Goal: Answer question/provide support: Share knowledge or assist other users

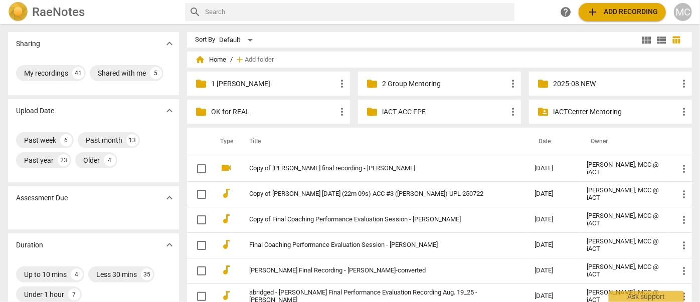
click at [246, 12] on input "text" at bounding box center [357, 12] width 305 height 16
type input "[PERSON_NAME]"
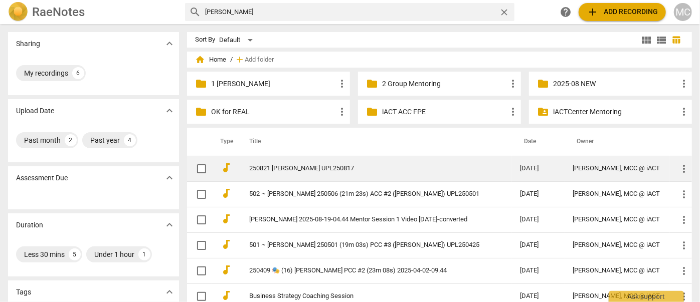
click at [309, 169] on link "250821 [PERSON_NAME] UPL250817" at bounding box center [366, 169] width 235 height 8
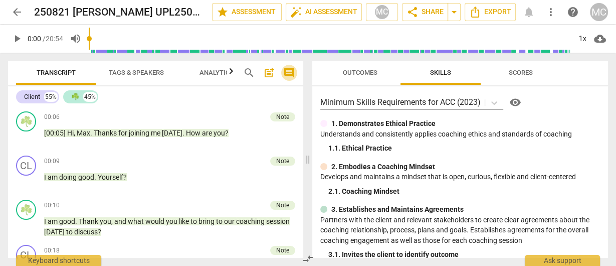
click at [291, 75] on span "comment" at bounding box center [289, 73] width 12 height 12
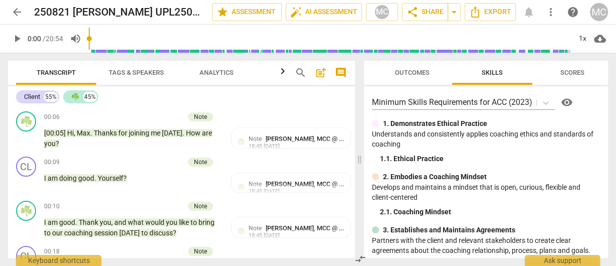
drag, startPoint x: 356, startPoint y: 161, endPoint x: 398, endPoint y: 157, distance: 42.8
click at [400, 157] on div "Transcript Tags & Speakers Analytics search post_add comment Client 55% ☘️ 45% …" at bounding box center [308, 159] width 616 height 213
click at [431, 211] on div "2. 1. Coaching Mindset" at bounding box center [490, 212] width 220 height 11
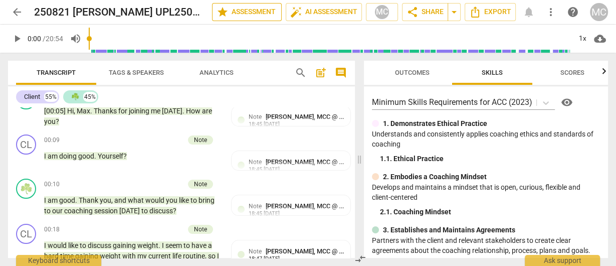
scroll to position [40, 0]
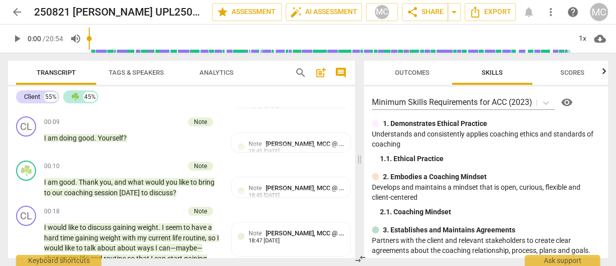
click at [499, 179] on div "2. Embodies a Coaching Mindset" at bounding box center [486, 177] width 228 height 11
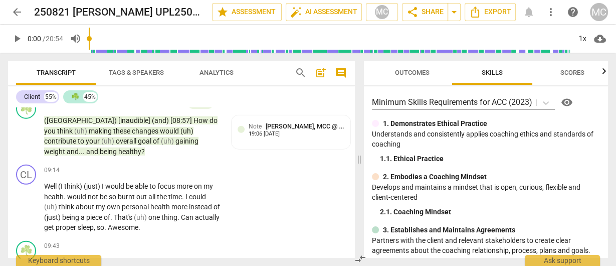
scroll to position [2127, 0]
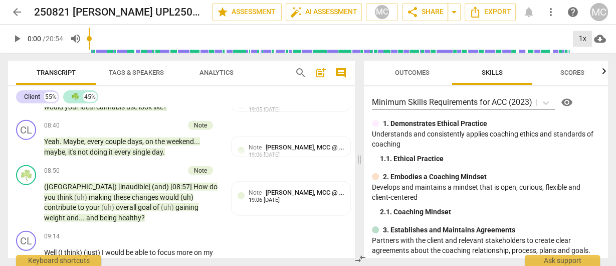
click at [575, 39] on div "1x" at bounding box center [582, 39] width 19 height 16
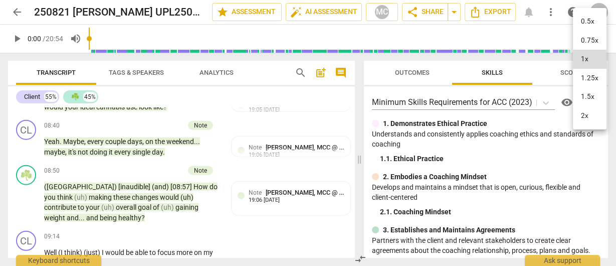
click at [589, 76] on li "1.25x" at bounding box center [590, 78] width 34 height 19
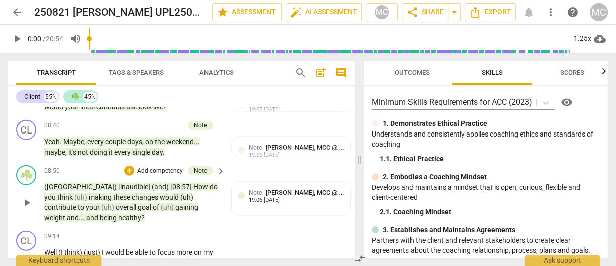
click at [118, 220] on span "healthy" at bounding box center [129, 218] width 23 height 8
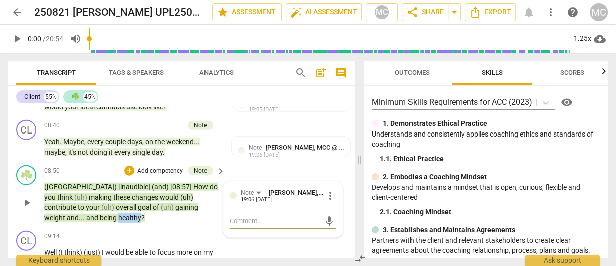
click at [118, 220] on span "healthy" at bounding box center [129, 218] width 23 height 8
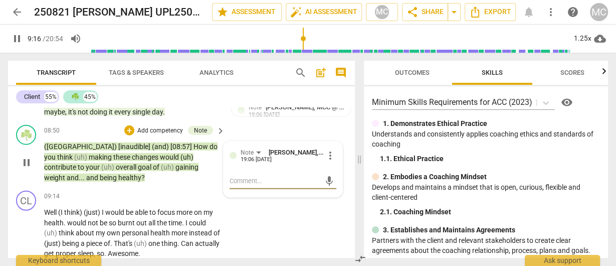
click at [118, 181] on span "healthy" at bounding box center [129, 178] width 23 height 8
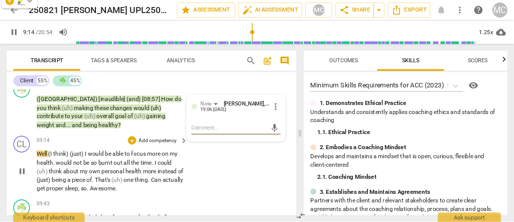
scroll to position [2207, 0]
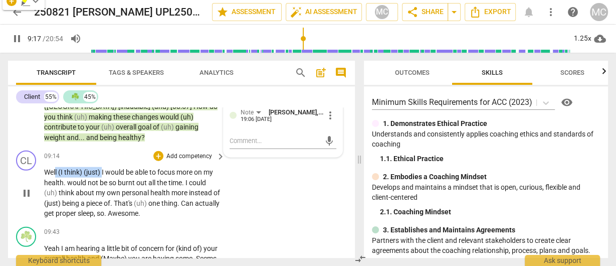
drag, startPoint x: 102, startPoint y: 171, endPoint x: 56, endPoint y: 172, distance: 45.7
click at [56, 172] on p "Well (I think) (just) I would be able to focus more on my health . would not be…" at bounding box center [132, 193] width 176 height 52
click at [60, 172] on span "(I" at bounding box center [61, 172] width 6 height 8
drag, startPoint x: 102, startPoint y: 170, endPoint x: 58, endPoint y: 171, distance: 44.6
click at [58, 171] on p "Well (I think) (just) I would be able to focus more on my health . would not be…" at bounding box center [132, 193] width 176 height 52
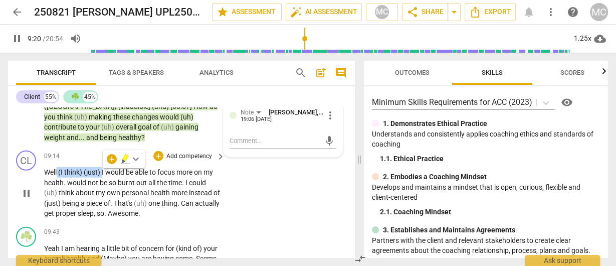
type input "561"
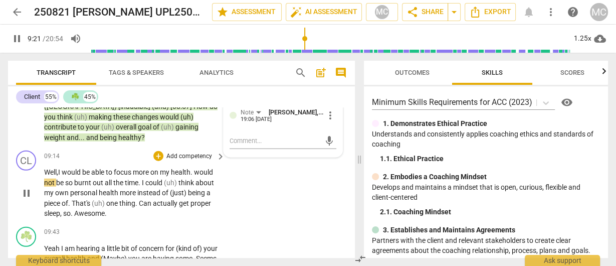
click at [70, 172] on span "would" at bounding box center [72, 172] width 21 height 8
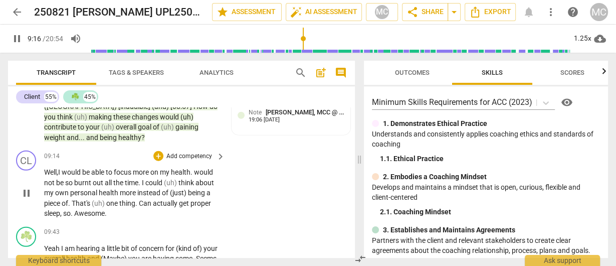
click at [201, 172] on span "would" at bounding box center [203, 172] width 19 height 8
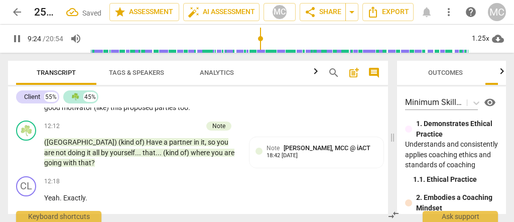
scroll to position [2147, 0]
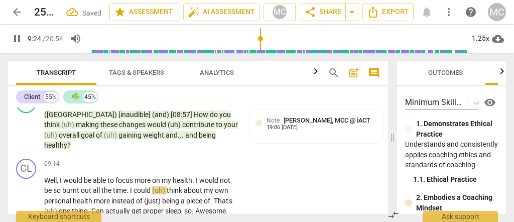
drag, startPoint x: 257, startPoint y: 136, endPoint x: 393, endPoint y: 153, distance: 136.5
click at [393, 153] on span at bounding box center [392, 137] width 6 height 169
click at [199, 176] on span "I" at bounding box center [198, 180] width 4 height 8
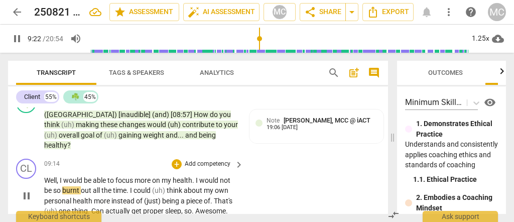
scroll to position [2180, 0]
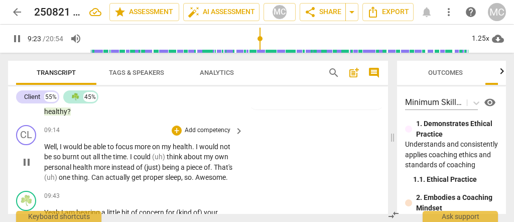
click at [167, 152] on span "(uh)" at bounding box center [159, 156] width 15 height 8
type input "564"
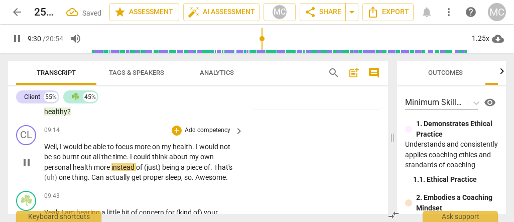
click at [162, 163] on span "being" at bounding box center [171, 167] width 19 height 8
click at [153, 163] on span "being" at bounding box center [153, 167] width 19 height 8
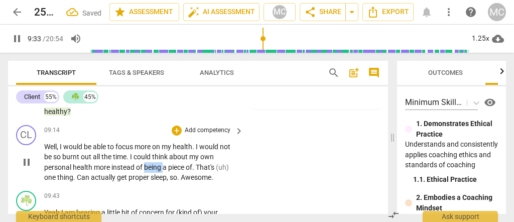
click at [153, 163] on span "being" at bounding box center [153, 167] width 19 height 8
drag, startPoint x: 198, startPoint y: 131, endPoint x: 168, endPoint y: 133, distance: 30.2
click at [170, 141] on p "Well , I would be able to focus more on my health . I would not be so burnt out…" at bounding box center [141, 161] width 194 height 41
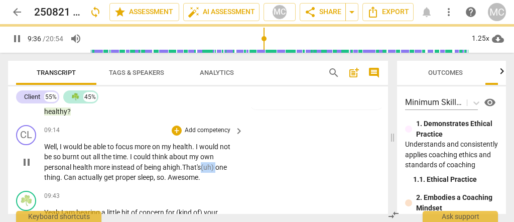
drag, startPoint x: 218, startPoint y: 131, endPoint x: 203, endPoint y: 135, distance: 15.7
click at [203, 141] on p "Well , I would be able to focus more on my health . I would not be so burnt out…" at bounding box center [141, 161] width 194 height 41
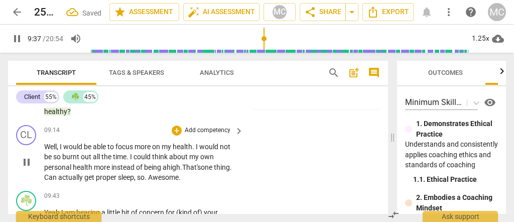
click at [186, 163] on span "That's" at bounding box center [191, 167] width 19 height 8
click at [205, 163] on span "one" at bounding box center [207, 167] width 13 height 8
click at [206, 163] on span "one" at bounding box center [207, 167] width 13 height 8
click at [58, 173] on span "Can" at bounding box center [51, 177] width 14 height 8
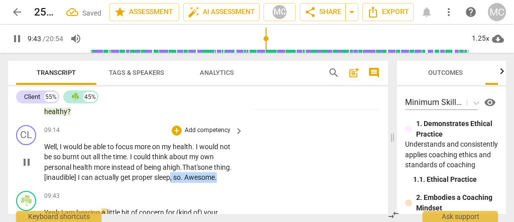
drag, startPoint x: 191, startPoint y: 153, endPoint x: 189, endPoint y: 142, distance: 10.7
click at [189, 142] on p "Well , I would be able to focus more on my health . I would not be so burnt out…" at bounding box center [141, 161] width 194 height 41
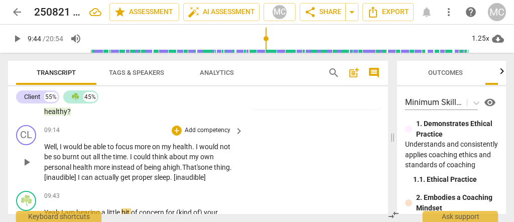
click at [154, 173] on span "proper" at bounding box center [143, 177] width 22 height 8
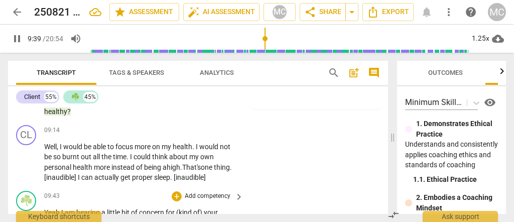
click at [61, 208] on span "I" at bounding box center [63, 212] width 4 height 8
type input "582"
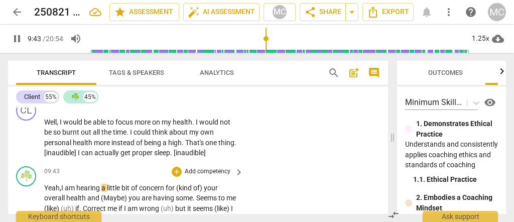
scroll to position [2213, 0]
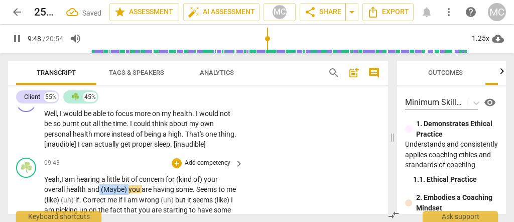
drag, startPoint x: 129, startPoint y: 154, endPoint x: 98, endPoint y: 155, distance: 30.6
click at [98, 174] on p "Yeah, I am hearing a little bit of concern for (kind of) your overall health an…" at bounding box center [141, 220] width 194 height 93
click at [193, 174] on p "Yeah, I am hearing a little bit of concern for (kind of) your overall health an…" at bounding box center [141, 220] width 194 height 93
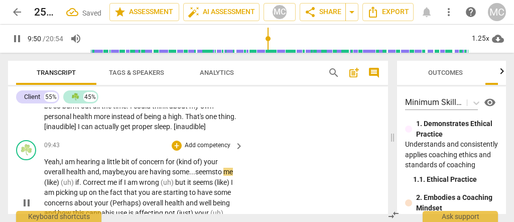
scroll to position [2247, 0]
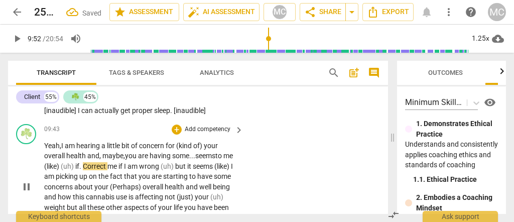
click at [56, 162] on span "(like)" at bounding box center [52, 166] width 17 height 8
click at [58, 162] on span "like)" at bounding box center [51, 166] width 14 height 8
click at [82, 162] on span "." at bounding box center [81, 166] width 4 height 8
click at [59, 162] on span "like..." at bounding box center [52, 166] width 16 height 8
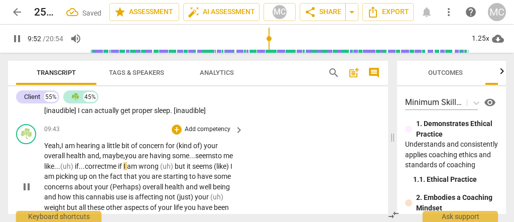
click at [160, 162] on span "wrong" at bounding box center [149, 166] width 22 height 8
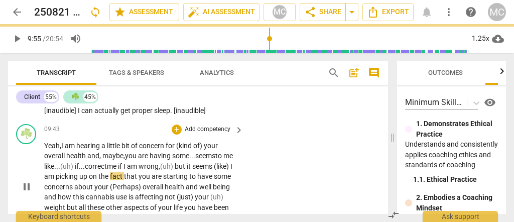
click at [214, 162] on span "(like)" at bounding box center [222, 166] width 17 height 8
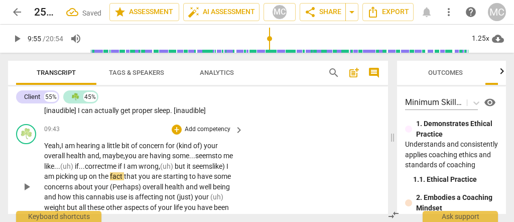
click at [212, 162] on span "like)" at bounding box center [219, 166] width 14 height 8
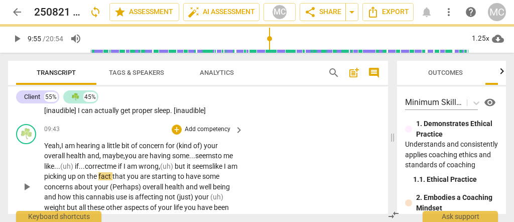
click at [212, 162] on span "like" at bounding box center [218, 166] width 12 height 8
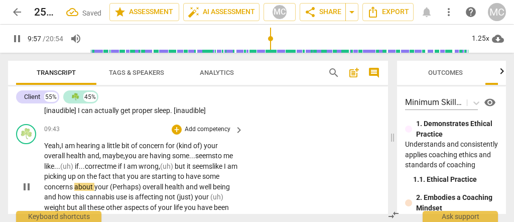
click at [142, 183] on span "(Perhaps)" at bounding box center [126, 187] width 33 height 8
type input "599"
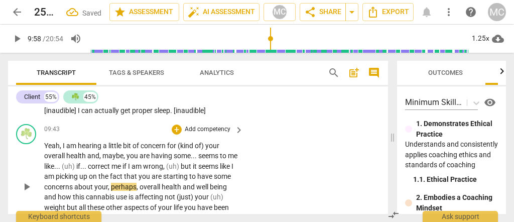
click at [89, 172] on span "up" at bounding box center [84, 176] width 10 height 8
drag, startPoint x: 126, startPoint y: 121, endPoint x: 99, endPoint y: 123, distance: 27.2
click at [99, 140] on p "Yeah , I am hearing a little bit of concern for (kind of) your overall health a…" at bounding box center [141, 186] width 194 height 93
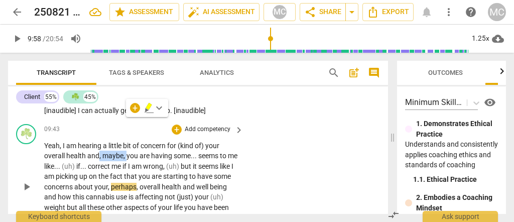
paste p
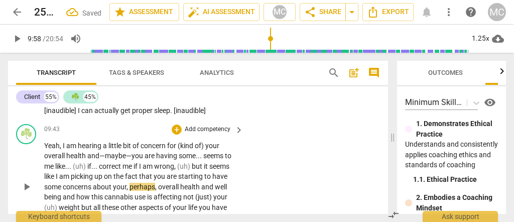
drag, startPoint x: 161, startPoint y: 169, endPoint x: 155, endPoint y: 158, distance: 11.9
click at [160, 203] on span "aspects" at bounding box center [151, 207] width 26 height 8
drag, startPoint x: 157, startPoint y: 151, endPoint x: 126, endPoint y: 151, distance: 31.1
click at [126, 151] on p "Yeah , I am hearing a little bit of concern for (kind of) your overall health a…" at bounding box center [141, 186] width 194 height 93
paste p
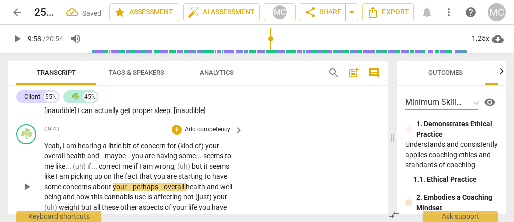
click at [105, 183] on span "about" at bounding box center [103, 187] width 20 height 8
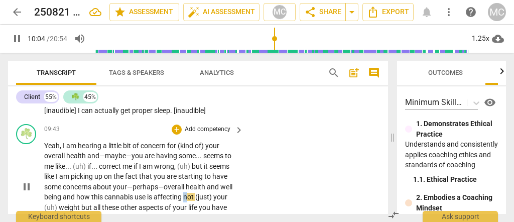
click at [183, 165] on p "Yeah , I am hearing a little bit of concern for (kind of) your overall health a…" at bounding box center [141, 186] width 194 height 93
click at [182, 193] on span "affecting" at bounding box center [168, 197] width 30 height 8
click at [213, 193] on span "(just)" at bounding box center [204, 197] width 18 height 8
type input "606"
click at [71, 203] on span "weight" at bounding box center [69, 207] width 23 height 8
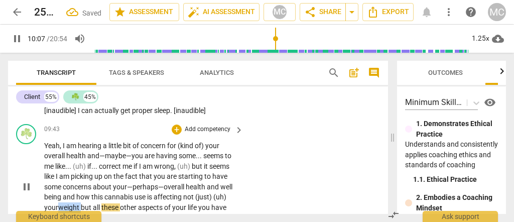
click at [71, 203] on span "weight" at bounding box center [69, 207] width 23 height 8
click at [80, 203] on span "weight" at bounding box center [69, 207] width 23 height 8
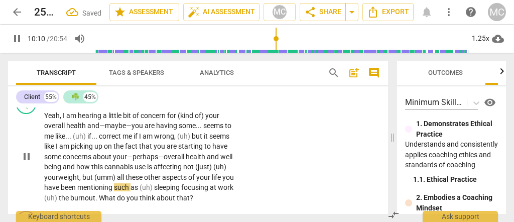
scroll to position [2280, 0]
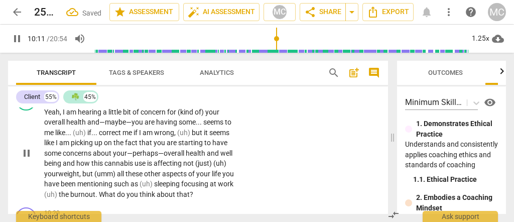
click at [114, 180] on span "mentioning" at bounding box center [95, 184] width 37 height 8
click at [131, 180] on span "such" at bounding box center [123, 184] width 17 height 8
click at [183, 180] on span "sleeping" at bounding box center [168, 184] width 27 height 8
click at [221, 180] on span "work" at bounding box center [229, 184] width 16 height 8
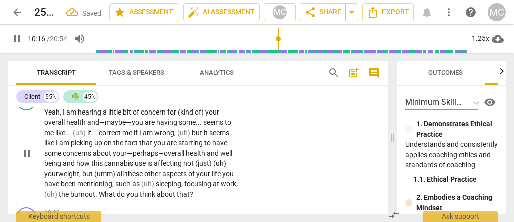
click at [99, 190] on span "." at bounding box center [97, 194] width 4 height 8
click at [116, 190] on span "What" at bounding box center [108, 194] width 18 height 8
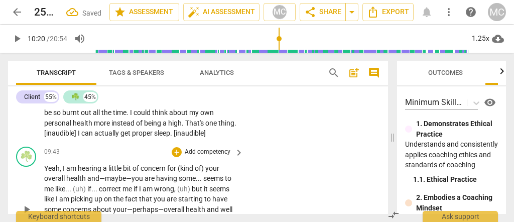
scroll to position [2213, 0]
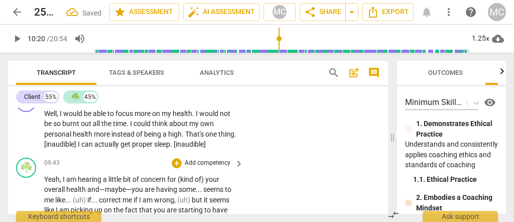
click at [202, 158] on p "Add competency" at bounding box center [208, 162] width 48 height 9
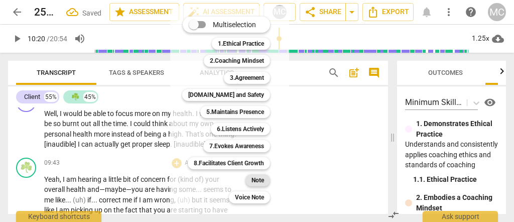
click at [262, 183] on b "Note" at bounding box center [257, 180] width 13 height 12
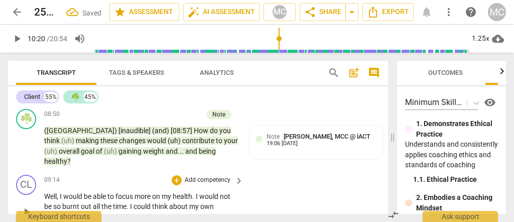
scroll to position [2130, 0]
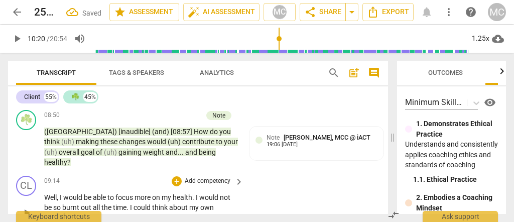
click at [210, 177] on p "Add competency" at bounding box center [208, 181] width 48 height 9
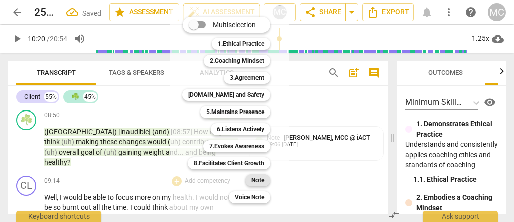
click at [266, 181] on div "Note" at bounding box center [257, 180] width 25 height 12
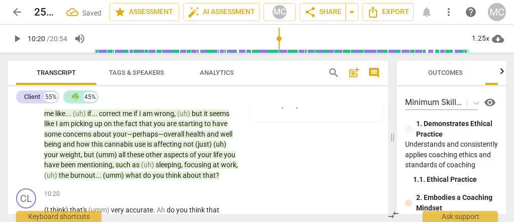
scroll to position [2297, 0]
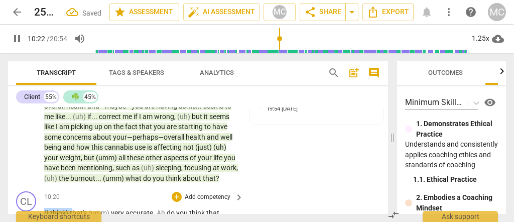
drag, startPoint x: 71, startPoint y: 178, endPoint x: 24, endPoint y: 177, distance: 47.7
click at [24, 187] on div "CL play_arrow pause 10:20 + Add competency keyboard_arrow_right (I think) that'…" at bounding box center [198, 220] width 380 height 66
type input "623"
drag, startPoint x: 73, startPoint y: 178, endPoint x: 87, endPoint y: 181, distance: 14.3
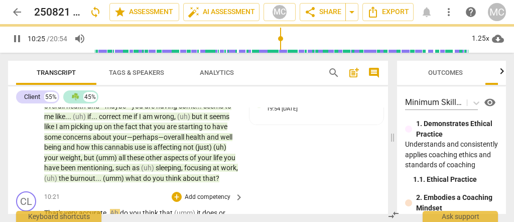
click at [294, 187] on div "CL play_arrow pause 10:21 + Add competency keyboard_arrow_right That's very acc…" at bounding box center [198, 220] width 380 height 66
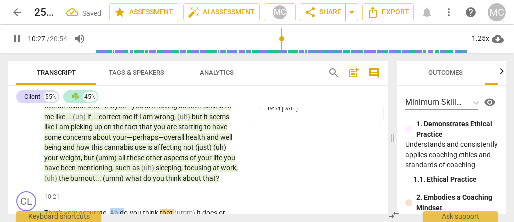
drag, startPoint x: 123, startPoint y: 177, endPoint x: 109, endPoint y: 178, distance: 14.1
type input "628"
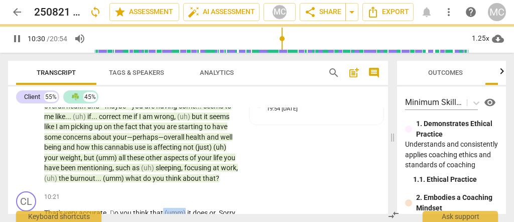
drag, startPoint x: 185, startPoint y: 180, endPoint x: 162, endPoint y: 180, distance: 23.1
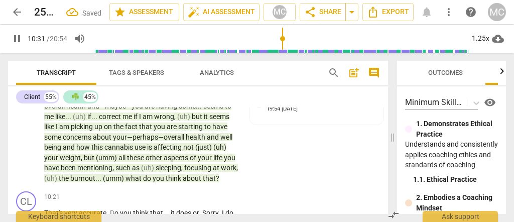
click at [204, 209] on span "Sorry" at bounding box center [210, 213] width 16 height 8
click at [193, 209] on span "does" at bounding box center [184, 213] width 17 height 8
click at [216, 209] on span "sorry" at bounding box center [212, 213] width 16 height 8
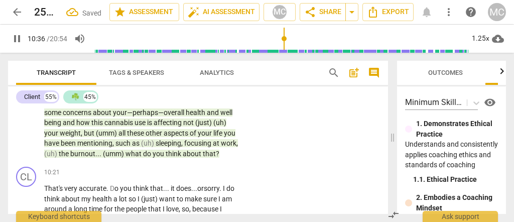
scroll to position [2330, 0]
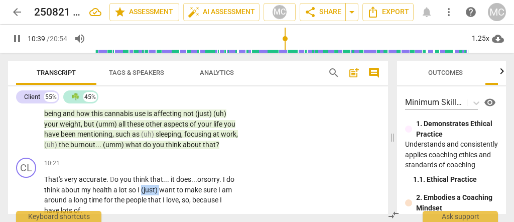
drag, startPoint x: 171, startPoint y: 153, endPoint x: 151, endPoint y: 156, distance: 19.7
click at [151, 174] on p "That's very accurate . D o you think that... it does... or sorry . I do think a…" at bounding box center [141, 194] width 194 height 41
click at [128, 186] on span "lot" at bounding box center [124, 190] width 10 height 8
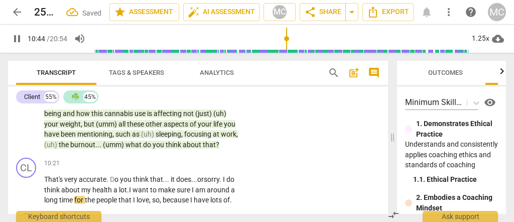
click at [145, 186] on span "want" at bounding box center [141, 190] width 18 height 8
drag, startPoint x: 179, startPoint y: 167, endPoint x: 193, endPoint y: 166, distance: 14.1
click at [193, 174] on p "That's very accurate . D o you think that... it does... or sorry . I do think a…" at bounding box center [141, 189] width 194 height 31
click at [216, 196] on span "of" at bounding box center [219, 200] width 7 height 8
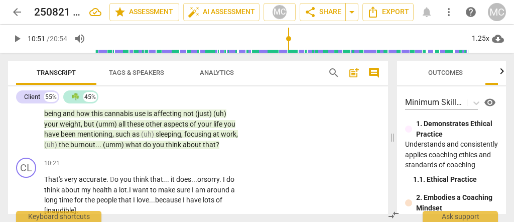
click at [201, 159] on p "Add competency" at bounding box center [208, 163] width 48 height 9
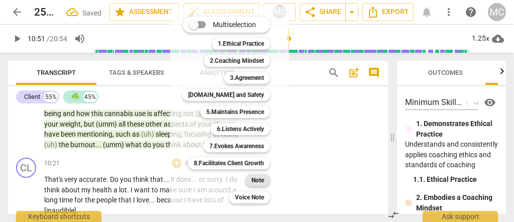
click at [255, 178] on b "Note" at bounding box center [257, 180] width 13 height 12
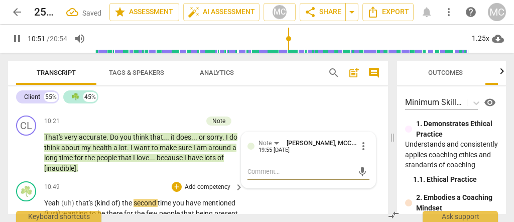
scroll to position [2397, 0]
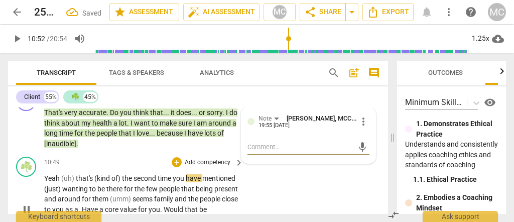
click at [54, 174] on span "Yeah" at bounding box center [52, 178] width 17 height 8
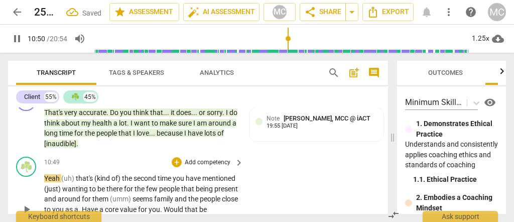
click at [60, 174] on span "Yeah" at bounding box center [52, 178] width 17 height 8
type input "651"
click at [159, 185] on span "few" at bounding box center [152, 189] width 13 height 8
click at [181, 185] on span "people" at bounding box center [170, 189] width 22 height 8
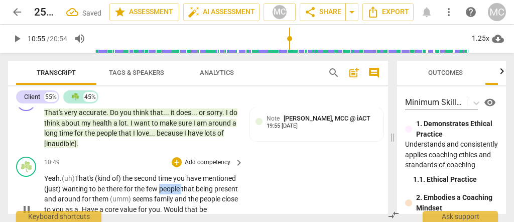
click at [181, 185] on span "people" at bounding box center [170, 189] width 22 height 8
click at [229, 173] on p "Yeah. (uh) That's (kind of) the second time you have mentioned (just) wanting t…" at bounding box center [141, 209] width 194 height 72
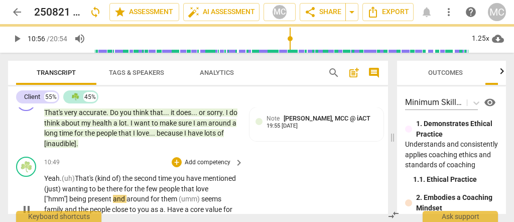
click at [57, 185] on span "that love ["hmm"]" at bounding box center [126, 194] width 164 height 19
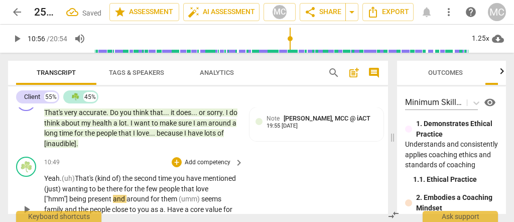
click at [77, 185] on span "that love ["hmm"]" at bounding box center [126, 194] width 164 height 19
click at [77, 185] on span "that love, ["hmm"]" at bounding box center [127, 194] width 166 height 19
click at [197, 195] on span "(umm)" at bounding box center [190, 199] width 23 height 8
click at [150, 195] on span "around" at bounding box center [138, 199] width 24 height 8
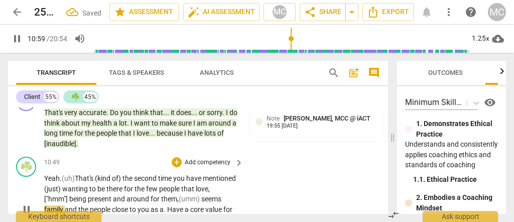
click at [179, 195] on span "them," at bounding box center [170, 199] width 18 height 8
click at [167, 205] on span "." at bounding box center [166, 209] width 4 height 8
click at [223, 205] on span "for" at bounding box center [227, 209] width 9 height 8
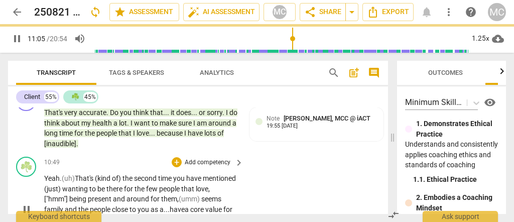
click at [223, 205] on span "for" at bounding box center [227, 209] width 9 height 8
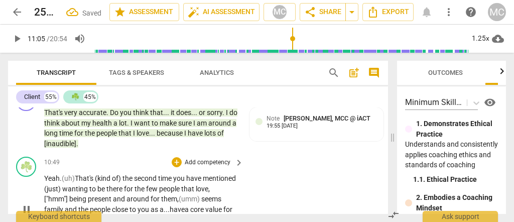
click at [80, 215] on span "Would" at bounding box center [69, 219] width 21 height 8
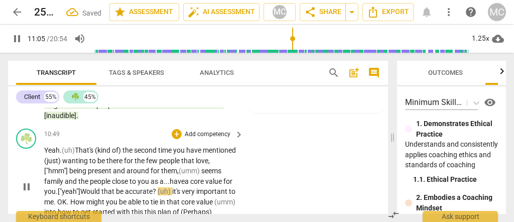
scroll to position [2430, 0]
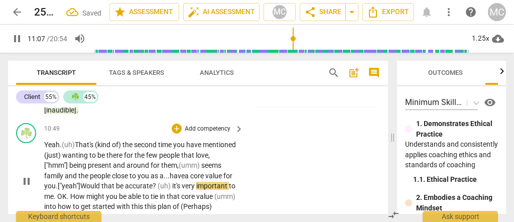
click at [152, 182] on span "accurate" at bounding box center [139, 186] width 28 height 8
drag, startPoint x: 171, startPoint y: 152, endPoint x: 182, endPoint y: 154, distance: 11.2
click at [152, 182] on span "accurate" at bounding box center [139, 186] width 28 height 8
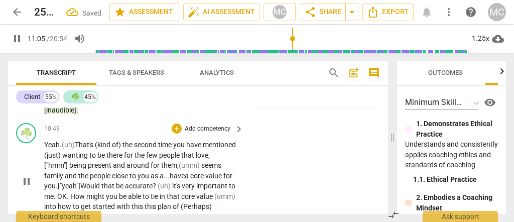
click at [172, 182] on span "(uh)" at bounding box center [164, 186] width 15 height 8
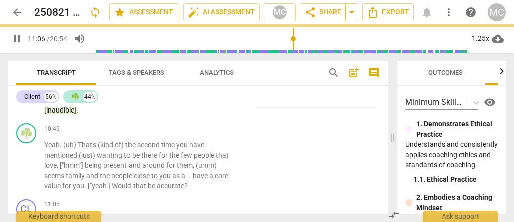
scroll to position [2455, 0]
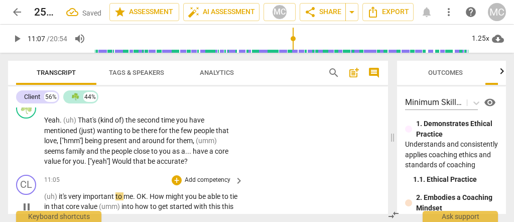
type input "667"
drag, startPoint x: 56, startPoint y: 159, endPoint x: 41, endPoint y: 160, distance: 14.6
click at [41, 171] on div "CL play_arrow pause 11:05 + Add competency keyboard_arrow_right (uh) it's very …" at bounding box center [198, 199] width 380 height 56
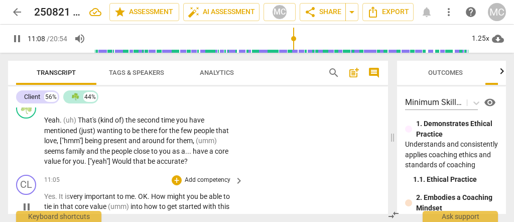
click at [140, 192] on span "OK" at bounding box center [143, 196] width 10 height 8
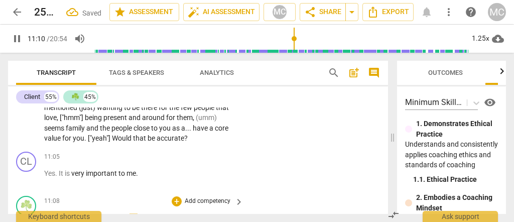
scroll to position [2489, 0]
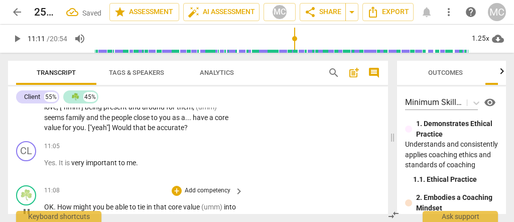
type input "672"
click at [45, 203] on span "OK" at bounding box center [49, 207] width 10 height 8
click at [197, 203] on span "tie" at bounding box center [201, 207] width 9 height 8
drag, startPoint x: 203, startPoint y: 170, endPoint x: 256, endPoint y: 173, distance: 53.2
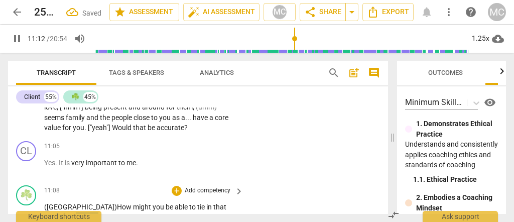
click at [256, 181] on div "☘️ play_arrow pause 11:08 + Add competency keyboard_arrow_right (OK) How might …" at bounding box center [198, 209] width 380 height 56
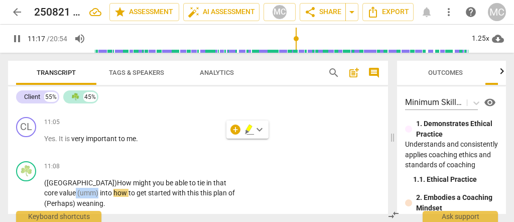
scroll to position [2522, 0]
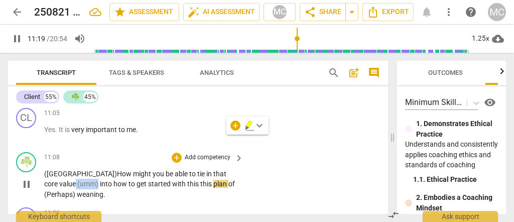
click at [172, 180] on span "with" at bounding box center [179, 184] width 15 height 8
click at [187, 180] on span "this" at bounding box center [193, 184] width 13 height 8
type input "679"
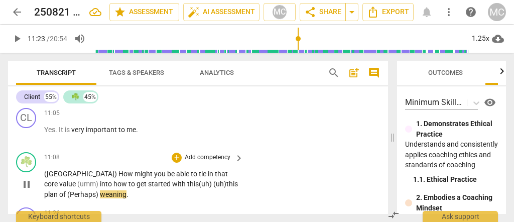
click at [59, 190] on span "plan" at bounding box center [51, 194] width 15 height 8
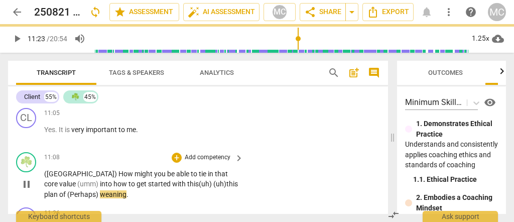
click at [59, 190] on span "plan" at bounding box center [51, 194] width 15 height 8
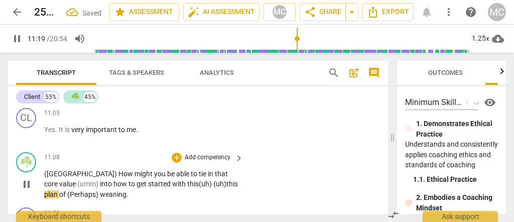
click at [67, 190] on span "of" at bounding box center [63, 194] width 8 height 8
drag, startPoint x: 77, startPoint y: 159, endPoint x: 11, endPoint y: 157, distance: 65.7
click at [11, 157] on div "☘️ play_arrow pause 11:08 + Add competency keyboard_arrow_right (OK) How might …" at bounding box center [198, 176] width 380 height 56
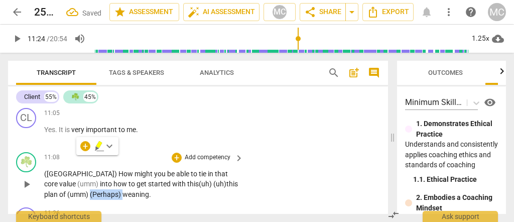
click at [90, 190] on span "(Perhaps)" at bounding box center [106, 194] width 33 height 8
click at [135, 169] on p "(OK) How might you be able to tie in that core value (umm) into how to get star…" at bounding box center [141, 184] width 194 height 31
click at [190, 153] on p "Add competency" at bounding box center [208, 157] width 48 height 9
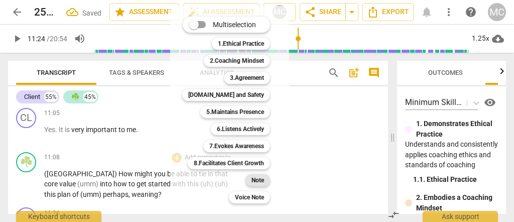
click at [260, 179] on b "Note" at bounding box center [257, 180] width 13 height 12
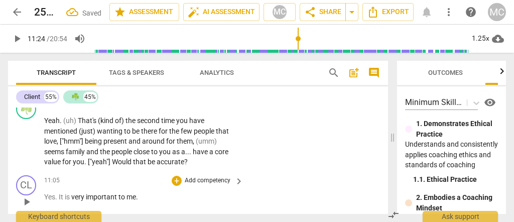
scroll to position [2455, 0]
click at [206, 176] on p "Add competency" at bounding box center [208, 180] width 48 height 9
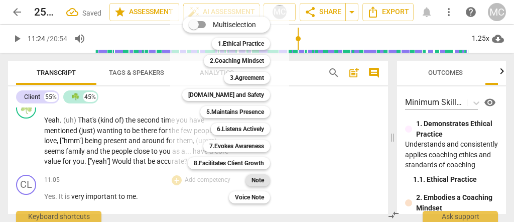
click at [258, 182] on b "Note" at bounding box center [257, 180] width 13 height 12
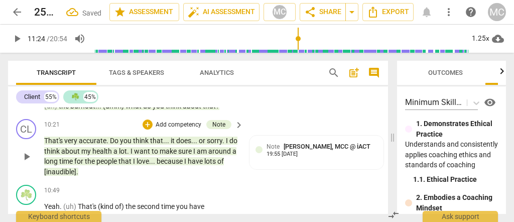
scroll to position [2390, 0]
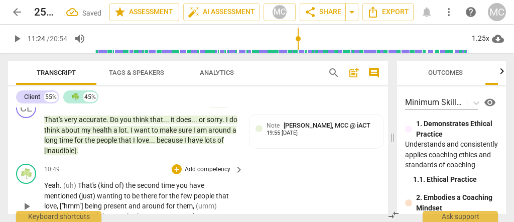
click at [201, 165] on p "Add competency" at bounding box center [208, 169] width 48 height 9
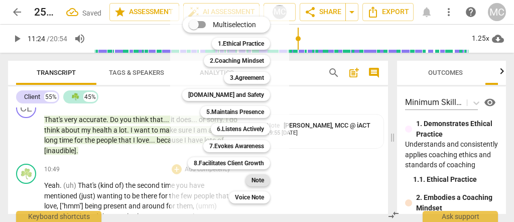
click at [255, 179] on b "Note" at bounding box center [257, 180] width 13 height 12
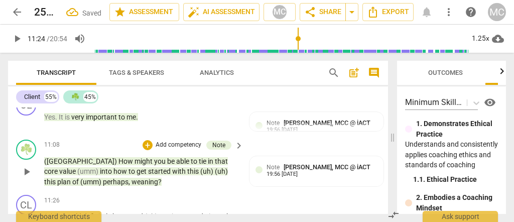
scroll to position [2557, 0]
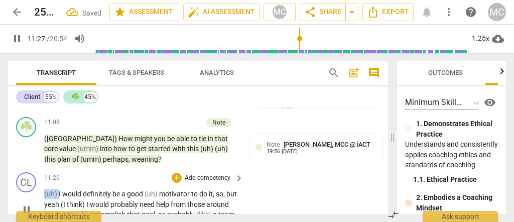
drag, startPoint x: 58, startPoint y: 158, endPoint x: 26, endPoint y: 161, distance: 32.3
click at [26, 168] on div "CL play_arrow pause 11:26 + Add competency keyboard_arrow_right (uh) I would de…" at bounding box center [198, 201] width 380 height 66
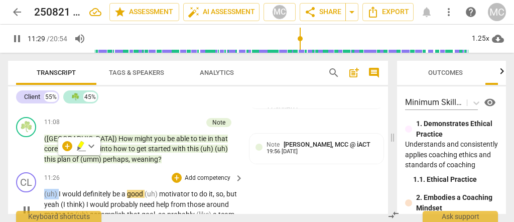
type input "690"
click at [49, 190] on span "would" at bounding box center [58, 194] width 21 height 8
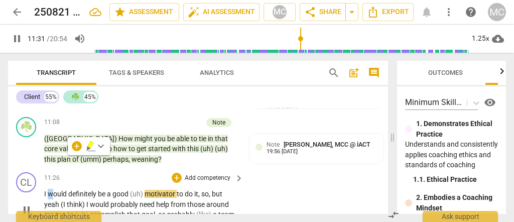
click at [48, 190] on span "would" at bounding box center [58, 194] width 21 height 8
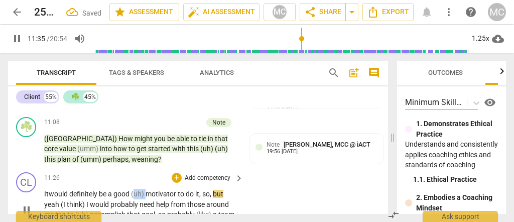
drag, startPoint x: 148, startPoint y: 159, endPoint x: 134, endPoint y: 159, distance: 14.5
click at [134, 189] on p "It would definitely be a good (uh) motivator to do it , so , but yeah (I think)…" at bounding box center [141, 209] width 194 height 41
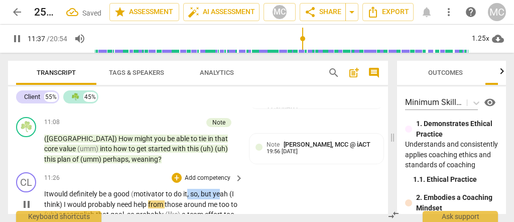
drag, startPoint x: 188, startPoint y: 158, endPoint x: 265, endPoint y: 164, distance: 77.4
click at [265, 168] on div "CL play_arrow pause 11:26 + Add competency keyboard_arrow_right It would defini…" at bounding box center [198, 196] width 380 height 56
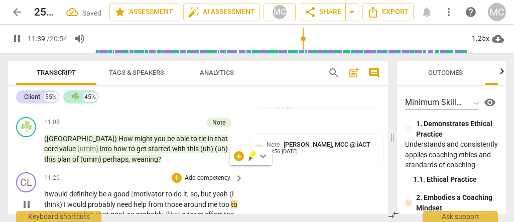
click at [203, 200] on span "around" at bounding box center [196, 204] width 24 height 8
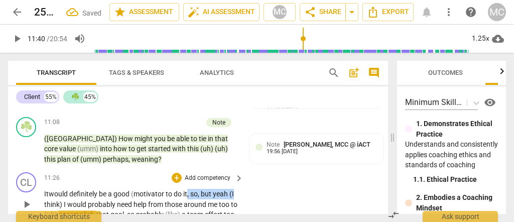
drag, startPoint x: 188, startPoint y: 159, endPoint x: 309, endPoint y: 154, distance: 121.5
click at [309, 168] on div "CL play_arrow pause 11:26 + Add competency keyboard_arrow_right It would defini…" at bounding box center [198, 196] width 380 height 56
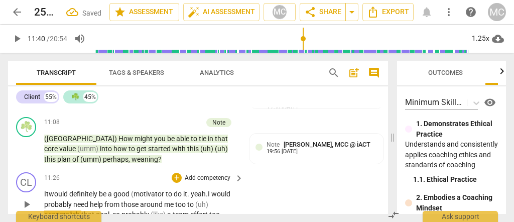
click at [133, 190] on span "(" at bounding box center [132, 194] width 3 height 8
click at [191, 190] on span "it. yeah." at bounding box center [193, 194] width 25 height 8
click at [197, 190] on span "it. Yeah." at bounding box center [193, 194] width 25 height 8
click at [173, 200] on span "me" at bounding box center [169, 204] width 11 height 8
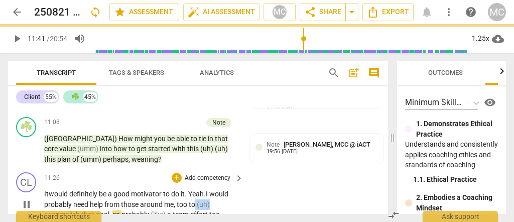
drag, startPoint x: 195, startPoint y: 170, endPoint x: 231, endPoint y: 166, distance: 36.8
click at [231, 189] on p "It would definitely be a good motivator to do it. Yeah. I would probably need h…" at bounding box center [141, 204] width 194 height 31
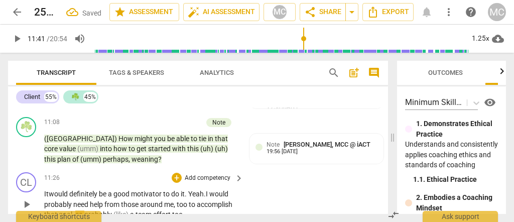
click at [190, 200] on span "to" at bounding box center [192, 204] width 7 height 8
drag, startPoint x: 191, startPoint y: 178, endPoint x: 174, endPoint y: 181, distance: 16.7
click at [174, 189] on p "It would definitely be a good motivator to do it. Yeah. I would probably need h…" at bounding box center [141, 204] width 194 height 31
click at [154, 210] on span "effort" at bounding box center [144, 214] width 19 height 8
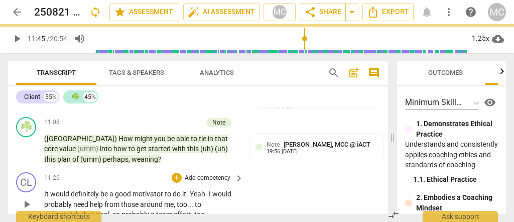
click at [289, 171] on div "CL play_arrow pause 11:26 + Add competency keyboard_arrow_right It would defini…" at bounding box center [198, 196] width 380 height 56
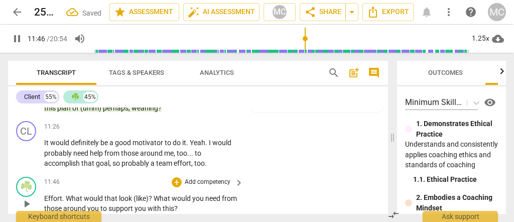
scroll to position [2624, 0]
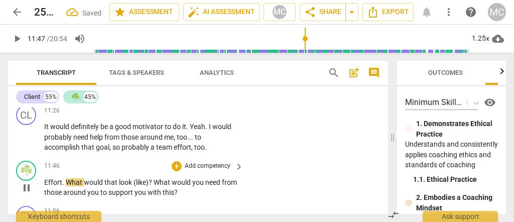
click at [45, 178] on span "Effort" at bounding box center [53, 182] width 18 height 8
click at [194, 143] on span "too" at bounding box center [199, 147] width 11 height 8
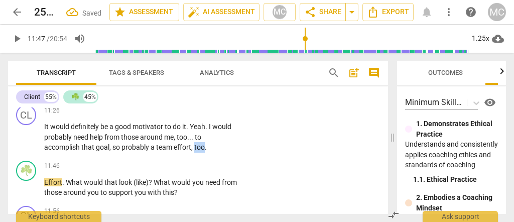
click at [194, 143] on span "too" at bounding box center [199, 147] width 11 height 8
click at [44, 178] on span "Effort" at bounding box center [53, 182] width 18 height 8
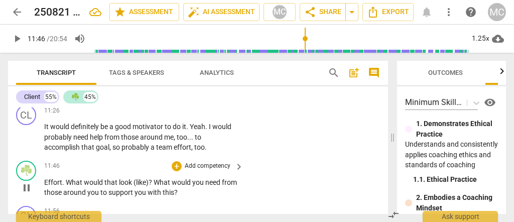
type input "707"
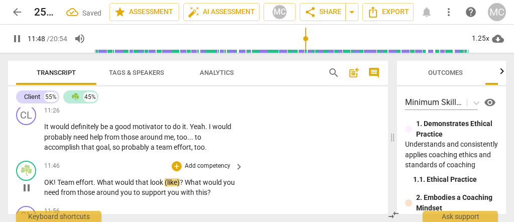
click at [167, 178] on span "(like)" at bounding box center [172, 182] width 15 height 8
click at [177, 178] on span "like)" at bounding box center [171, 182] width 13 height 8
click at [201, 160] on div "11:46 + Add competency keyboard_arrow_right OK ! Team effort . What would that …" at bounding box center [144, 178] width 200 height 37
click at [200, 161] on p "Add competency" at bounding box center [208, 165] width 48 height 9
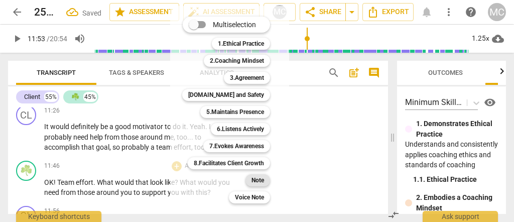
click at [250, 182] on div "Note" at bounding box center [257, 180] width 25 height 12
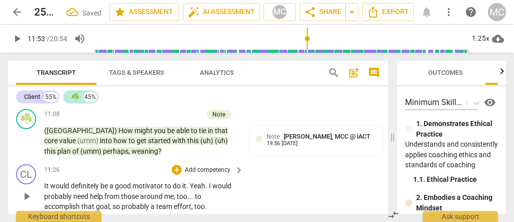
scroll to position [2524, 0]
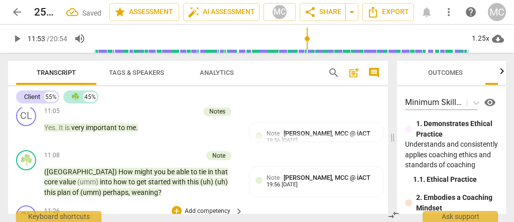
click at [206, 205] on div "+ Add competency keyboard_arrow_right" at bounding box center [207, 210] width 75 height 11
click at [205, 207] on p "Add competency" at bounding box center [208, 211] width 48 height 9
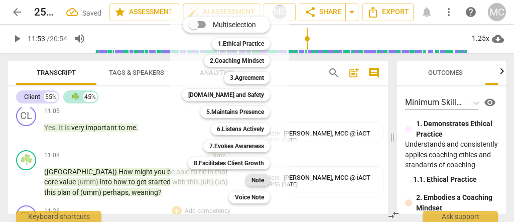
click at [259, 178] on b "Note" at bounding box center [257, 180] width 13 height 12
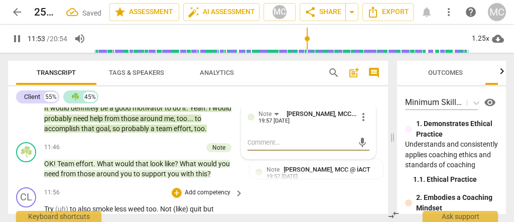
scroll to position [2657, 0]
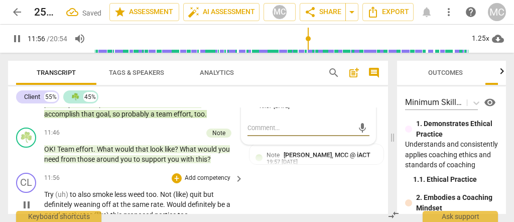
click at [68, 190] on span "(uh)" at bounding box center [62, 194] width 15 height 8
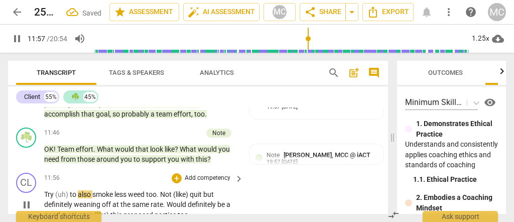
type input "718"
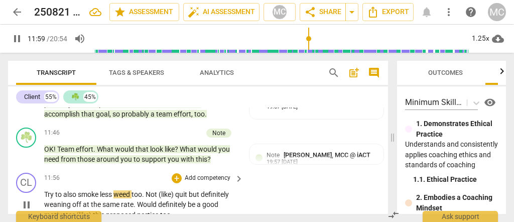
click at [131, 190] on span "weed" at bounding box center [122, 194] width 18 height 8
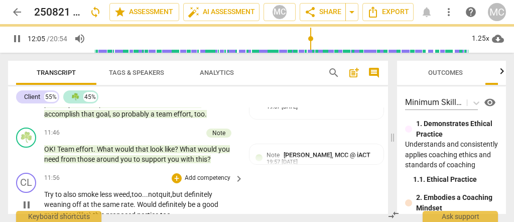
click at [137, 200] on span "Would" at bounding box center [147, 204] width 21 height 8
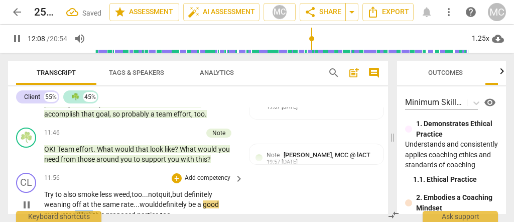
drag, startPoint x: 92, startPoint y: 180, endPoint x: 74, endPoint y: 181, distance: 18.6
click at [74, 189] on p "Try to also smoke less weed, too... not quit, but definitely weaning off at the…" at bounding box center [141, 204] width 194 height 31
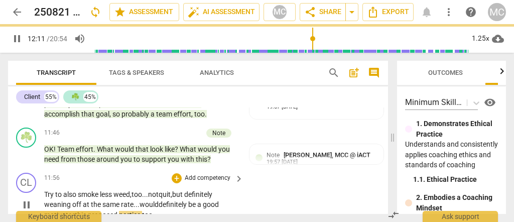
click at [81, 200] on span "off" at bounding box center [77, 204] width 11 height 8
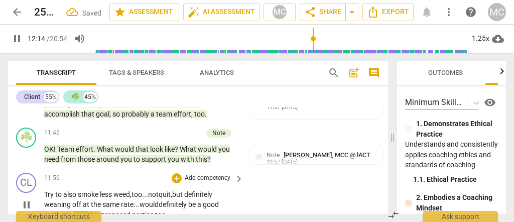
click at [70, 211] on span "motivator ... ..." at bounding box center [66, 215] width 44 height 8
click at [87, 211] on span "... ..." at bounding box center [81, 215] width 14 height 8
click at [84, 189] on p "Try to also smoke less weed, too... not quit, but definitely weaning off at the…" at bounding box center [141, 204] width 194 height 31
click at [83, 211] on span "... .." at bounding box center [80, 215] width 12 height 8
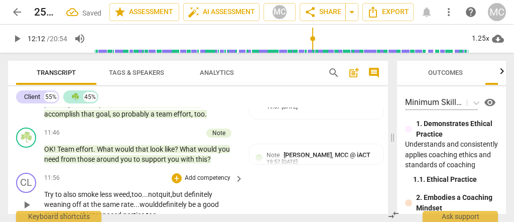
click at [84, 211] on span "this" at bounding box center [86, 215] width 12 height 8
click at [92, 211] on span "this" at bounding box center [86, 215] width 12 height 8
click at [248, 174] on div "CL play_arrow pause 11:56 + Add competency keyboard_arrow_right Try to also smo…" at bounding box center [198, 197] width 380 height 56
click at [151, 211] on span "parties" at bounding box center [142, 215] width 23 height 8
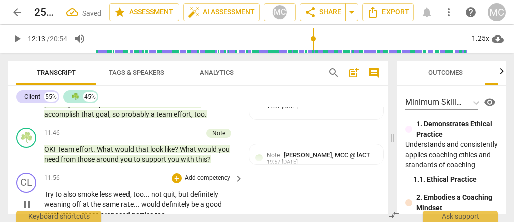
type input "733"
click at [200, 173] on div "+ Add competency" at bounding box center [202, 178] width 60 height 10
click at [200, 174] on p "Add competency" at bounding box center [208, 178] width 48 height 9
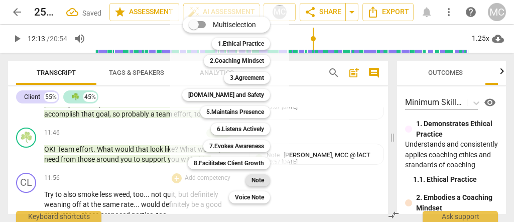
click at [261, 184] on b "Note" at bounding box center [257, 180] width 13 height 12
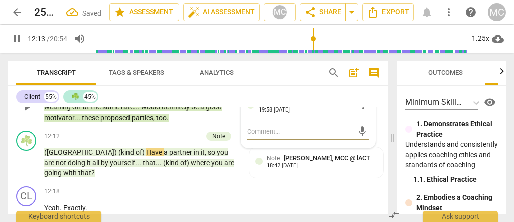
scroll to position [2757, 0]
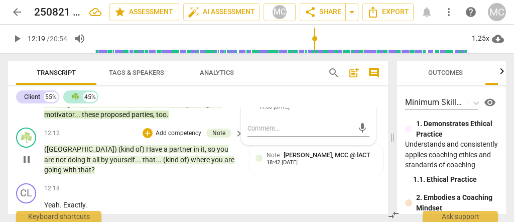
click at [110, 155] on span "yourself" at bounding box center [122, 159] width 25 height 8
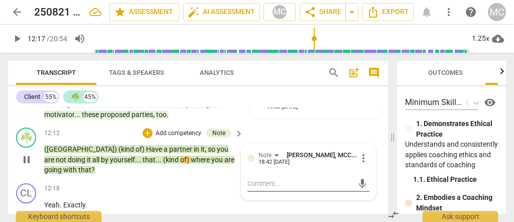
click at [180, 155] on span "of)" at bounding box center [185, 159] width 11 height 8
type input "738"
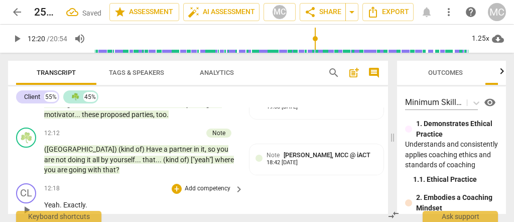
click at [203, 184] on p "Add competency" at bounding box center [208, 188] width 48 height 9
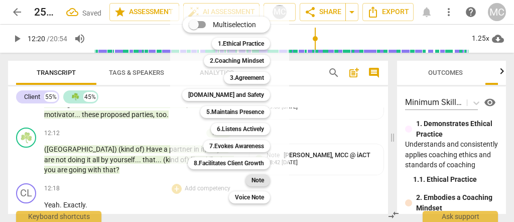
click at [255, 179] on b "Note" at bounding box center [257, 180] width 13 height 12
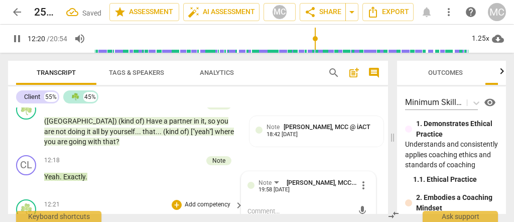
scroll to position [2791, 0]
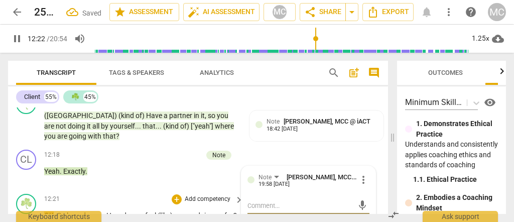
click at [59, 211] on span "So" at bounding box center [62, 215] width 10 height 8
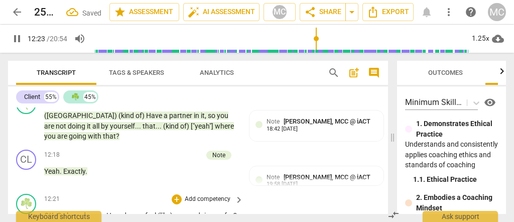
type input "744"
click at [107, 211] on span "How" at bounding box center [110, 215] width 16 height 8
click at [57, 211] on span "so" at bounding box center [59, 215] width 8 height 8
click at [127, 211] on span "How" at bounding box center [133, 215] width 16 height 8
click at [183, 211] on span "(like)" at bounding box center [185, 215] width 17 height 8
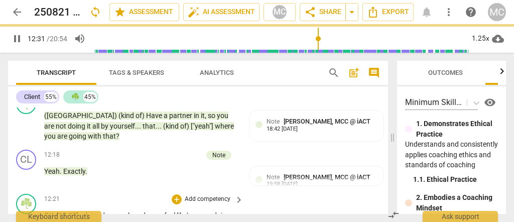
click at [191, 211] on span "like)" at bounding box center [184, 215] width 14 height 8
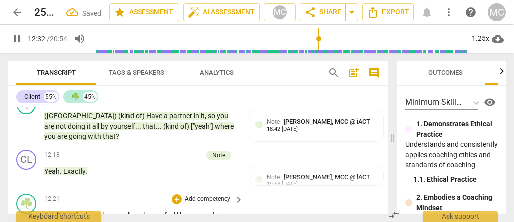
click at [188, 211] on span "like" at bounding box center [183, 215] width 12 height 8
click at [105, 221] on span "(like)" at bounding box center [101, 225] width 15 height 8
click at [123, 210] on p "OK, [12:28] so how do you... how do you feel like we are doing so far ? Do you …" at bounding box center [141, 220] width 194 height 21
click at [125, 194] on div "12:21 + Add competency keyboard_arrow_right OK, [12:28] so how do you... how do…" at bounding box center [144, 212] width 200 height 37
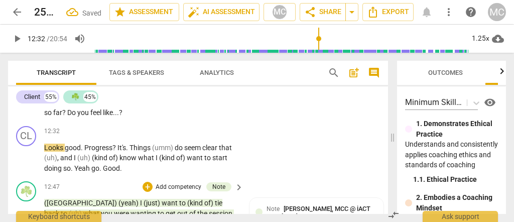
click at [101, 209] on span "what" at bounding box center [92, 213] width 18 height 8
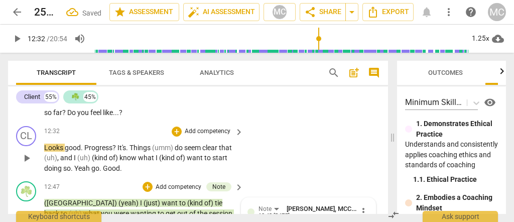
click at [99, 164] on span "." at bounding box center [101, 168] width 4 height 8
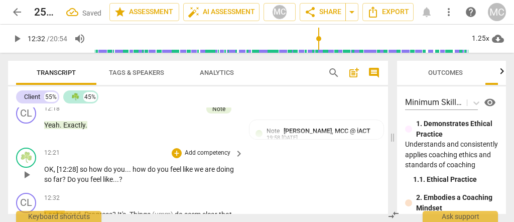
scroll to position [2804, 0]
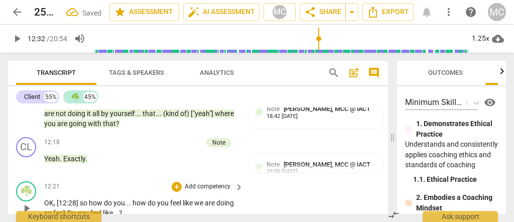
click at [205, 182] on p "Add competency" at bounding box center [208, 186] width 48 height 9
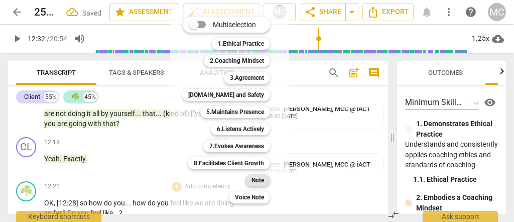
click at [257, 181] on b "Note" at bounding box center [257, 180] width 13 height 12
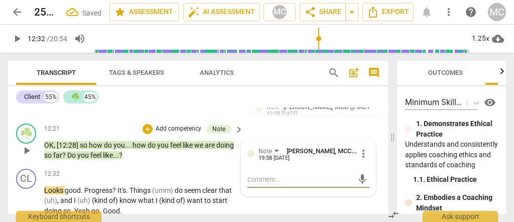
scroll to position [2871, 0]
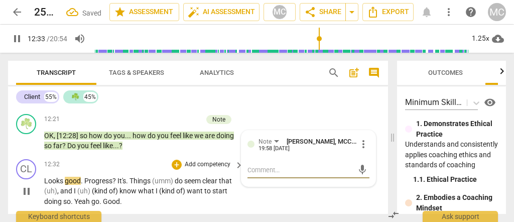
click at [49, 177] on span "Looks" at bounding box center [54, 181] width 21 height 8
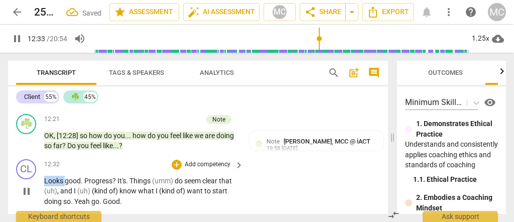
click at [49, 177] on span "Looks" at bounding box center [54, 181] width 21 height 8
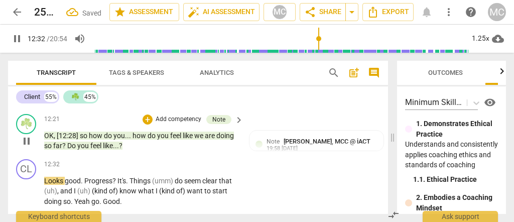
click at [108, 141] on span "like" at bounding box center [108, 145] width 10 height 8
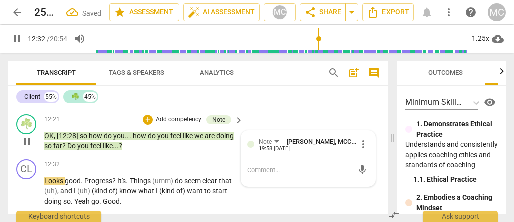
click at [108, 141] on span "like" at bounding box center [108, 145] width 10 height 8
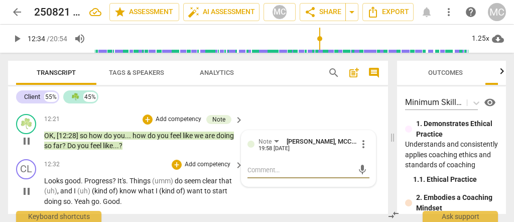
click at [68, 177] on span "good" at bounding box center [73, 181] width 16 height 8
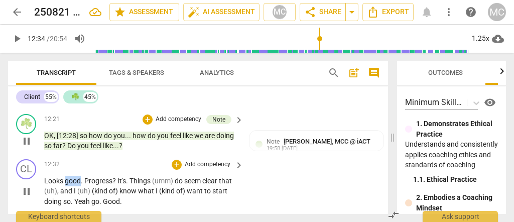
click at [68, 177] on span "good" at bounding box center [73, 181] width 16 height 8
click at [84, 177] on span "Progress" at bounding box center [98, 181] width 28 height 8
type input "754"
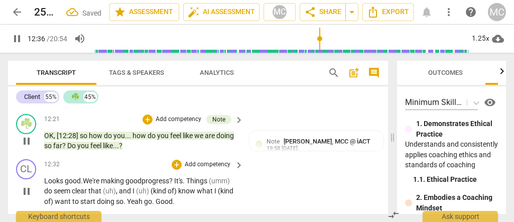
click at [191, 177] on span "Things" at bounding box center [197, 181] width 23 height 8
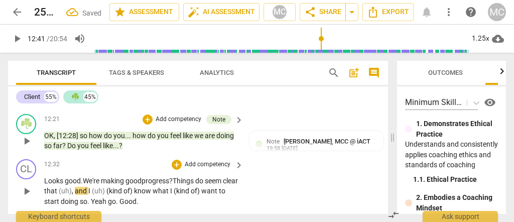
click at [194, 177] on span "hings d" at bounding box center [188, 181] width 23 height 8
click at [223, 177] on span "clear" at bounding box center [230, 181] width 15 height 8
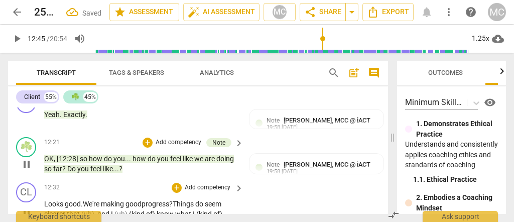
scroll to position [2837, 0]
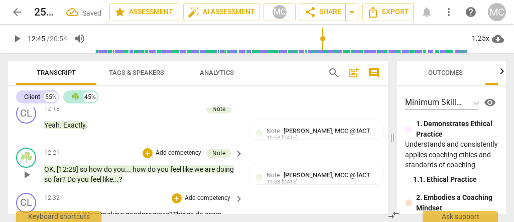
click at [53, 209] on p "Looks good . We're making good progress ? T hings d o seem clearer that (uh) , …" at bounding box center [141, 224] width 194 height 31
click at [53, 220] on span "clearer" at bounding box center [55, 224] width 23 height 8
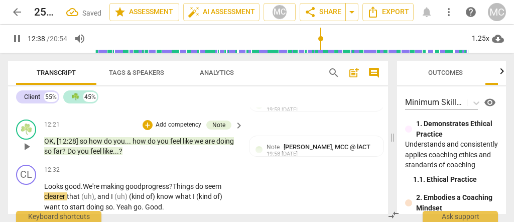
scroll to position [2871, 0]
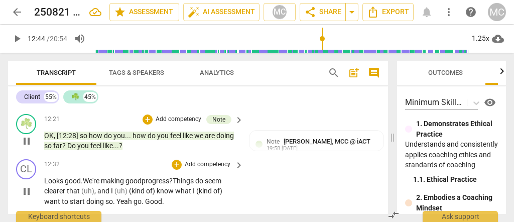
click at [41, 179] on div "play_arrow pause" at bounding box center [32, 191] width 26 height 25
click at [44, 187] on span "clearer" at bounding box center [55, 191] width 23 height 8
type input "765"
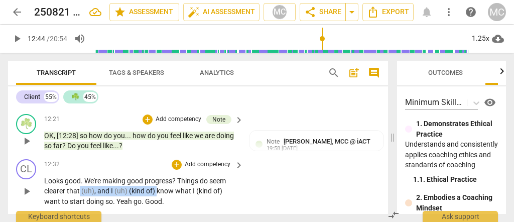
drag, startPoint x: 155, startPoint y: 154, endPoint x: 78, endPoint y: 158, distance: 77.9
click at [78, 176] on p "Looks good . We're making good progress ? Things do seem clearer that (uh) , an…" at bounding box center [141, 191] width 194 height 31
paste p
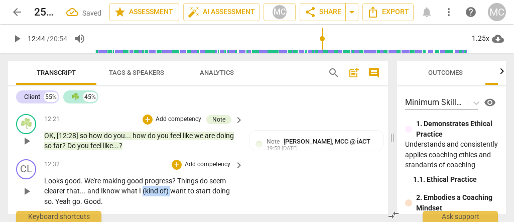
drag, startPoint x: 171, startPoint y: 156, endPoint x: 142, endPoint y: 158, distance: 28.6
click at [142, 176] on p "Looks good . We're making good progress ? Things do seem clearer that... and I …" at bounding box center [141, 191] width 194 height 31
click at [151, 187] on span "want" at bounding box center [151, 191] width 18 height 8
click at [328, 162] on div "CL play_arrow pause 12:32 + Add competency keyboard_arrow_right Looks good . We…" at bounding box center [198, 183] width 380 height 56
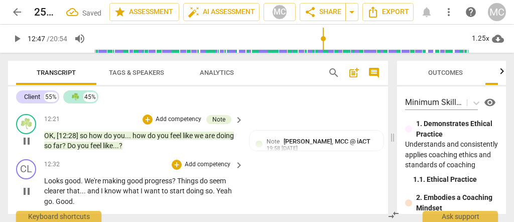
type input "767"
click at [229, 187] on span "Yeah" at bounding box center [224, 191] width 16 height 8
click at [206, 160] on p "Add competency" at bounding box center [208, 164] width 48 height 9
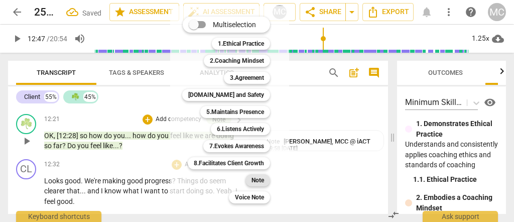
click at [252, 183] on b "Note" at bounding box center [257, 180] width 13 height 12
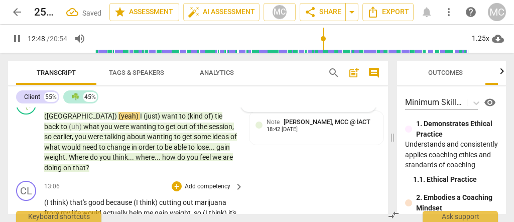
scroll to position [2971, 0]
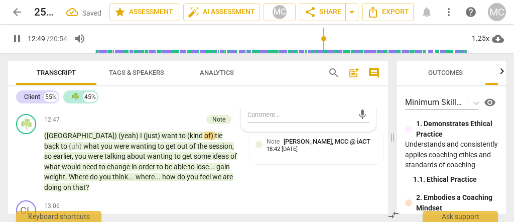
click at [200, 173] on span "feel" at bounding box center [206, 177] width 13 height 8
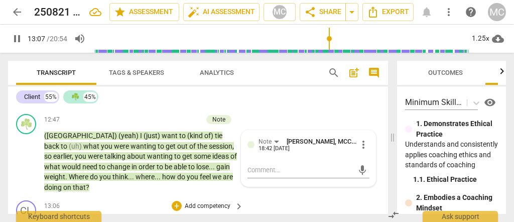
drag, startPoint x: 66, startPoint y: 177, endPoint x: 38, endPoint y: 177, distance: 28.6
type input "787"
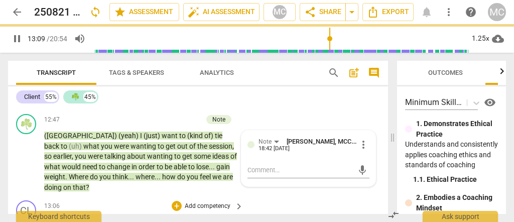
drag, startPoint x: 135, startPoint y: 175, endPoint x: 109, endPoint y: 182, distance: 26.9
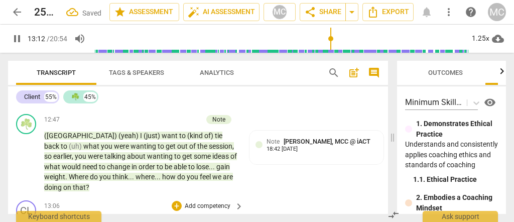
drag, startPoint x: 134, startPoint y: 177, endPoint x: 110, endPoint y: 178, distance: 23.6
click at [114, 218] on span "cutting" at bounding box center [123, 222] width 24 height 8
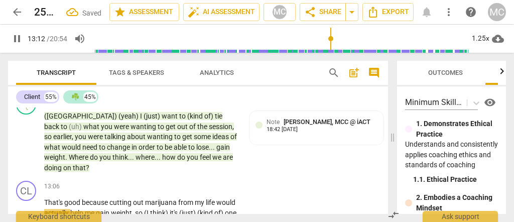
scroll to position [3004, 0]
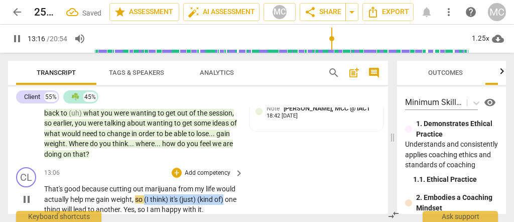
drag, startPoint x: 53, startPoint y: 164, endPoint x: 165, endPoint y: 151, distance: 113.0
click at [165, 184] on p "That's good because cutting out marijuana from my life would actually help me g…" at bounding box center [141, 199] width 194 height 31
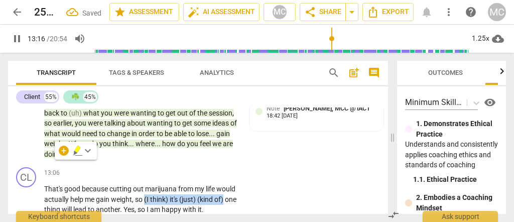
type input "797"
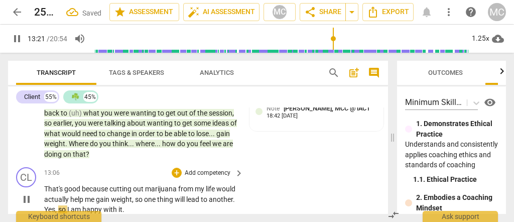
click at [67, 205] on span "so" at bounding box center [62, 209] width 9 height 8
type input "802"
click at [196, 169] on p "Add competency" at bounding box center [208, 173] width 48 height 9
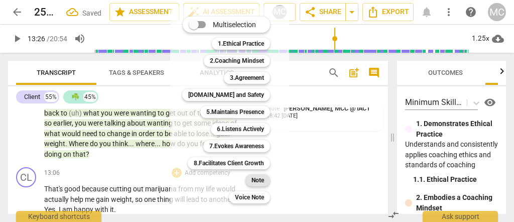
click at [257, 180] on b "Note" at bounding box center [257, 180] width 13 height 12
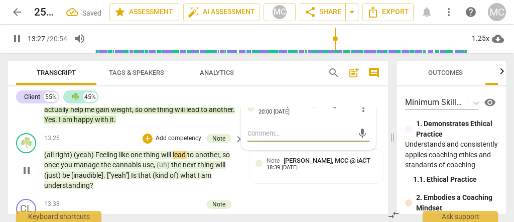
scroll to position [3105, 0]
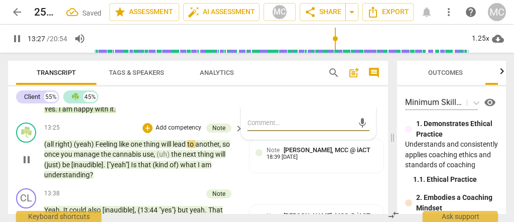
click at [68, 171] on span "understanding" at bounding box center [67, 175] width 46 height 8
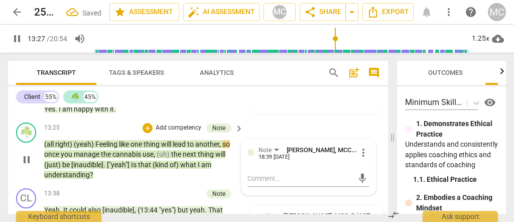
click at [68, 171] on span "understanding" at bounding box center [67, 175] width 46 height 8
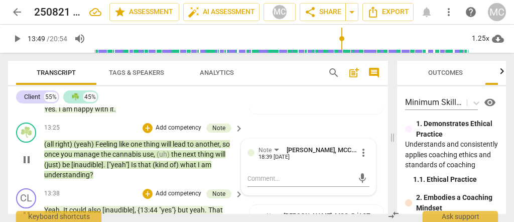
click at [177, 206] on span ""yes"}" at bounding box center [168, 210] width 19 height 8
type input "829"
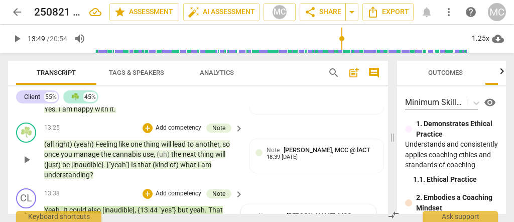
click at [177, 206] on span ""yes"}" at bounding box center [168, 210] width 19 height 8
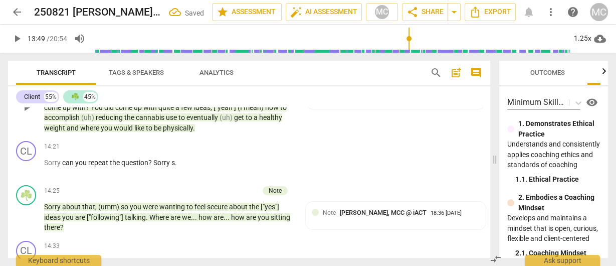
scroll to position [2944, 0]
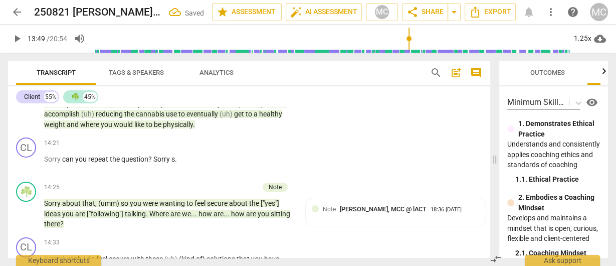
click at [163, 121] on span "physically" at bounding box center [178, 124] width 30 height 8
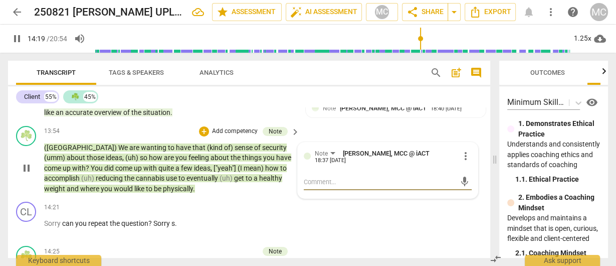
scroll to position [2904, 0]
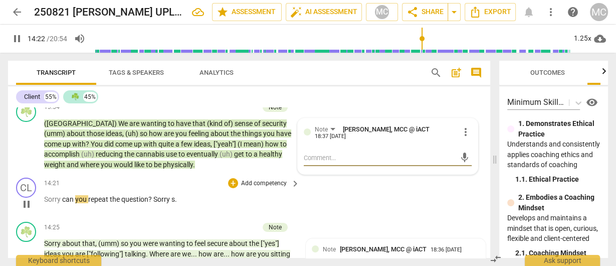
click at [61, 195] on span "Sorry" at bounding box center [53, 199] width 18 height 8
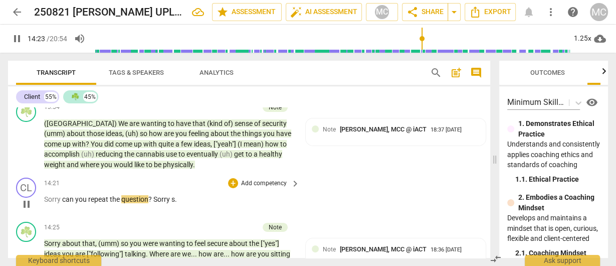
type input "863"
drag, startPoint x: 173, startPoint y: 198, endPoint x: 188, endPoint y: 198, distance: 14.5
click at [188, 198] on p "Sorry. Can you repeat the question ? Sorry s ." at bounding box center [169, 199] width 251 height 11
click at [265, 183] on p "Add competency" at bounding box center [264, 183] width 48 height 9
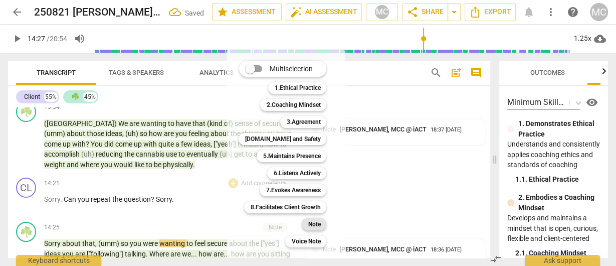
click at [314, 226] on b "Note" at bounding box center [314, 224] width 13 height 12
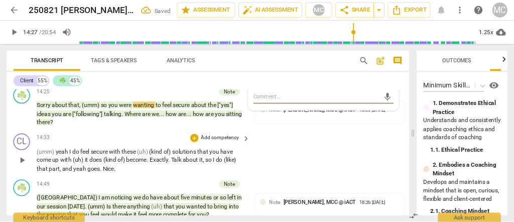
scroll to position [3024, 0]
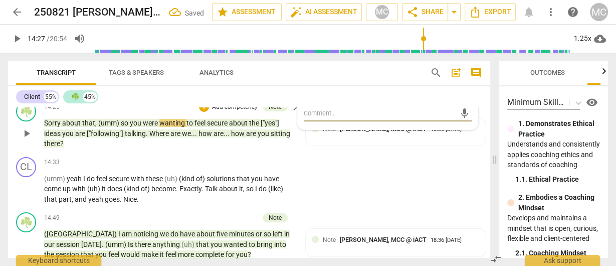
click at [52, 139] on span "there" at bounding box center [52, 143] width 16 height 8
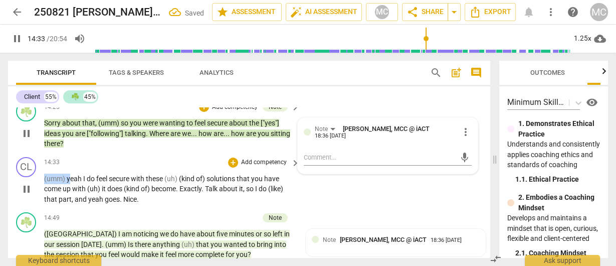
drag, startPoint x: 65, startPoint y: 175, endPoint x: 29, endPoint y: 177, distance: 35.7
click at [29, 177] on div "CL play_arrow pause 14:33 + Add competency keyboard_arrow_right (umm) yeah I do…" at bounding box center [249, 181] width 482 height 56
type input "874"
click at [61, 175] on span "I" at bounding box center [63, 179] width 4 height 8
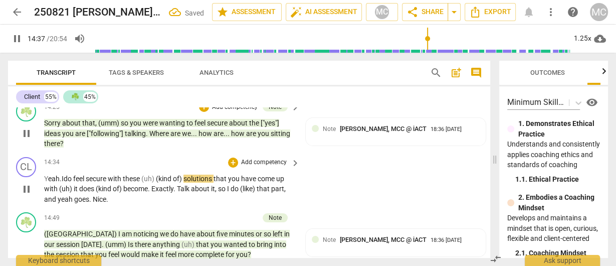
click at [120, 168] on div "14:34 + Add competency keyboard_arrow_right Y eah. I do feel secure with these …" at bounding box center [172, 181] width 257 height 48
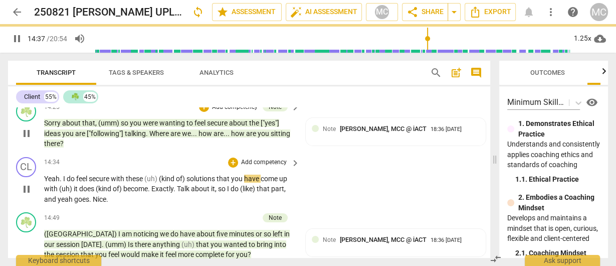
click at [114, 177] on span "with" at bounding box center [118, 179] width 15 height 8
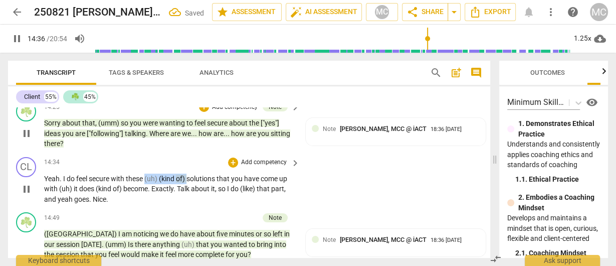
type input "877"
drag, startPoint x: 171, startPoint y: 175, endPoint x: 146, endPoint y: 175, distance: 25.1
click at [146, 175] on p "Yeah . I do feel secure with these (uh) (kind of) solutions that you have come …" at bounding box center [169, 189] width 251 height 31
click at [170, 175] on span "solutions" at bounding box center [159, 179] width 30 height 8
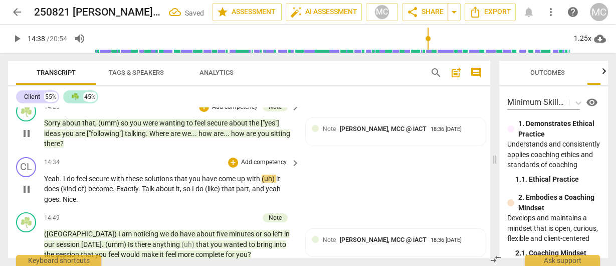
click at [169, 175] on span "solutions" at bounding box center [159, 179] width 30 height 8
click at [177, 175] on span "that" at bounding box center [182, 179] width 15 height 8
click at [125, 175] on span "with" at bounding box center [118, 179] width 15 height 8
click at [124, 175] on span "with" at bounding box center [118, 179] width 15 height 8
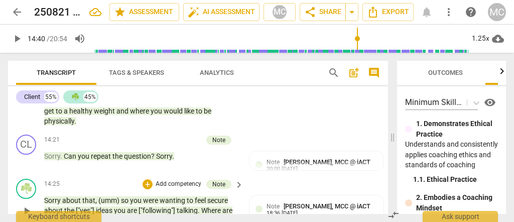
scroll to position [3320, 0]
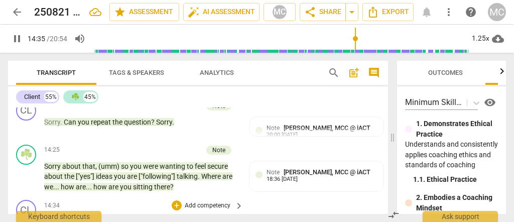
scroll to position [3354, 0]
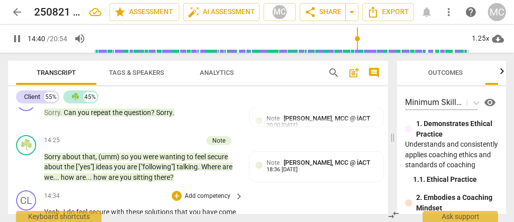
drag, startPoint x: 153, startPoint y: 164, endPoint x: 84, endPoint y: 162, distance: 69.2
click at [84, 207] on p "Yeah . I do feel secure with these solutions that you have come up with (uh) it…" at bounding box center [141, 222] width 194 height 31
click at [219, 208] on span "come" at bounding box center [227, 212] width 17 height 8
click at [75, 218] on span "with. It" at bounding box center [65, 222] width 22 height 8
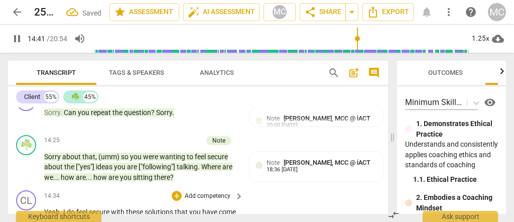
click at [96, 218] on span "Become" at bounding box center [87, 222] width 25 height 8
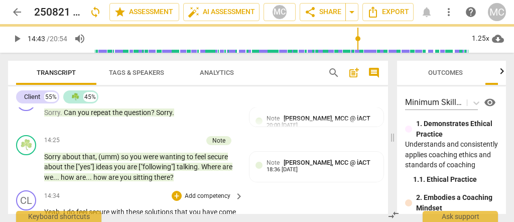
click at [116, 218] on span "become" at bounding box center [104, 222] width 25 height 8
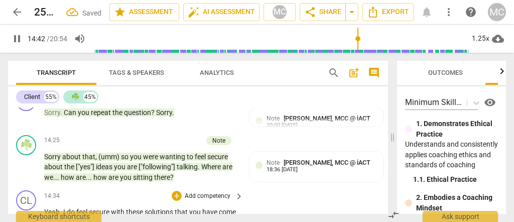
click at [141, 218] on span "Exactly" at bounding box center [131, 222] width 22 height 8
drag, startPoint x: 155, startPoint y: 175, endPoint x: 139, endPoint y: 174, distance: 16.1
click at [139, 207] on p "Yeah . I do feel secure with these solutions that you have come up with. It doe…" at bounding box center [141, 222] width 194 height 31
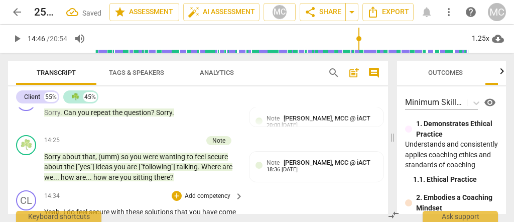
drag, startPoint x: 211, startPoint y: 176, endPoint x: 189, endPoint y: 177, distance: 21.6
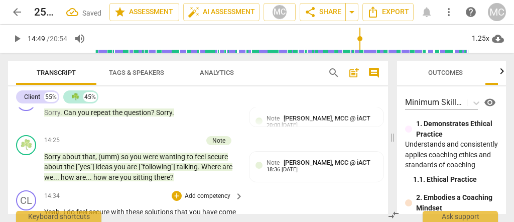
click at [189, 207] on p "Yeah . I do feel secure with these solutions that you have come up with. It doe…" at bounding box center [141, 222] width 194 height 31
click at [210, 192] on p "Add competency" at bounding box center [208, 196] width 48 height 9
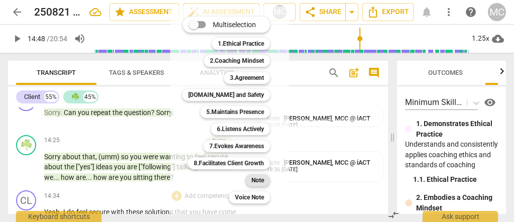
click at [254, 182] on b "Note" at bounding box center [257, 180] width 13 height 12
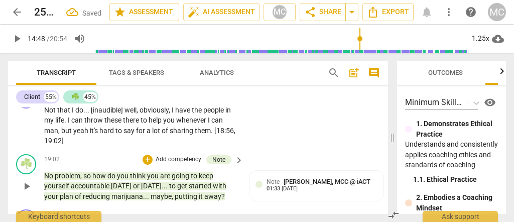
scroll to position [4210, 0]
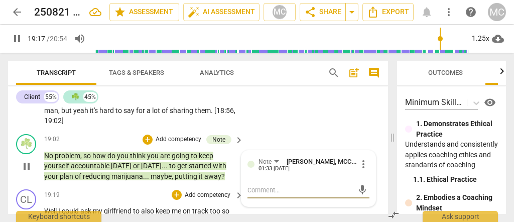
scroll to position [4277, 0]
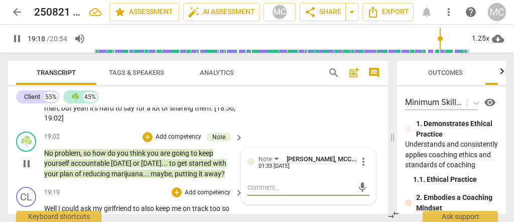
click at [57, 204] on span "Well" at bounding box center [51, 208] width 14 height 8
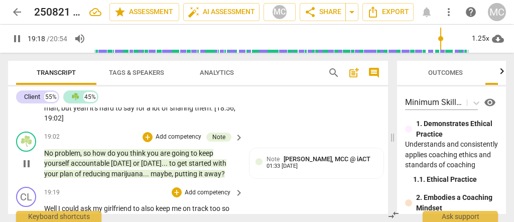
click at [58, 204] on span "Well" at bounding box center [51, 208] width 14 height 8
type input "1160"
click at [141, 204] on span "to" at bounding box center [137, 208] width 8 height 8
click at [157, 204] on span "also" at bounding box center [149, 208] width 15 height 8
click at [213, 204] on span "track" at bounding box center [204, 208] width 18 height 8
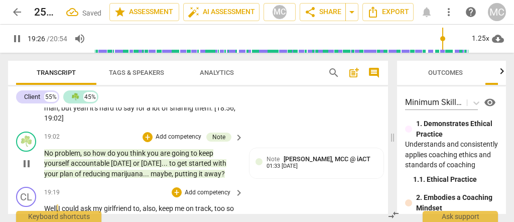
click at [226, 204] on span "too" at bounding box center [220, 208] width 12 height 8
click at [194, 188] on p "Add competency" at bounding box center [208, 192] width 48 height 9
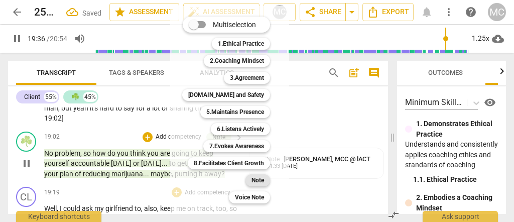
click at [250, 184] on div "Note" at bounding box center [257, 180] width 25 height 12
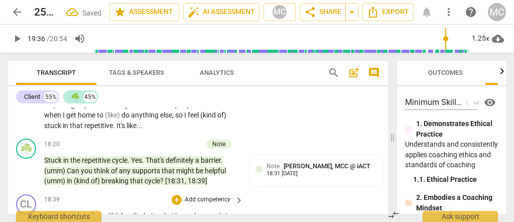
scroll to position [4143, 0]
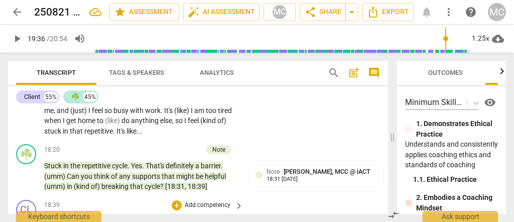
click at [111, 217] on span "[inaudible]" at bounding box center [108, 221] width 34 height 8
click at [60, 217] on span "that" at bounding box center [64, 221] width 15 height 8
click at [125, 217] on span "well" at bounding box center [130, 221] width 12 height 8
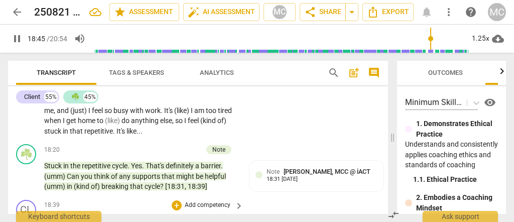
click at [218, 201] on p "Add competency" at bounding box center [208, 205] width 48 height 9
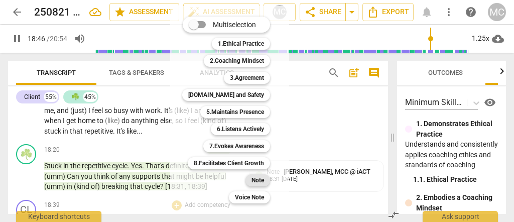
click at [256, 186] on b "Note" at bounding box center [257, 180] width 13 height 12
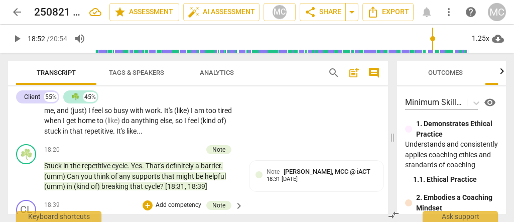
click at [373, 186] on li "Delete" at bounding box center [371, 181] width 35 height 19
click at [48, 217] on span "Not" at bounding box center [50, 221] width 13 height 8
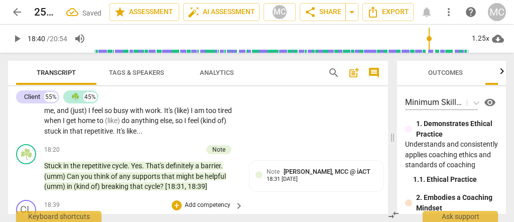
click at [46, 217] on span "Not" at bounding box center [50, 221] width 13 height 8
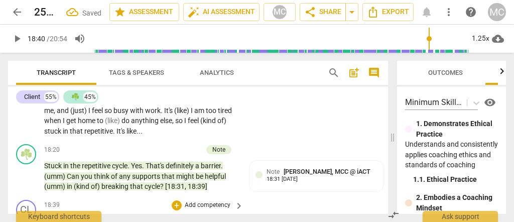
click at [46, 217] on span "Not" at bounding box center [50, 221] width 13 height 8
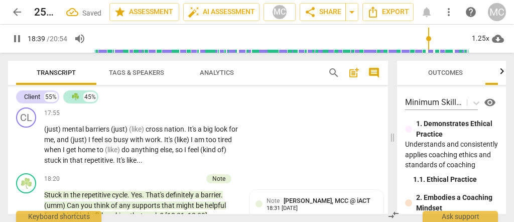
scroll to position [4110, 0]
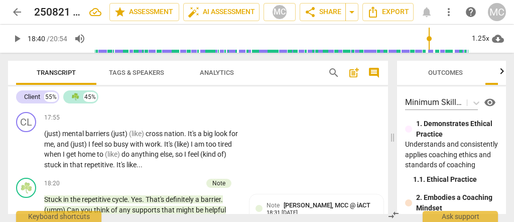
type input "1120"
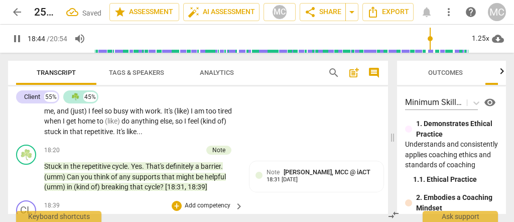
scroll to position [4143, 0]
drag, startPoint x: 178, startPoint y: 166, endPoint x: 80, endPoint y: 167, distance: 97.8
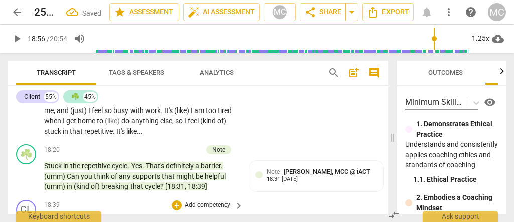
drag, startPoint x: 110, startPoint y: 176, endPoint x: 44, endPoint y: 178, distance: 65.7
click at [198, 201] on p "Add competency" at bounding box center [208, 205] width 48 height 9
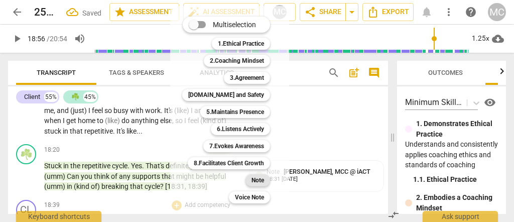
click at [259, 179] on b "Note" at bounding box center [257, 180] width 13 height 12
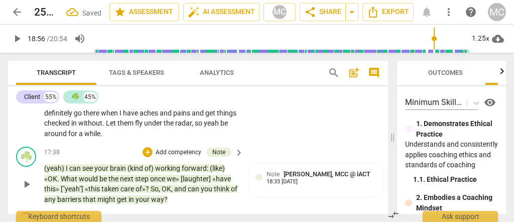
click at [151, 195] on span "your" at bounding box center [143, 199] width 16 height 8
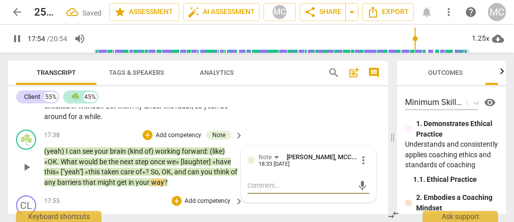
scroll to position [4043, 0]
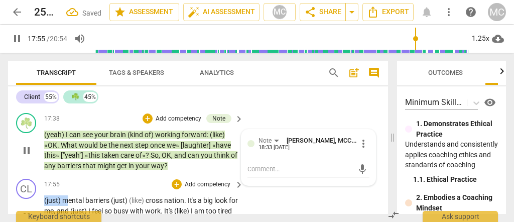
drag, startPoint x: 59, startPoint y: 132, endPoint x: 37, endPoint y: 134, distance: 22.6
click at [37, 175] on div "CL play_arrow pause 17:55 + Add competency keyboard_arrow_right (just) mental b…" at bounding box center [198, 208] width 380 height 66
type input "1077"
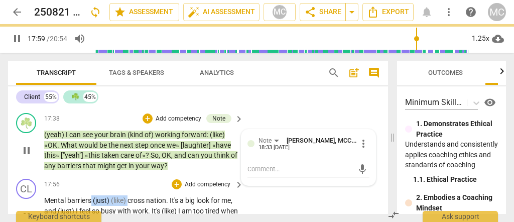
drag, startPoint x: 129, startPoint y: 131, endPoint x: 90, endPoint y: 135, distance: 38.8
click at [90, 195] on p "Mental barriers (just) (like) cross nation . It's a big look for me , and (just…" at bounding box center [141, 215] width 194 height 41
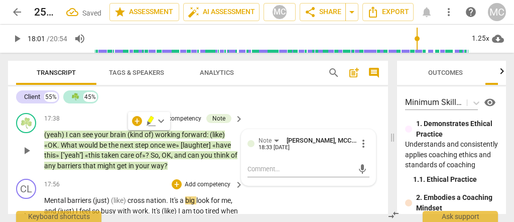
click at [66, 196] on span "Mental" at bounding box center [55, 200] width 23 height 8
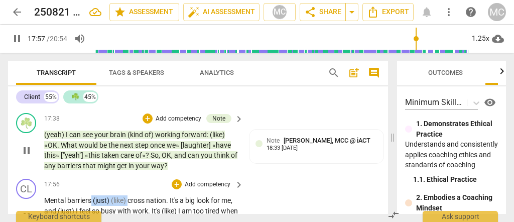
type input "1078"
drag, startPoint x: 127, startPoint y: 133, endPoint x: 90, endPoint y: 133, distance: 36.6
click at [90, 195] on p "Mental barriers (just) (like) cross nation . It's a big look for me , and (just…" at bounding box center [141, 215] width 194 height 41
paste p
click at [280, 175] on div "CL play_arrow pause 17:56 + Add competency keyboard_arrow_right Mental barriers…" at bounding box center [198, 208] width 380 height 66
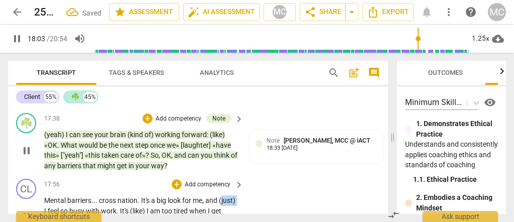
type input "1084"
drag, startPoint x: 62, startPoint y: 145, endPoint x: 34, endPoint y: 144, distance: 28.1
click at [34, 175] on div "CL play_arrow pause 17:56 + Add competency keyboard_arrow_right Mental barriers…" at bounding box center [198, 208] width 380 height 66
drag, startPoint x: 121, startPoint y: 143, endPoint x: 93, endPoint y: 145, distance: 27.7
click at [93, 195] on p "Mental barriers . . . cross nation . It's a big look for me. I feel so busy wit…" at bounding box center [141, 215] width 194 height 41
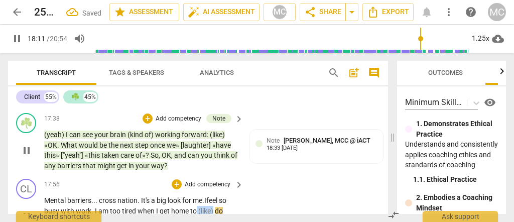
drag, startPoint x: 214, startPoint y: 143, endPoint x: 195, endPoint y: 147, distance: 19.0
click at [195, 195] on p "Mental barriers . . . cross nation . It's a big look for me. I feel so busy wit…" at bounding box center [141, 215] width 194 height 41
drag, startPoint x: 113, startPoint y: 150, endPoint x: 85, endPoint y: 153, distance: 27.7
click at [85, 195] on p "Mental barriers . . . cross nation . It's a big look for me. I feel so busy wit…" at bounding box center [141, 210] width 194 height 31
click at [69, 217] on span "I" at bounding box center [70, 221] width 4 height 8
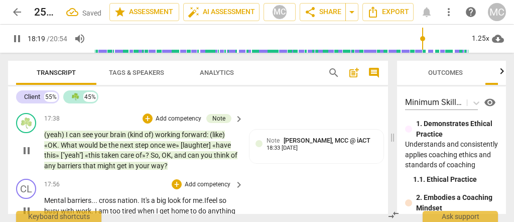
click at [216, 180] on p "Add competency" at bounding box center [208, 184] width 48 height 9
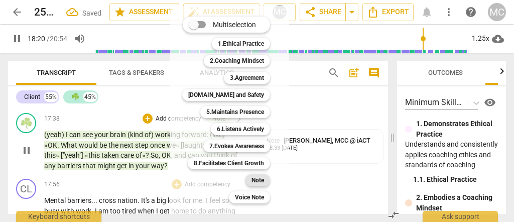
click at [253, 183] on b "Note" at bounding box center [257, 180] width 13 height 12
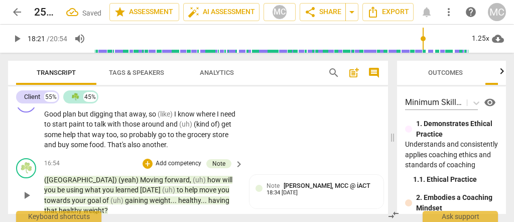
scroll to position [3842, 0]
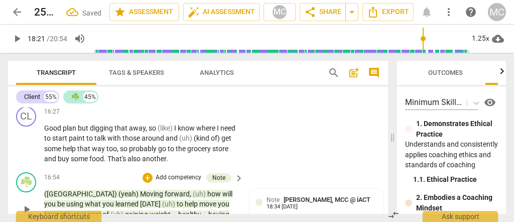
click at [83, 220] on span "healthy" at bounding box center [71, 224] width 25 height 8
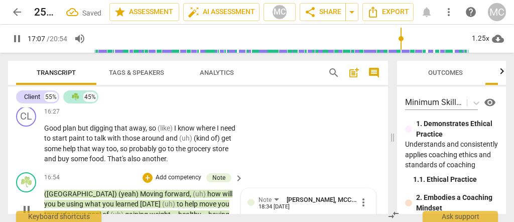
scroll to position [3876, 0]
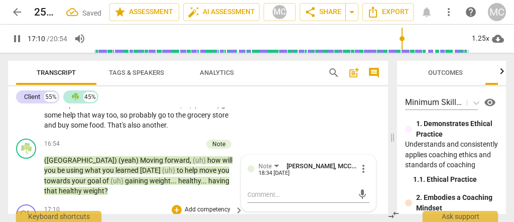
drag, startPoint x: 57, startPoint y: 161, endPoint x: 41, endPoint y: 158, distance: 16.3
type input "1031"
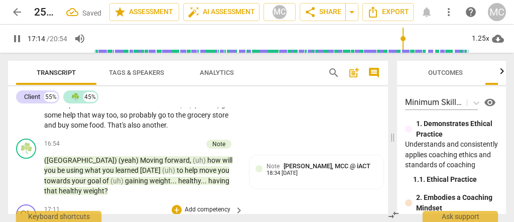
click at [65, 222] on span "could" at bounding box center [57, 226] width 19 height 8
type input "1035"
click at [78, 222] on span "also" at bounding box center [75, 226] width 15 height 8
click at [80, 222] on span "also" at bounding box center [75, 226] width 15 height 8
drag, startPoint x: 168, startPoint y: 160, endPoint x: 150, endPoint y: 160, distance: 17.6
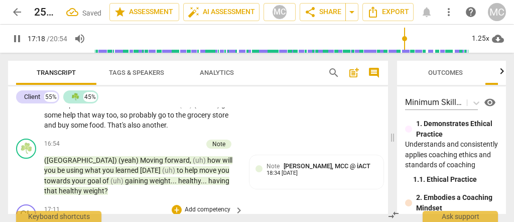
click at [155, 222] on span "that's" at bounding box center [162, 226] width 19 height 8
click at [173, 222] on span "That's" at bounding box center [163, 226] width 20 height 8
drag, startPoint x: 174, startPoint y: 159, endPoint x: 199, endPoint y: 162, distance: 25.8
click at [173, 222] on span "That's" at bounding box center [163, 226] width 20 height 8
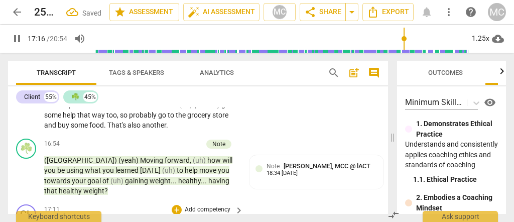
drag, startPoint x: 217, startPoint y: 160, endPoint x: 251, endPoint y: 164, distance: 34.3
click at [216, 222] on span "thing" at bounding box center [208, 226] width 18 height 8
click at [217, 222] on span "thing" at bounding box center [208, 226] width 18 height 8
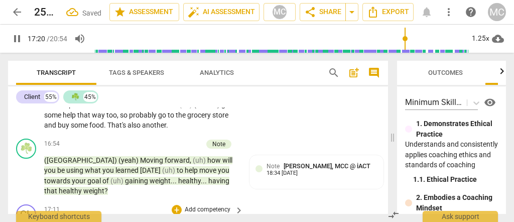
drag, startPoint x: 217, startPoint y: 158, endPoint x: 233, endPoint y: 158, distance: 16.0
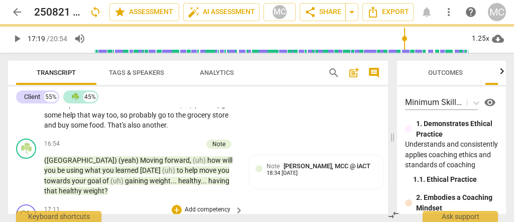
click at [173, 222] on span "That's" at bounding box center [163, 226] width 20 height 8
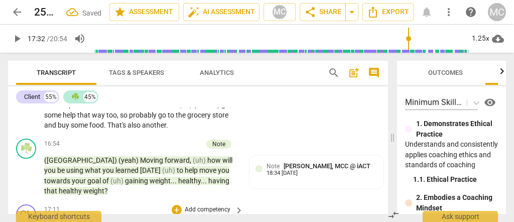
click at [222, 205] on p "Add competency" at bounding box center [208, 209] width 48 height 9
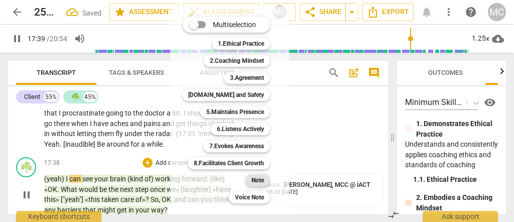
click at [258, 181] on b "Note" at bounding box center [257, 180] width 13 height 12
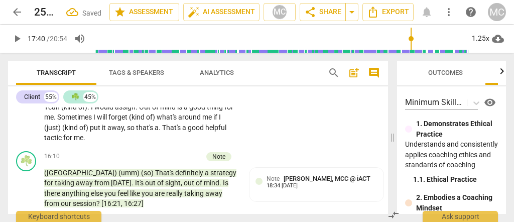
scroll to position [3741, 0]
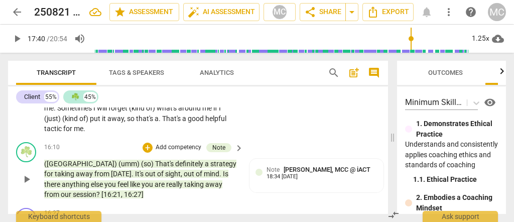
click at [73, 190] on span "our" at bounding box center [67, 194] width 12 height 8
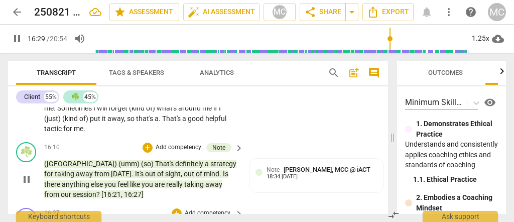
type input "990"
drag, startPoint x: 90, startPoint y: 172, endPoint x: 75, endPoint y: 177, distance: 15.9
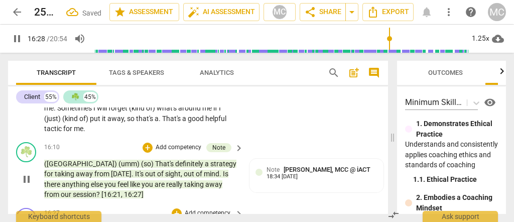
drag, startPoint x: 106, startPoint y: 173, endPoint x: 83, endPoint y: 175, distance: 23.6
drag, startPoint x: 178, startPoint y: 173, endPoint x: 148, endPoint y: 174, distance: 29.1
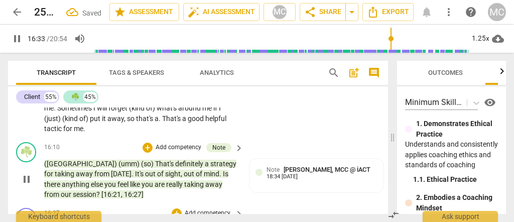
drag, startPoint x: 190, startPoint y: 181, endPoint x: 244, endPoint y: 182, distance: 54.2
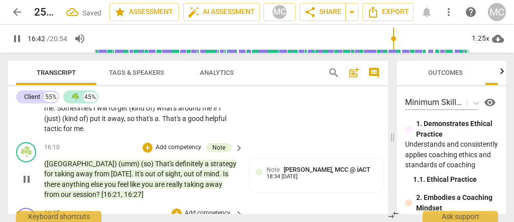
type input "1004"
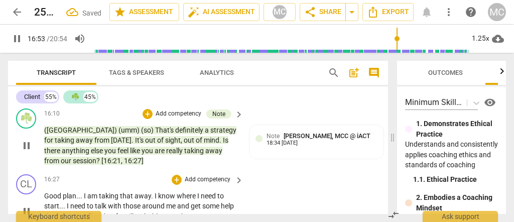
click at [107, 222] on span "That's" at bounding box center [117, 226] width 20 height 8
type input "1014"
click at [206, 212] on span "grocery" at bounding box center [205, 216] width 25 height 8
click at [206, 191] on p "Good plan . . . I am taking that away . I know where I need to start . . . I ne…" at bounding box center [141, 211] width 194 height 41
click at [208, 175] on p "Add competency" at bounding box center [208, 179] width 48 height 9
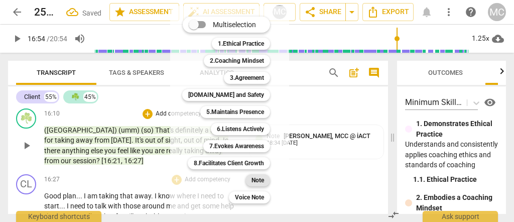
click at [255, 177] on b "Note" at bounding box center [257, 180] width 13 height 12
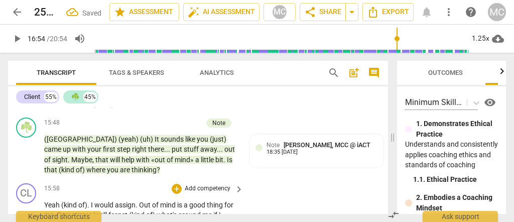
scroll to position [3574, 0]
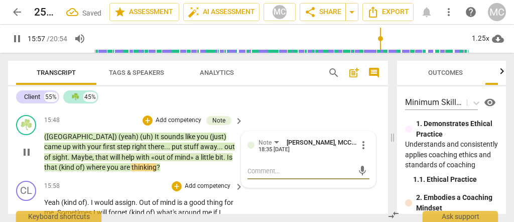
scroll to position [3641, 0]
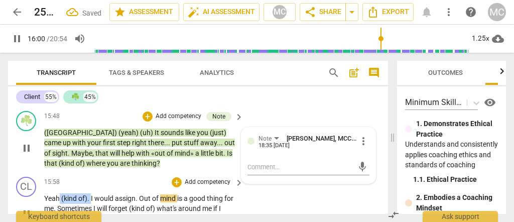
drag, startPoint x: 85, startPoint y: 141, endPoint x: 59, endPoint y: 143, distance: 25.7
click at [59, 193] on p "Yeah (kind of) . I would assign . Out of mind is a good thing for me . Sometime…" at bounding box center [141, 213] width 194 height 41
type input "961"
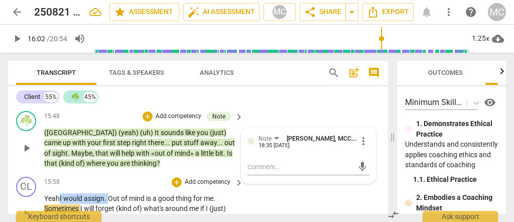
drag, startPoint x: 111, startPoint y: 139, endPoint x: 59, endPoint y: 140, distance: 52.2
click at [59, 193] on p "Yeah I would assign . Out of mind is a good thing for me . Sometimes I will for…" at bounding box center [141, 213] width 194 height 41
click at [46, 177] on div "15:58 + Add competency keyboard_arrow_right Yeah. I was saying that out of mind…" at bounding box center [144, 206] width 200 height 58
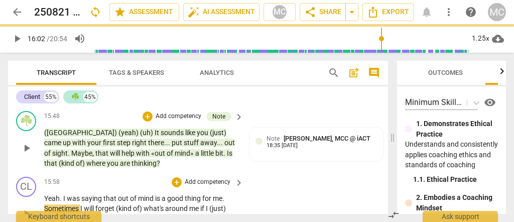
click at [52, 194] on span "Yeah" at bounding box center [52, 198] width 16 height 8
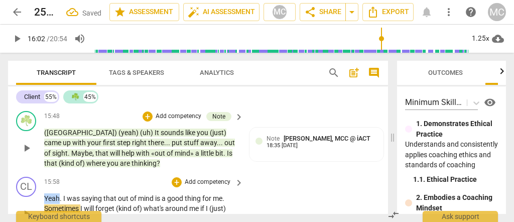
click at [52, 194] on span "Yeah" at bounding box center [52, 198] width 16 height 8
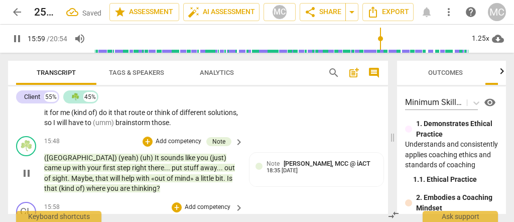
scroll to position [3608, 0]
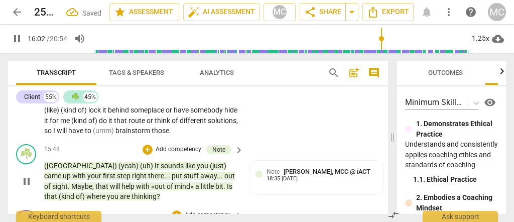
type input "964"
drag, startPoint x: 146, startPoint y: 183, endPoint x: 118, endPoint y: 185, distance: 28.2
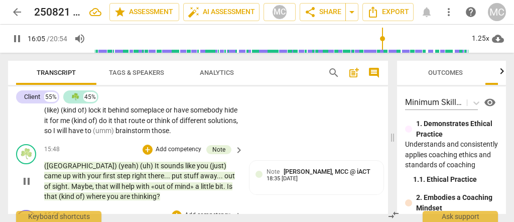
drag, startPoint x: 133, startPoint y: 186, endPoint x: 182, endPoint y: 187, distance: 48.7
drag, startPoint x: 185, startPoint y: 185, endPoint x: 251, endPoint y: 187, distance: 65.7
drag, startPoint x: 66, startPoint y: 190, endPoint x: 218, endPoint y: 186, distance: 152.5
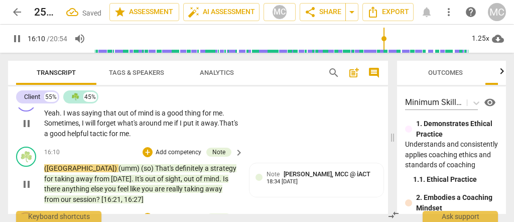
click at [201, 212] on div "+ Add competency Note" at bounding box center [186, 217] width 89 height 11
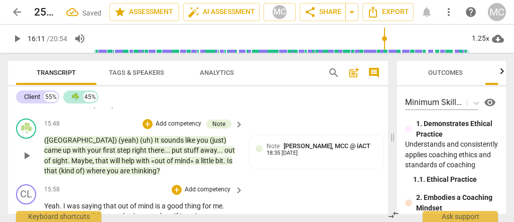
scroll to position [3626, 0]
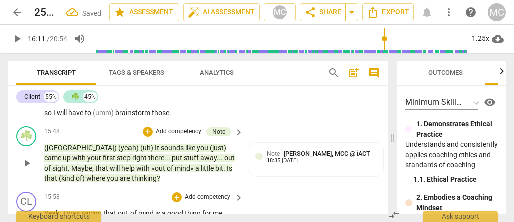
click at [205, 193] on p "Add competency" at bounding box center [208, 197] width 48 height 9
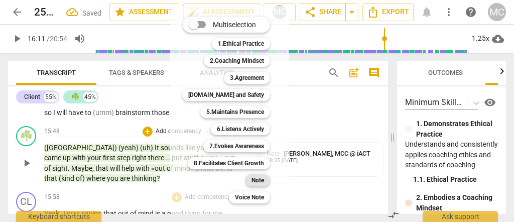
click at [249, 180] on div "Note" at bounding box center [257, 180] width 25 height 12
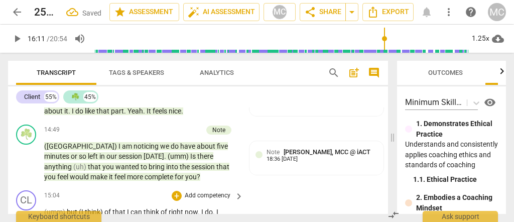
scroll to position [3459, 0]
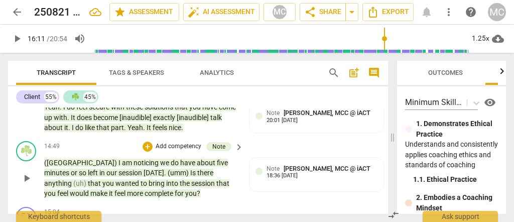
click at [175, 189] on span "for" at bounding box center [180, 193] width 11 height 8
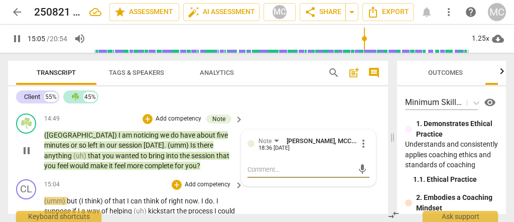
scroll to position [3492, 0]
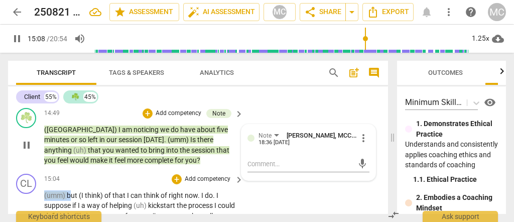
drag, startPoint x: 70, startPoint y: 140, endPoint x: 34, endPoint y: 139, distance: 36.1
click at [34, 170] on div "CL play_arrow pause 15:04 + Add competency keyboard_arrow_right (umm) but (I th…" at bounding box center [198, 213] width 380 height 86
type input "916"
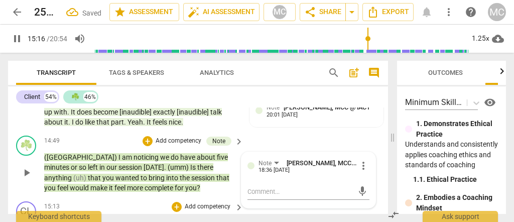
scroll to position [3459, 0]
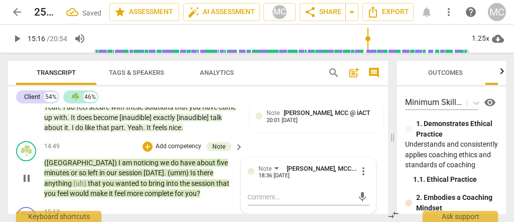
click at [185, 189] on span "you" at bounding box center [191, 193] width 12 height 8
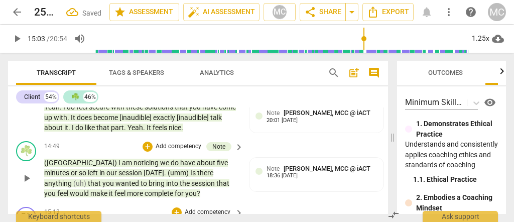
click at [185, 189] on span "you" at bounding box center [191, 193] width 12 height 8
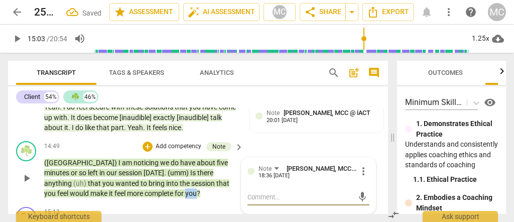
click at [185, 189] on span "you" at bounding box center [191, 193] width 12 height 8
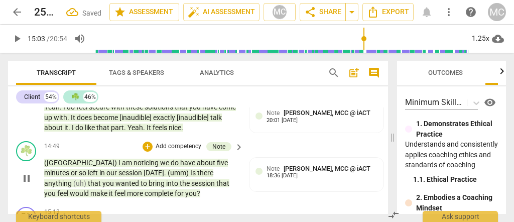
type input "904"
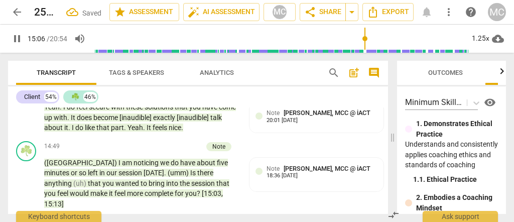
scroll to position [3492, 0]
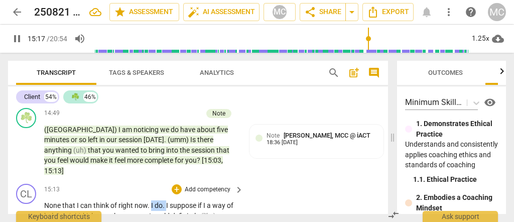
drag, startPoint x: 165, startPoint y: 138, endPoint x: 150, endPoint y: 140, distance: 15.1
type input "918"
click at [180, 201] on span "suppose" at bounding box center [168, 205] width 28 height 8
drag, startPoint x: 193, startPoint y: 138, endPoint x: 181, endPoint y: 138, distance: 11.5
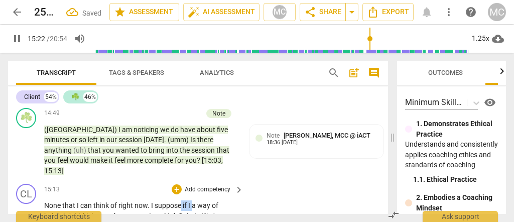
click at [83, 212] on span "kickstart" at bounding box center [73, 216] width 29 height 8
click at [84, 212] on span "the" at bounding box center [79, 216] width 12 height 8
click at [110, 212] on span "process" at bounding box center [97, 216] width 26 height 8
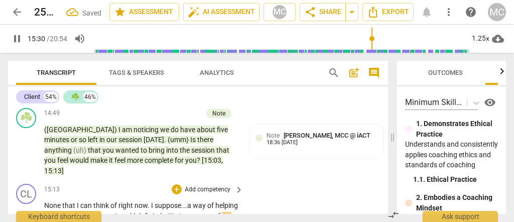
click at [183, 212] on span "(like)" at bounding box center [175, 216] width 17 height 8
click at [179, 212] on span "put" at bounding box center [173, 216] width 12 height 8
drag, startPoint x: 195, startPoint y: 158, endPoint x: 147, endPoint y: 161, distance: 47.7
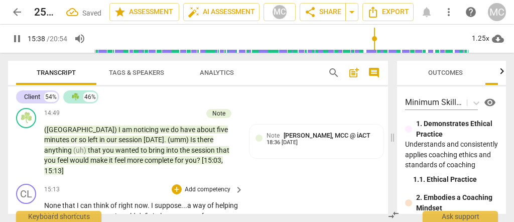
drag, startPoint x: 173, startPoint y: 169, endPoint x: 143, endPoint y: 170, distance: 29.6
click at [250, 180] on div "CL play_arrow pause 15:13 + Add competency keyboard_arrow_right None that I can…" at bounding box center [198, 218] width 380 height 76
drag, startPoint x: 176, startPoint y: 179, endPoint x: 153, endPoint y: 180, distance: 22.6
click at [153, 200] on p "None that I can think of right now . I suppose . . . a way of helping kickstart…" at bounding box center [141, 226] width 194 height 52
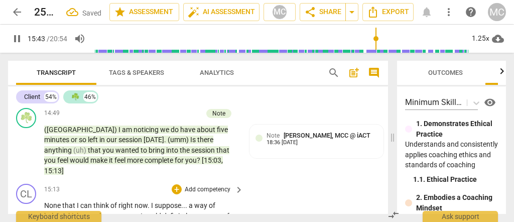
type input "943"
click at [194, 185] on p "Add competency" at bounding box center [208, 189] width 48 height 9
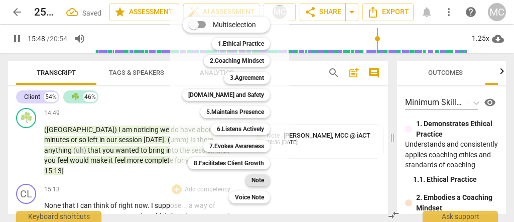
click at [256, 176] on b "Note" at bounding box center [257, 180] width 13 height 12
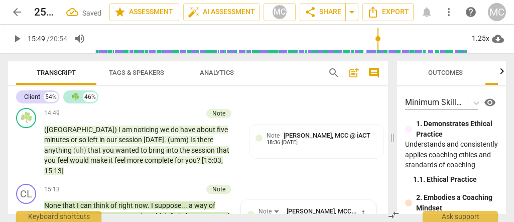
type input "949"
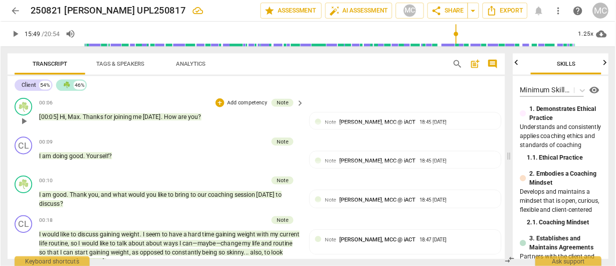
scroll to position [0, 68]
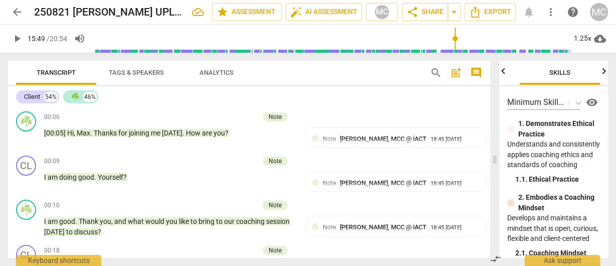
click at [204, 79] on span "Analytics" at bounding box center [217, 73] width 58 height 14
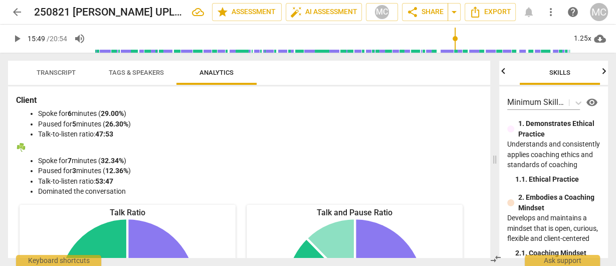
click at [146, 75] on span "Tags & Speakers" at bounding box center [136, 73] width 55 height 8
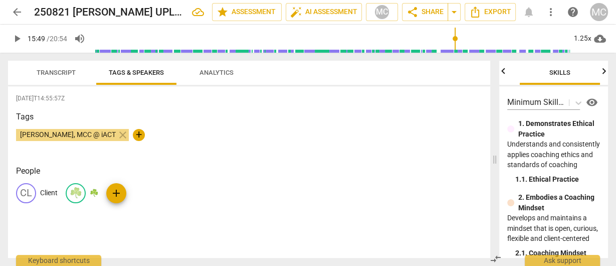
click at [92, 189] on p "☘️" at bounding box center [94, 193] width 9 height 11
type input "Coach"
click at [48, 70] on span "Transcript" at bounding box center [56, 73] width 39 height 8
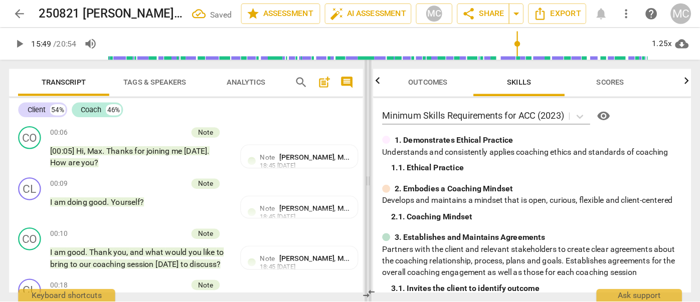
scroll to position [0, 0]
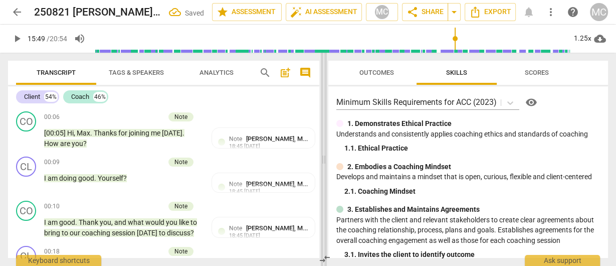
drag, startPoint x: 495, startPoint y: 167, endPoint x: 323, endPoint y: 171, distance: 171.1
click at [323, 171] on span at bounding box center [324, 159] width 6 height 213
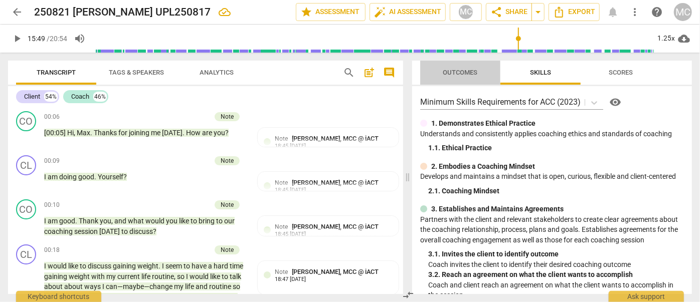
click at [479, 75] on span "Outcomes" at bounding box center [460, 73] width 59 height 14
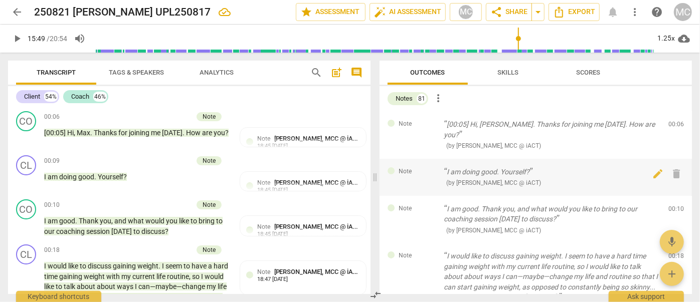
drag, startPoint x: 406, startPoint y: 178, endPoint x: 373, endPoint y: 180, distance: 32.7
click at [373, 180] on span at bounding box center [375, 178] width 6 height 250
click at [675, 129] on span "delete" at bounding box center [677, 127] width 12 height 12
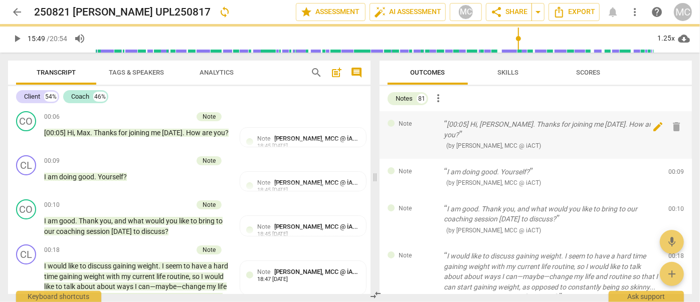
click at [675, 129] on span "delete" at bounding box center [677, 127] width 12 height 12
click at [675, 159] on div "Note I am doing good. Yourself? ( by [PERSON_NAME], MCC @ iACT ) 00:09 edit del…" at bounding box center [536, 177] width 312 height 37
click at [675, 168] on span "delete" at bounding box center [677, 174] width 12 height 12
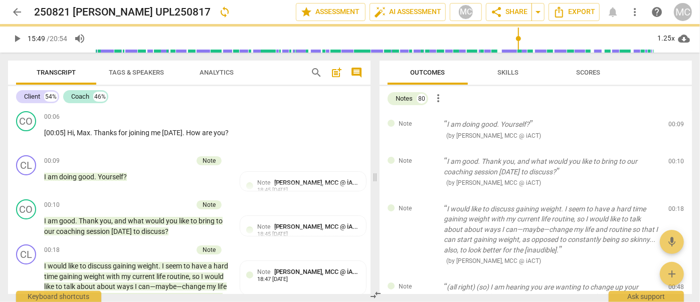
click at [675, 129] on span "delete" at bounding box center [677, 127] width 12 height 12
click at [675, 148] on div "Note I am good. Thank you, and what would you like to bring to our coaching ses…" at bounding box center [536, 172] width 312 height 48
click at [675, 158] on span "delete" at bounding box center [677, 164] width 12 height 12
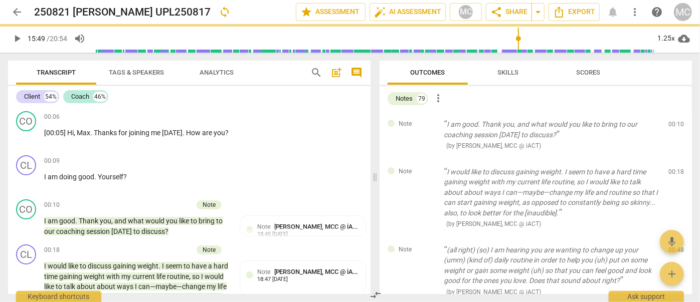
click at [675, 129] on span "delete" at bounding box center [677, 127] width 12 height 12
click at [675, 159] on div "Note I would like to discuss gaining weight. I seem to have a hard time gaining…" at bounding box center [536, 198] width 312 height 78
click at [675, 168] on span "delete" at bounding box center [677, 174] width 12 height 12
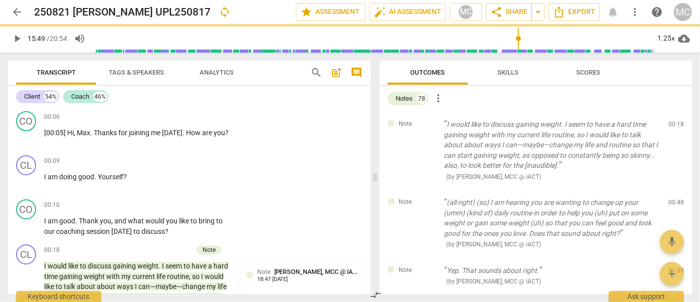
click at [675, 129] on span "delete" at bounding box center [677, 127] width 12 height 12
click at [675, 190] on div "Note (all right) (so) I am hearing you are wanting to change up your (umm) (kin…" at bounding box center [536, 224] width 312 height 68
click at [675, 199] on span "delete" at bounding box center [677, 205] width 12 height 12
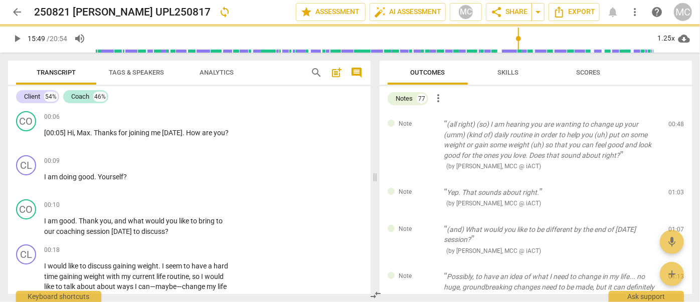
click at [675, 129] on span "delete" at bounding box center [677, 127] width 12 height 12
click at [675, 180] on div "Note Yep. That sounds about right. ( by [PERSON_NAME], MCC @ iACT ) 01:03 edit …" at bounding box center [536, 198] width 312 height 37
click at [675, 189] on span "delete" at bounding box center [677, 195] width 12 height 12
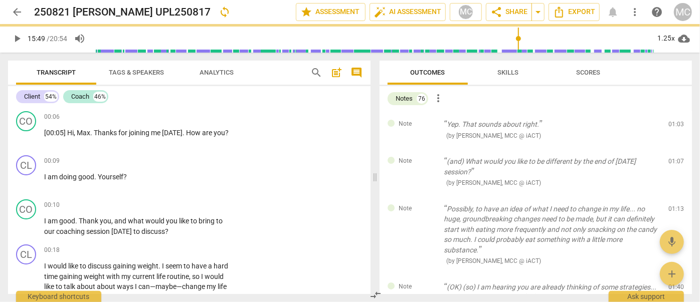
click at [675, 129] on span "delete" at bounding box center [677, 127] width 12 height 12
click at [675, 148] on div "Note (and) What would you like to be different by the end of [DATE] session? ( …" at bounding box center [536, 172] width 312 height 48
click at [675, 158] on span "delete" at bounding box center [677, 164] width 12 height 12
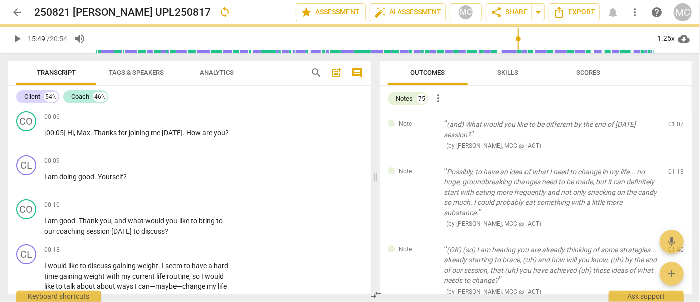
click at [675, 129] on span "delete" at bounding box center [677, 127] width 12 height 12
click at [675, 159] on div "Note Possibly, to have an idea of what I need to change in my life... no huge, …" at bounding box center [536, 198] width 312 height 78
click at [675, 168] on span "delete" at bounding box center [677, 174] width 12 height 12
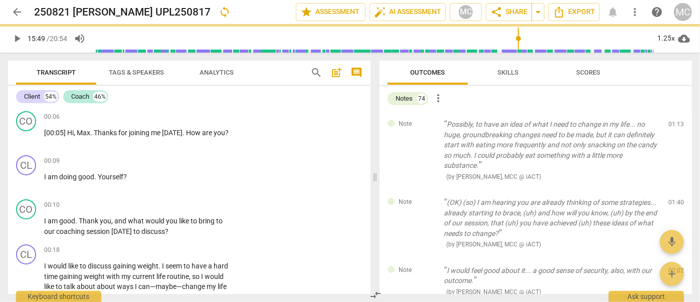
click at [675, 129] on span "delete" at bounding box center [677, 127] width 12 height 12
click at [675, 190] on div "Note (OK) (so) I am hearing you are already thinking of some strategies... alre…" at bounding box center [536, 224] width 312 height 68
click at [675, 199] on span "delete" at bounding box center [677, 205] width 12 height 12
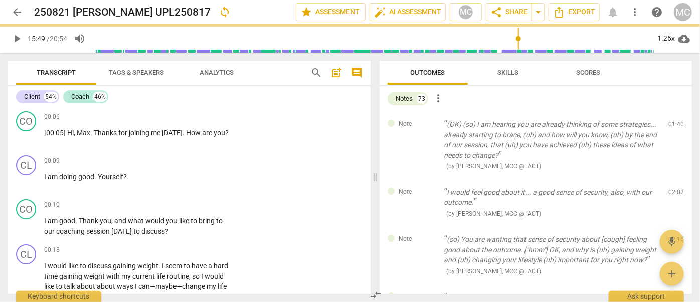
click at [675, 129] on span "delete" at bounding box center [677, 127] width 12 height 12
click at [675, 180] on div "Note I would feel good about it... a good sense of security, also, with our out…" at bounding box center [536, 204] width 312 height 48
click at [675, 189] on span "delete" at bounding box center [677, 195] width 12 height 12
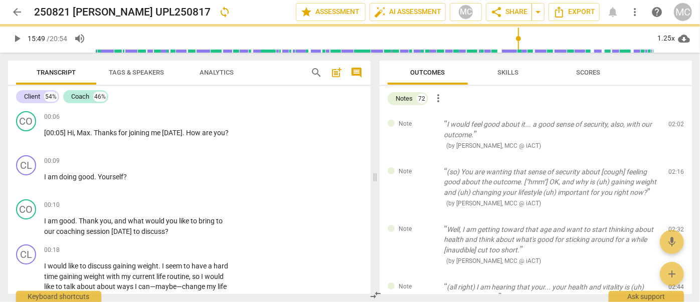
click at [675, 159] on div "Note (so) You are wanting that sense of security about [cough] feeling good abo…" at bounding box center [536, 188] width 312 height 58
click at [675, 168] on span "delete" at bounding box center [677, 174] width 12 height 12
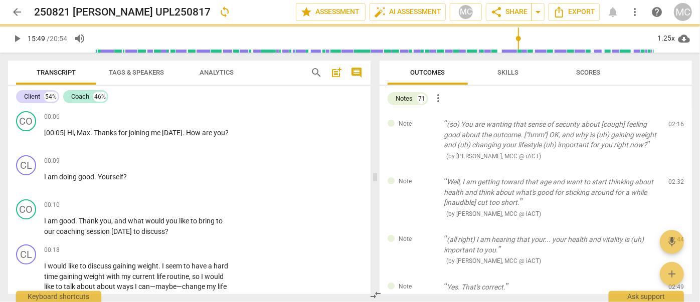
click at [675, 169] on div "Note Well, I am getting toward that age and want to start thinking about health…" at bounding box center [536, 198] width 312 height 58
click at [675, 179] on span "delete" at bounding box center [677, 185] width 12 height 12
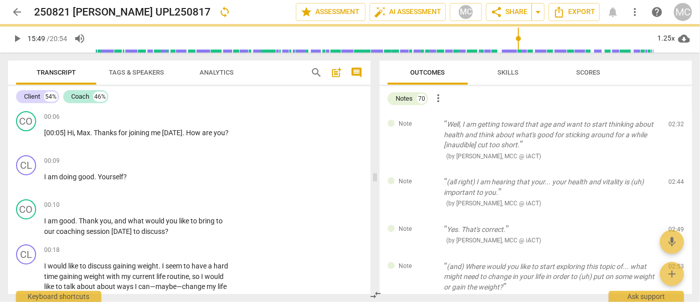
click at [675, 129] on span "delete" at bounding box center [677, 127] width 12 height 12
click at [675, 169] on div "Note (all right) I am hearing that your... your health and vitality is (uh) imp…" at bounding box center [536, 193] width 312 height 48
click at [675, 179] on span "delete" at bounding box center [677, 185] width 12 height 12
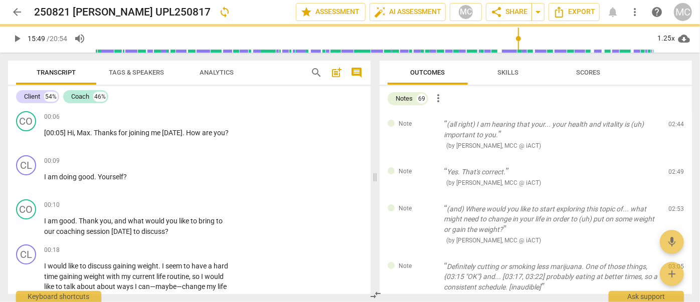
click at [675, 129] on span "delete" at bounding box center [677, 127] width 12 height 12
click at [675, 159] on div "Note Yes. That's correct. ( by [PERSON_NAME], MCC @ iACT ) 02:49 edit delete" at bounding box center [536, 177] width 312 height 37
click at [675, 168] on span "delete" at bounding box center [677, 174] width 12 height 12
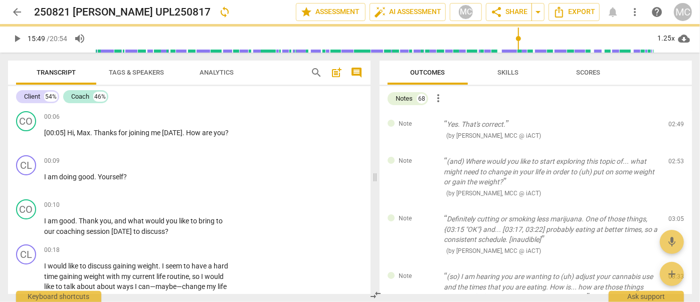
click at [675, 129] on span "delete" at bounding box center [677, 127] width 12 height 12
click at [675, 148] on div "Note (and) Where would you like to start exploring this topic of... what might …" at bounding box center [536, 177] width 312 height 58
click at [675, 158] on span "delete" at bounding box center [677, 164] width 12 height 12
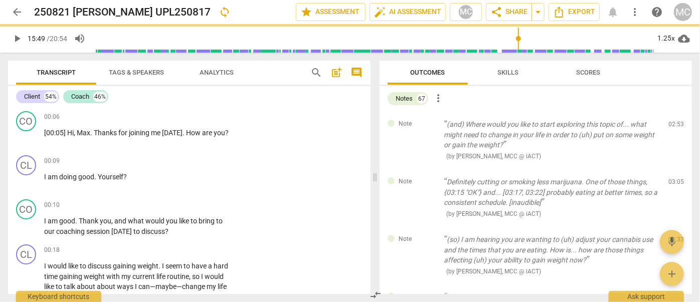
click at [675, 129] on span "delete" at bounding box center [677, 127] width 12 height 12
click at [675, 169] on div "Note Definitely cutting or smoking less marijuana. One of those things, {03:15 …" at bounding box center [536, 198] width 312 height 58
click at [675, 179] on span "delete" at bounding box center [677, 185] width 12 height 12
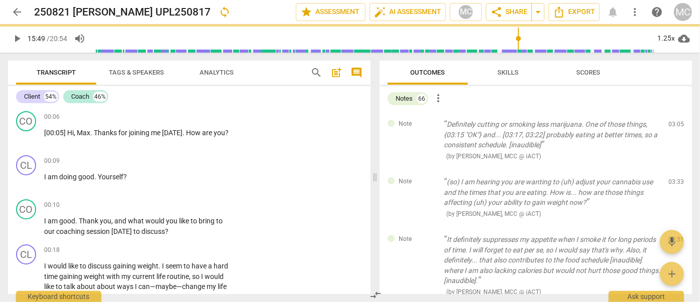
click at [675, 129] on span "delete" at bounding box center [677, 127] width 12 height 12
click at [675, 169] on div "Note (so) I am hearing you are wanting to (uh) adjust your cannabis use and the…" at bounding box center [536, 198] width 312 height 58
click at [675, 179] on span "delete" at bounding box center [677, 185] width 12 height 12
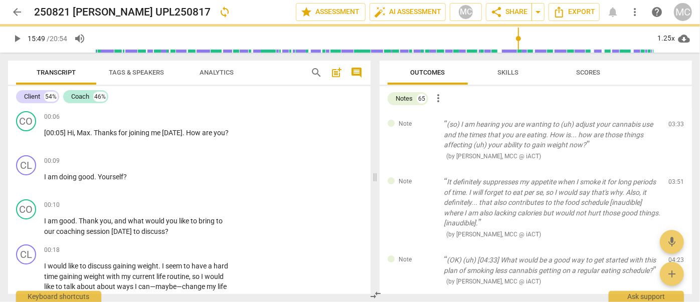
click at [675, 169] on div "Note It definitely suppresses my appetite when I smoke it for long periods of t…" at bounding box center [536, 208] width 312 height 78
click at [675, 179] on span "delete" at bounding box center [677, 185] width 12 height 12
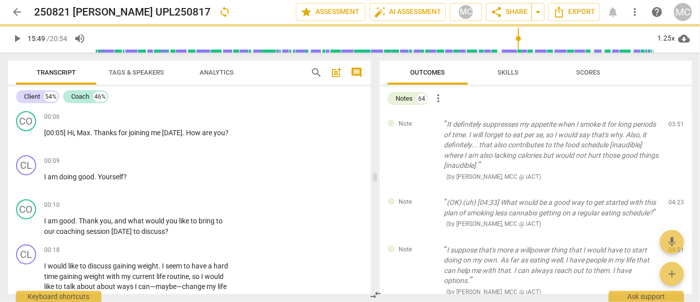
click at [675, 129] on span "delete" at bounding box center [677, 127] width 12 height 12
click at [675, 190] on div "Note (OK) (uh) [04:33] What would be a good way to get started with this plan o…" at bounding box center [536, 214] width 312 height 48
click at [675, 199] on span "delete" at bounding box center [677, 205] width 12 height 12
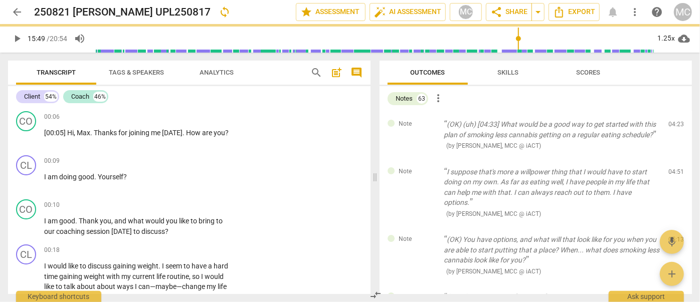
click at [675, 129] on span "delete" at bounding box center [677, 127] width 12 height 12
click at [675, 159] on div "Note I suppose that's more a willpower thing that I would have to start doing o…" at bounding box center [536, 193] width 312 height 68
click at [675, 168] on span "delete" at bounding box center [677, 174] width 12 height 12
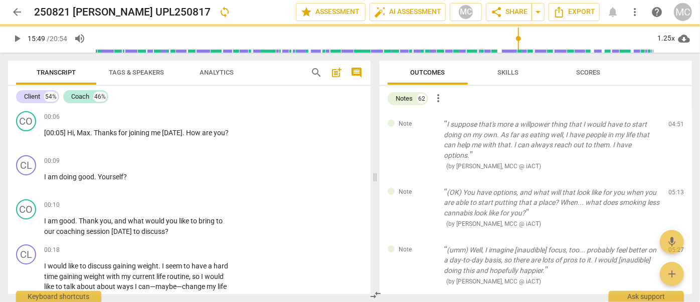
click at [675, 129] on span "delete" at bounding box center [677, 127] width 12 height 12
click at [675, 180] on div "Note (OK) You have options, and what will that look like for you when you are a…" at bounding box center [536, 209] width 312 height 58
click at [675, 189] on span "delete" at bounding box center [677, 195] width 12 height 12
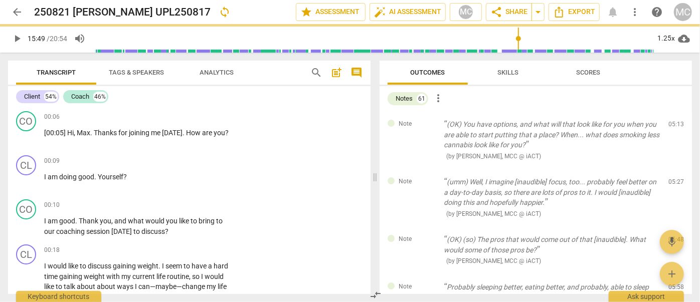
click at [675, 129] on span "delete" at bounding box center [677, 127] width 12 height 12
click at [675, 169] on div "Note (umm) Well, I imagine [inaudible] focus, too... probably feel better on a …" at bounding box center [536, 198] width 312 height 58
click at [675, 179] on span "delete" at bounding box center [677, 185] width 12 height 12
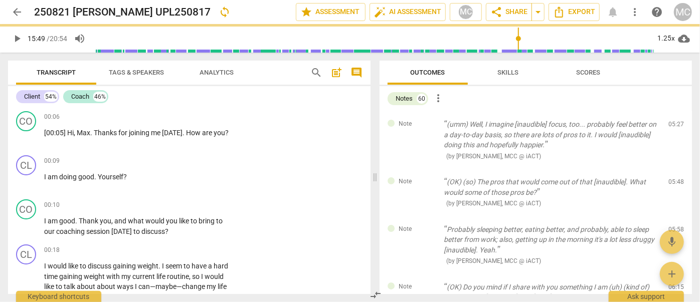
click at [675, 169] on div "Note (OK) (so) The pros that would come out of that [inaudible]. What would som…" at bounding box center [536, 193] width 312 height 48
click at [675, 179] on span "delete" at bounding box center [677, 185] width 12 height 12
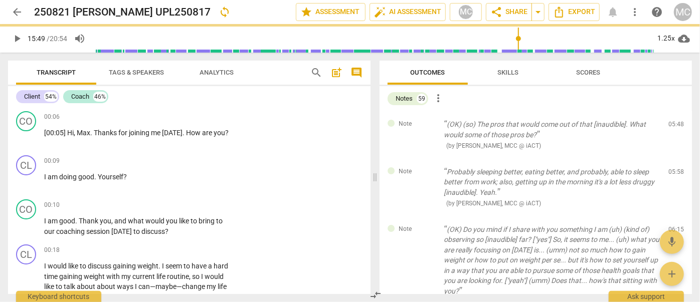
click at [675, 129] on span "delete" at bounding box center [677, 127] width 12 height 12
click at [675, 159] on div "Note Probably sleeping better, eating better, and probably, able to sleep bette…" at bounding box center [536, 188] width 312 height 58
click at [675, 168] on span "delete" at bounding box center [677, 174] width 12 height 12
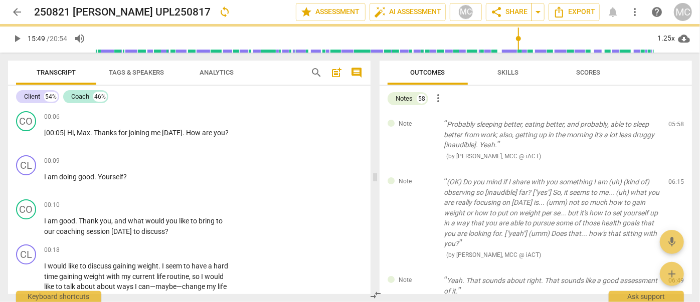
click at [675, 129] on span "delete" at bounding box center [677, 127] width 12 height 12
click at [675, 169] on div "Note (OK) Do you mind if I share with you something I am (uh) (kind of) observi…" at bounding box center [536, 218] width 312 height 99
click at [675, 179] on span "delete" at bounding box center [677, 185] width 12 height 12
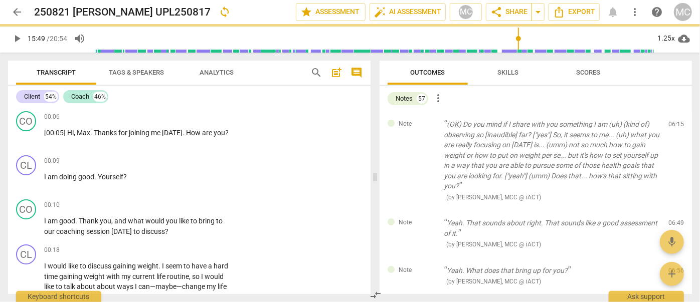
click at [675, 129] on span "delete" at bounding box center [677, 127] width 12 height 12
click at [675, 210] on div "Note Yeah. That sounds about right. That sounds like a good assessment of it. (…" at bounding box center [536, 234] width 312 height 48
click at [675, 220] on span "delete" at bounding box center [677, 226] width 12 height 12
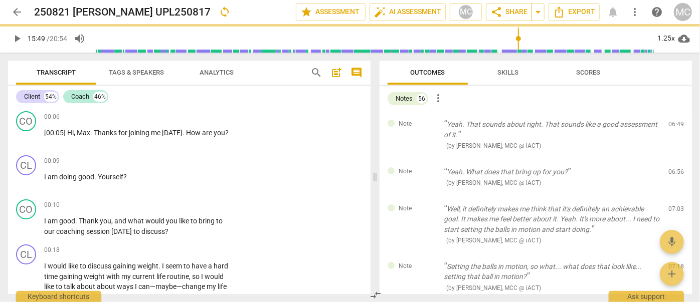
click at [675, 129] on span "delete" at bounding box center [677, 127] width 12 height 12
click at [675, 159] on div "Note Yeah. What does that bring up for you? ( by [PERSON_NAME], MCC @ iACT ) 06…" at bounding box center [536, 177] width 312 height 37
click at [675, 168] on span "delete" at bounding box center [677, 174] width 12 height 12
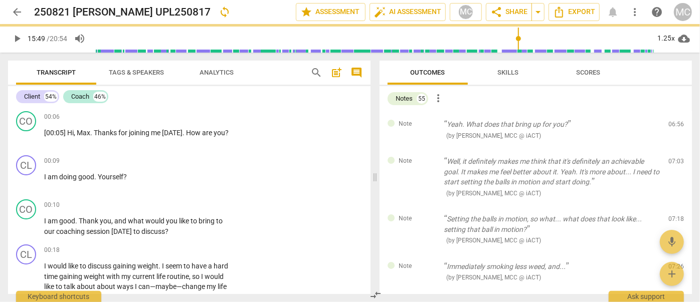
click at [675, 129] on span "delete" at bounding box center [677, 127] width 12 height 12
click at [675, 148] on div "Note Well, it definitely makes me think that it's definitely an achievable goal…" at bounding box center [536, 177] width 312 height 58
click at [675, 158] on span "delete" at bounding box center [677, 164] width 12 height 12
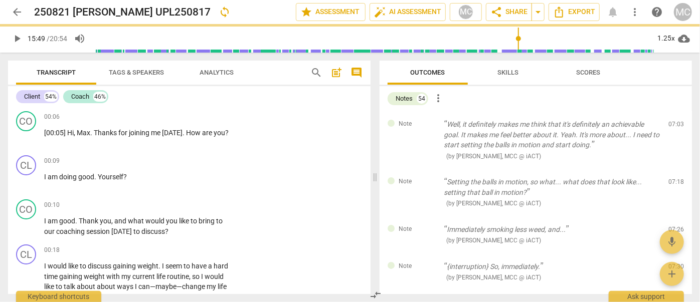
click at [675, 129] on span "delete" at bounding box center [677, 127] width 12 height 12
click at [675, 169] on div "Note Setting the balls in motion, so what... what does that look like... settin…" at bounding box center [536, 193] width 312 height 48
click at [675, 179] on span "delete" at bounding box center [677, 185] width 12 height 12
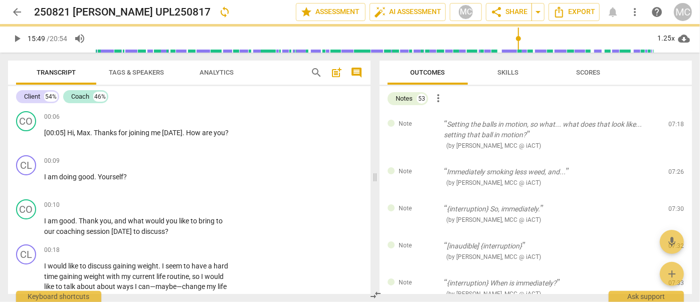
click at [675, 129] on span "delete" at bounding box center [677, 127] width 12 height 12
click at [675, 159] on div "Note Immediately smoking less weed, and... ( by [PERSON_NAME], MCC @ iACT ) 07:…" at bounding box center [536, 177] width 312 height 37
click at [675, 168] on span "delete" at bounding box center [677, 174] width 12 height 12
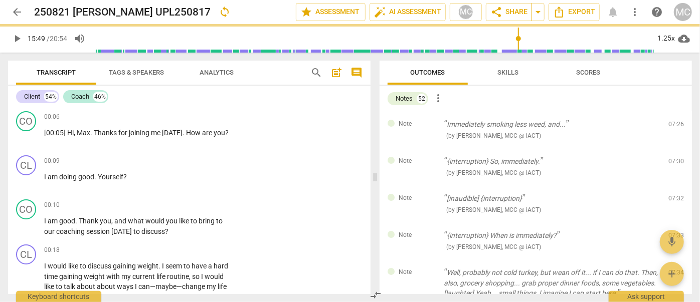
click at [675, 129] on span "delete" at bounding box center [677, 127] width 12 height 12
click at [675, 148] on div "Note {interruption} So, immediately. ( by [PERSON_NAME], MCC @ iACT ) 07:30 edi…" at bounding box center [536, 166] width 312 height 37
click at [675, 158] on span "delete" at bounding box center [677, 164] width 12 height 12
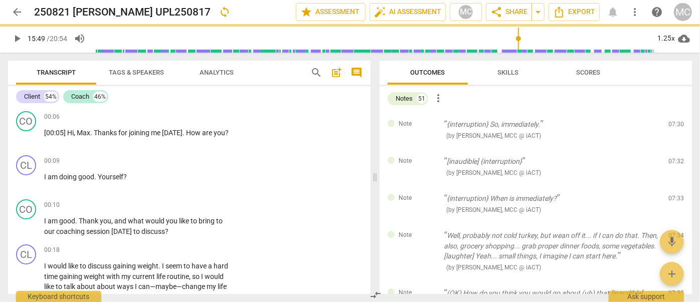
click at [675, 129] on span "delete" at bounding box center [677, 127] width 12 height 12
click at [675, 148] on div "Note [inaudible] {interruption} ( by [PERSON_NAME], MCC @ iACT ) 07:32 edit del…" at bounding box center [536, 166] width 312 height 37
click at [675, 158] on span "delete" at bounding box center [677, 164] width 12 height 12
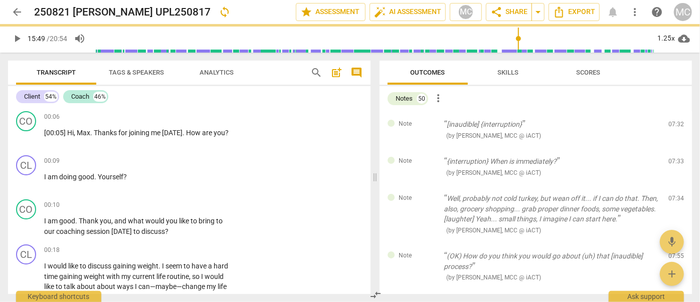
click at [675, 129] on span "delete" at bounding box center [677, 127] width 12 height 12
click at [675, 148] on div "Note {interruption} When is immediately? ( by [PERSON_NAME], MCC @ iACT ) 07:33…" at bounding box center [536, 166] width 312 height 37
click at [675, 158] on span "delete" at bounding box center [677, 164] width 12 height 12
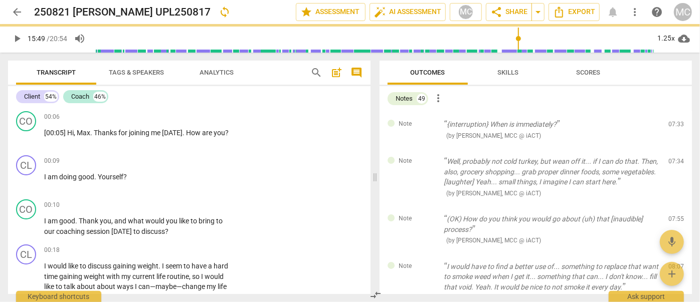
click at [675, 129] on span "delete" at bounding box center [677, 127] width 12 height 12
click at [675, 148] on div "Note Well, probably not cold turkey, but wean off it... if I can do that. Then,…" at bounding box center [536, 177] width 312 height 58
click at [675, 158] on span "delete" at bounding box center [677, 164] width 12 height 12
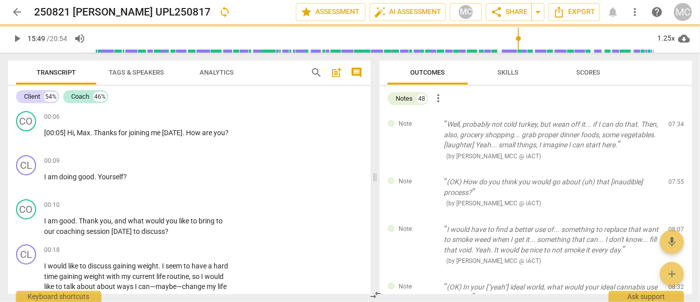
click at [675, 129] on span "delete" at bounding box center [677, 127] width 12 height 12
click at [675, 169] on div "Note (OK) How do you think you would go about (uh) that [inaudible] process? ( …" at bounding box center [536, 193] width 312 height 48
click at [675, 179] on span "delete" at bounding box center [677, 185] width 12 height 12
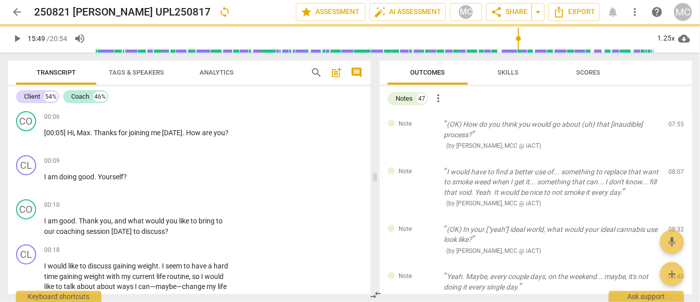
click at [675, 129] on span "delete" at bounding box center [677, 127] width 12 height 12
click at [675, 159] on div "Note I would have to find a better use of... something to replace that want to …" at bounding box center [536, 188] width 312 height 58
click at [675, 168] on span "delete" at bounding box center [677, 174] width 12 height 12
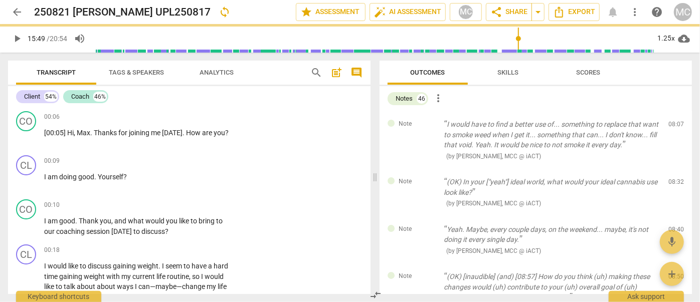
click at [675, 129] on span "delete" at bounding box center [677, 127] width 12 height 12
click at [675, 169] on div "Note (OK) In your ["yeah"] ideal world, what would your ideal cannabis use look…" at bounding box center [536, 193] width 312 height 48
click at [675, 179] on span "delete" at bounding box center [677, 185] width 12 height 12
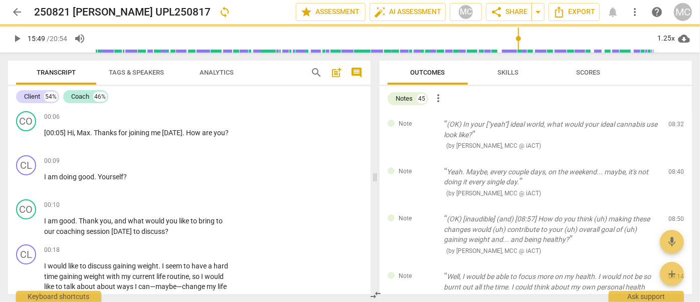
click at [675, 159] on div "Note Yeah. Maybe, every couple days, on the weekend... maybe, it's not doing it…" at bounding box center [536, 183] width 312 height 48
click at [675, 168] on span "delete" at bounding box center [677, 174] width 12 height 12
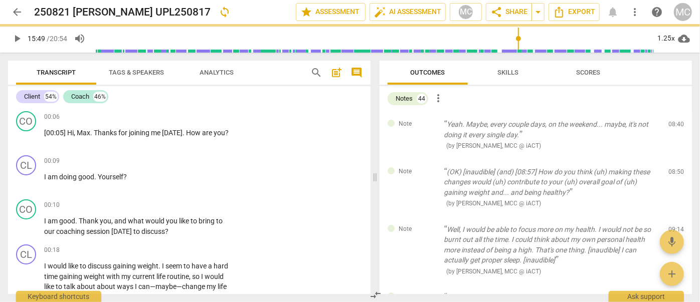
click at [675, 168] on span "delete" at bounding box center [677, 174] width 12 height 12
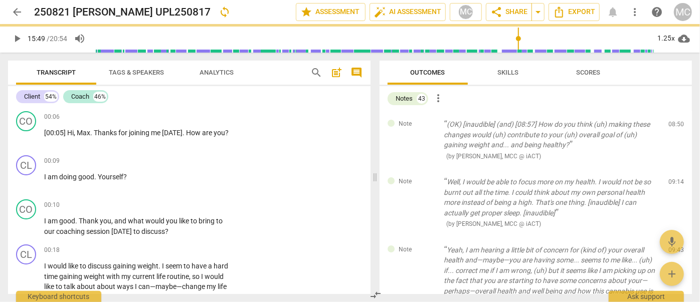
click at [675, 179] on span "delete" at bounding box center [677, 185] width 12 height 12
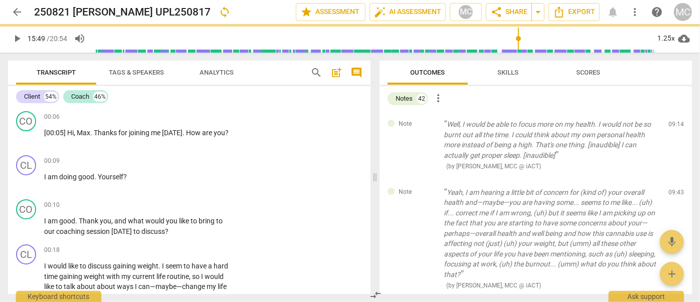
click at [675, 189] on span "delete" at bounding box center [677, 195] width 12 height 12
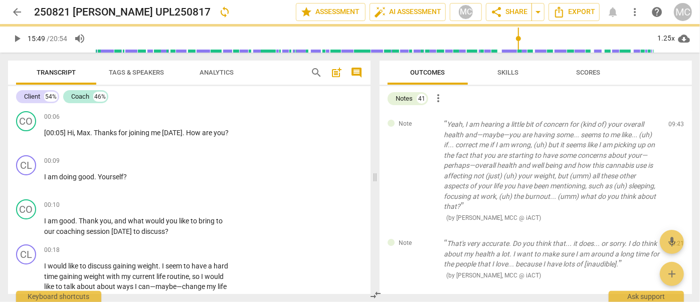
click at [675, 129] on span "delete" at bounding box center [677, 127] width 12 height 12
click at [675, 231] on div "Note That's very accurate. Do you think that... it does... or sorry. I do think…" at bounding box center [536, 260] width 312 height 58
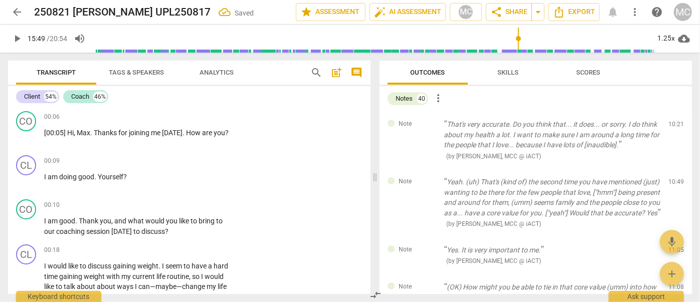
click at [675, 129] on span "delete" at bounding box center [677, 127] width 12 height 12
click at [675, 169] on div "Note Yeah. (uh) That's (kind of) the second time you have mentioned (just) want…" at bounding box center [536, 203] width 312 height 68
click at [675, 179] on span "delete" at bounding box center [677, 185] width 12 height 12
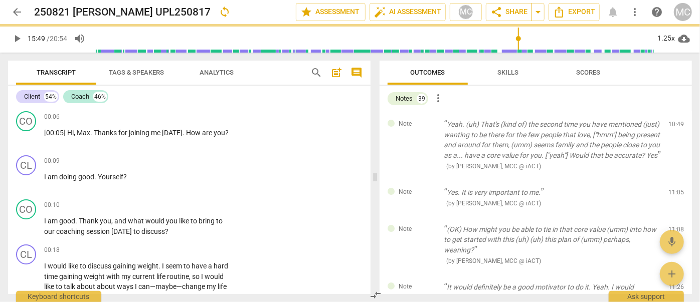
click at [675, 129] on span "delete" at bounding box center [677, 127] width 12 height 12
click at [675, 180] on div "Note Yes. It is very important to me. ( by [PERSON_NAME], MCC @ iACT ) 11:05 ed…" at bounding box center [536, 198] width 312 height 37
click at [675, 189] on span "delete" at bounding box center [677, 195] width 12 height 12
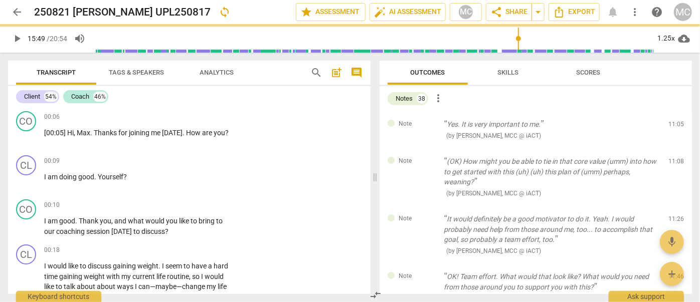
click at [675, 129] on span "delete" at bounding box center [677, 127] width 12 height 12
click at [675, 148] on div "Note (OK) How might you be able to tie in that core value (umm) into how to get…" at bounding box center [536, 177] width 312 height 58
click at [675, 158] on span "delete" at bounding box center [677, 164] width 12 height 12
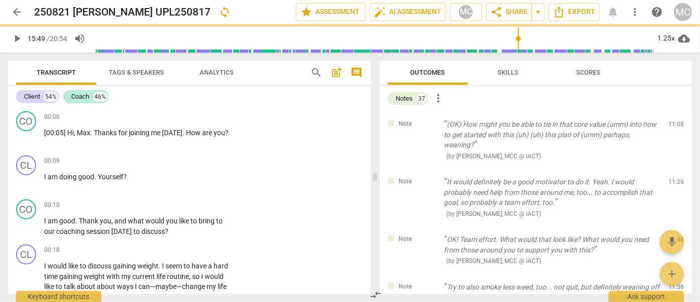
click at [675, 129] on span "delete" at bounding box center [677, 127] width 12 height 12
click at [675, 169] on div "Note It would definitely be a good motivator to do it. Yeah. I would probably n…" at bounding box center [536, 198] width 312 height 58
click at [675, 179] on span "delete" at bounding box center [677, 185] width 12 height 12
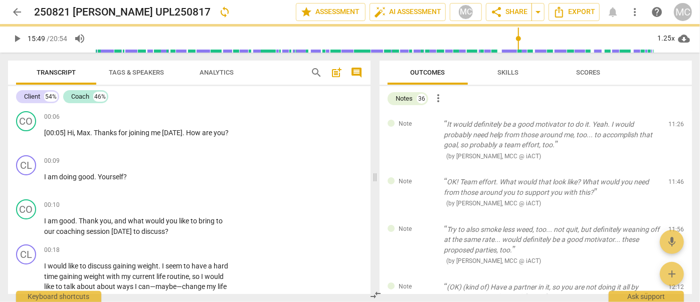
click at [675, 129] on span "delete" at bounding box center [677, 127] width 12 height 12
click at [675, 169] on div "Note OK! Team effort. What would that look like? What would you need from those…" at bounding box center [536, 193] width 312 height 48
click at [675, 179] on span "delete" at bounding box center [677, 185] width 12 height 12
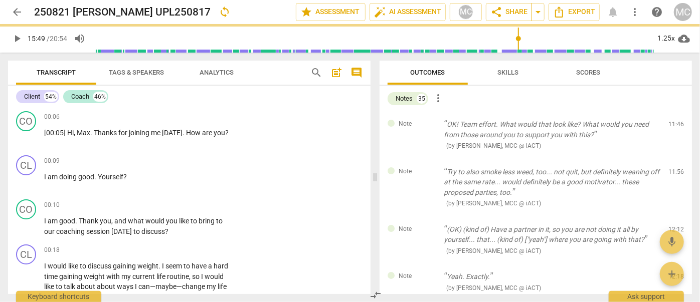
click at [675, 129] on span "delete" at bounding box center [677, 127] width 12 height 12
click at [675, 159] on div "Note Try to also smoke less weed, too... not quit, but definitely weaning off a…" at bounding box center [536, 188] width 312 height 58
click at [675, 168] on span "delete" at bounding box center [677, 174] width 12 height 12
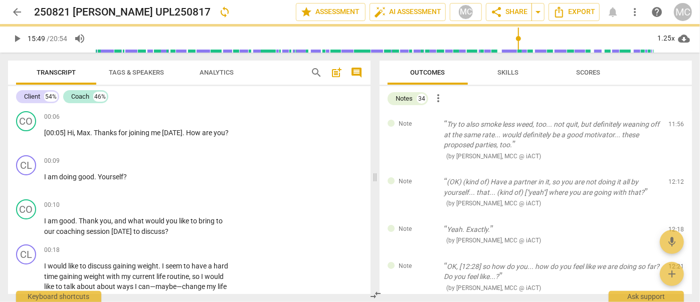
click at [675, 129] on span "delete" at bounding box center [677, 127] width 12 height 12
click at [675, 169] on div "Note (OK) (kind of) Have a partner in it, so you are not doing it all by yourse…" at bounding box center [536, 193] width 312 height 48
click at [675, 179] on span "delete" at bounding box center [677, 185] width 12 height 12
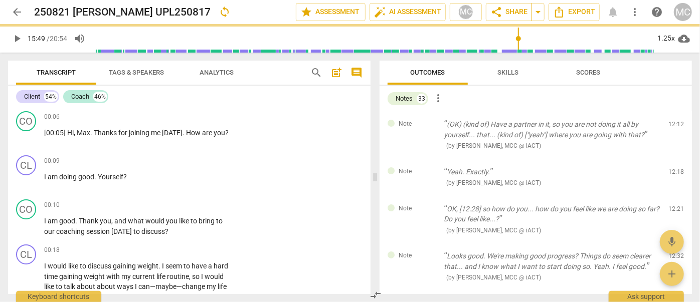
click at [675, 129] on span "delete" at bounding box center [677, 127] width 12 height 12
click at [675, 159] on div "Note Yeah. Exactly. ( by [PERSON_NAME], MCC @ iACT ) 12:18 edit delete" at bounding box center [536, 177] width 312 height 37
click at [675, 168] on span "delete" at bounding box center [677, 174] width 12 height 12
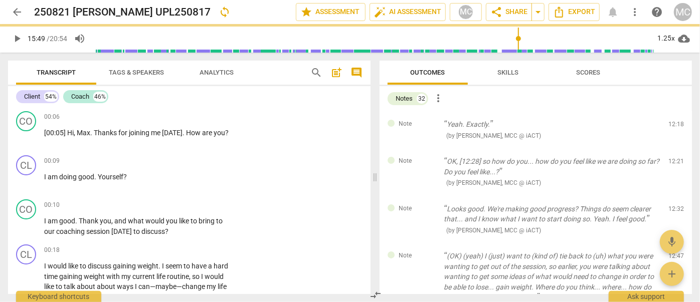
click at [675, 129] on span "delete" at bounding box center [677, 127] width 12 height 12
click at [675, 148] on div "Note OK, [12:28] so how do you... how do you feel like we are doing so far? Do …" at bounding box center [536, 172] width 312 height 48
click at [675, 158] on span "delete" at bounding box center [677, 164] width 12 height 12
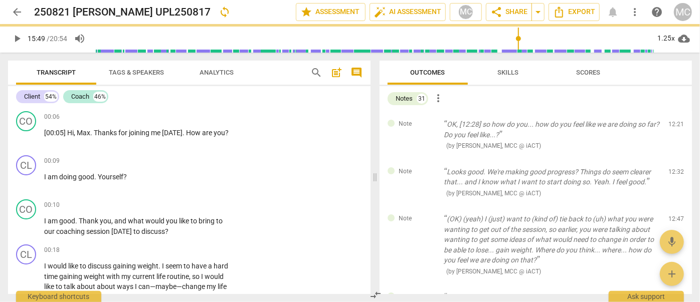
click at [675, 129] on span "delete" at bounding box center [677, 127] width 12 height 12
click at [675, 159] on div "Note Looks good. We're making good progress? Things do seem clearer that... and…" at bounding box center [536, 183] width 312 height 48
click at [675, 168] on span "delete" at bounding box center [677, 174] width 12 height 12
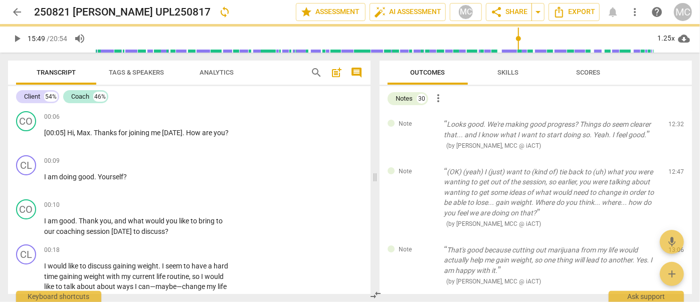
click at [675, 129] on span "delete" at bounding box center [677, 127] width 12 height 12
click at [675, 159] on div "Note (OK) (yeah) I (just) want to (kind of) tie back to (uh) what you were want…" at bounding box center [536, 198] width 312 height 78
click at [675, 168] on span "delete" at bounding box center [677, 174] width 12 height 12
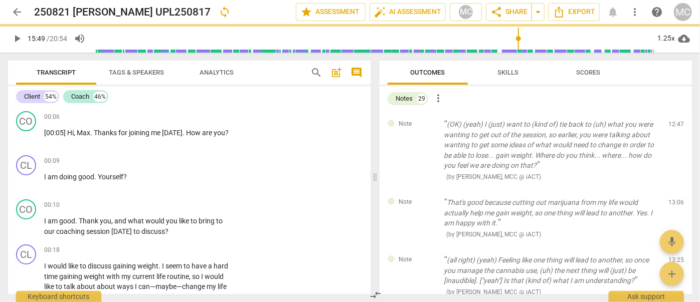
click at [675, 190] on div "Note That's good because cutting out marijuana from my life would actually help…" at bounding box center [536, 219] width 312 height 58
click at [675, 199] on span "delete" at bounding box center [677, 205] width 12 height 12
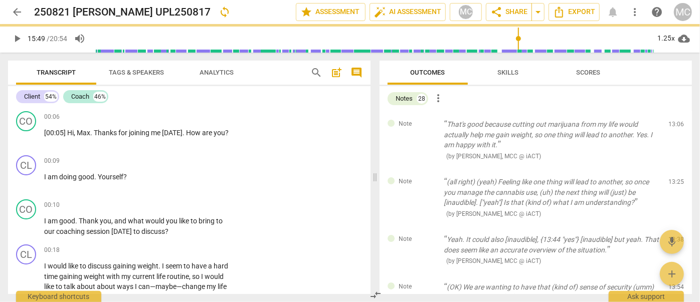
click at [675, 129] on span "delete" at bounding box center [677, 127] width 12 height 12
click at [675, 169] on div "Note (all right) (yeah) Feeling like one thing will lead to another, so once yo…" at bounding box center [536, 198] width 312 height 58
click at [675, 179] on span "delete" at bounding box center [677, 185] width 12 height 12
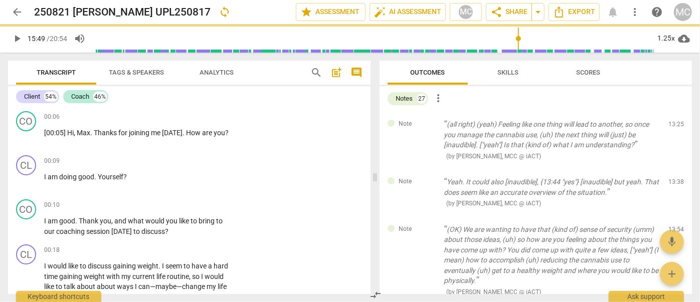
click at [675, 129] on span "delete" at bounding box center [677, 127] width 12 height 12
click at [675, 169] on div "Note Yeah. It could also [inaudible], {13:44 "yes"} [inaudible] but yeah. That …" at bounding box center [536, 193] width 312 height 48
click at [675, 179] on span "delete" at bounding box center [677, 185] width 12 height 12
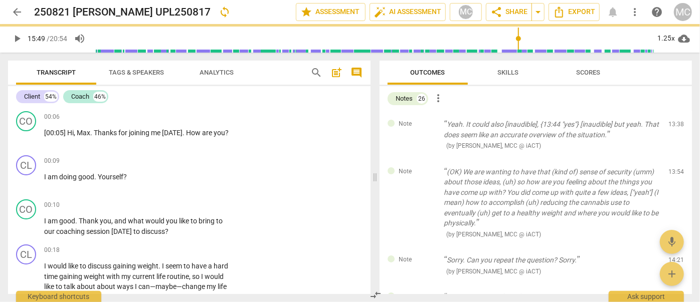
click at [675, 129] on span "delete" at bounding box center [677, 127] width 12 height 12
click at [675, 159] on div "Note (OK) We are wanting to have that (kind of) sense of security (umm) about t…" at bounding box center [536, 203] width 312 height 89
click at [675, 168] on span "delete" at bounding box center [677, 174] width 12 height 12
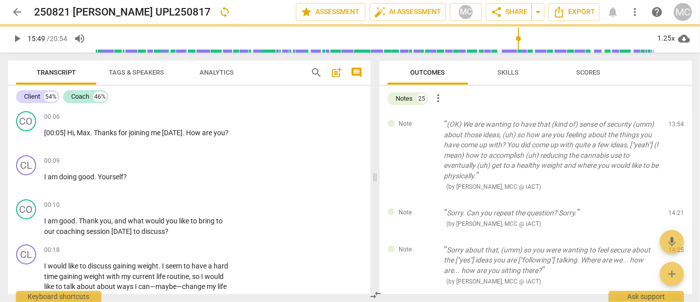
click at [675, 129] on span "delete" at bounding box center [677, 127] width 12 height 12
click at [675, 200] on div "Note Sorry. Can you repeat the question? Sorry. ( by [PERSON_NAME], MCC @ iACT …" at bounding box center [536, 218] width 312 height 37
click at [675, 209] on span "delete" at bounding box center [677, 215] width 12 height 12
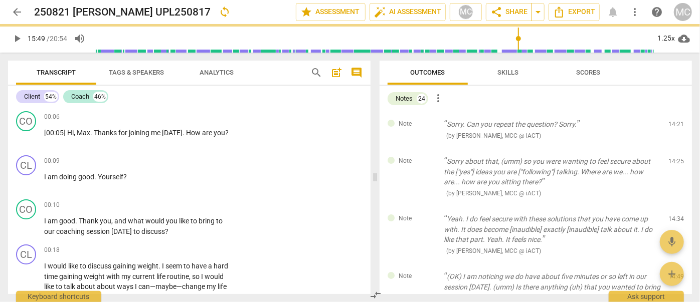
click at [675, 129] on span "delete" at bounding box center [677, 127] width 12 height 12
click at [675, 148] on div "Note Sorry about that, (umm) so you were wanting to feel secure about the ["yes…" at bounding box center [536, 177] width 312 height 58
click at [675, 158] on span "delete" at bounding box center [677, 164] width 12 height 12
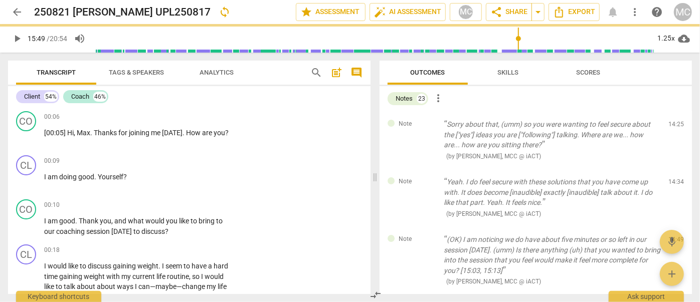
click at [675, 129] on span "delete" at bounding box center [677, 127] width 12 height 12
click at [675, 169] on div "Note Yeah. I do feel secure with these solutions that you have come up with. It…" at bounding box center [536, 198] width 312 height 58
click at [675, 179] on span "delete" at bounding box center [677, 185] width 12 height 12
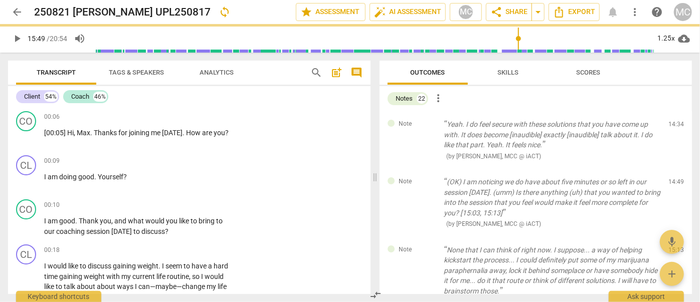
click at [675, 129] on span "delete" at bounding box center [677, 127] width 12 height 12
click at [675, 169] on div "Note (OK) I am noticing we do have about five minutes or so left in our session…" at bounding box center [536, 203] width 312 height 68
click at [675, 179] on span "delete" at bounding box center [677, 185] width 12 height 12
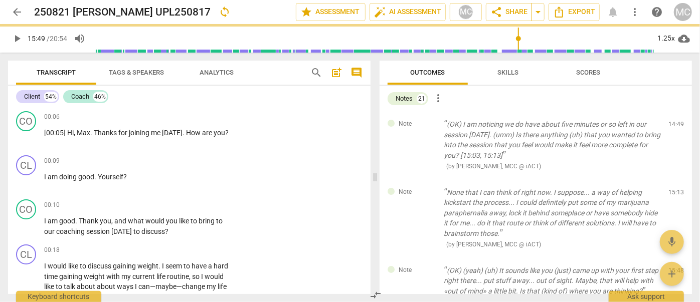
click at [675, 129] on span "delete" at bounding box center [677, 127] width 12 height 12
click at [675, 180] on div "Note None that I can think of right now. I suppose... a way of helping kickstar…" at bounding box center [536, 219] width 312 height 78
click at [675, 189] on span "delete" at bounding box center [677, 195] width 12 height 12
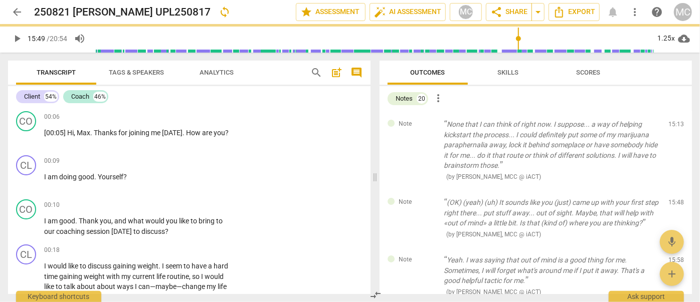
click at [675, 129] on span "delete" at bounding box center [677, 127] width 12 height 12
click at [675, 190] on div "Note (OK) (yeah) (uh) It sounds like you (just) came up with your first step ri…" at bounding box center [536, 219] width 312 height 58
click at [675, 199] on span "delete" at bounding box center [677, 205] width 12 height 12
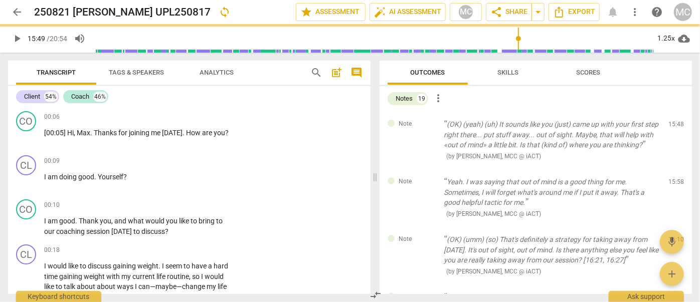
click at [675, 129] on span "delete" at bounding box center [677, 127] width 12 height 12
click at [675, 169] on div "Note Yeah. I was saying that out of mind is a good thing for me. Sometimes, I w…" at bounding box center [536, 198] width 312 height 58
click at [675, 179] on span "delete" at bounding box center [677, 185] width 12 height 12
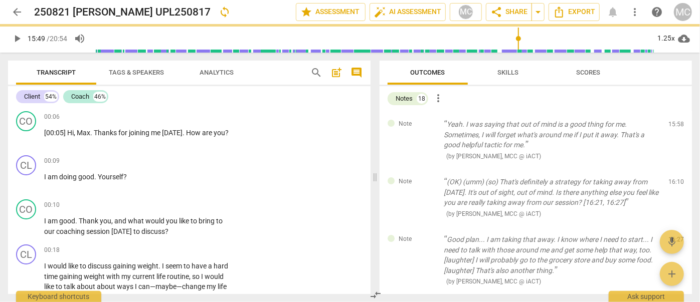
click at [675, 129] on span "delete" at bounding box center [677, 127] width 12 height 12
click at [675, 169] on div "Note (OK) (umm) (so) That's definitely a strategy for taking away from [DATE]. …" at bounding box center [536, 198] width 312 height 58
click at [675, 179] on span "delete" at bounding box center [677, 185] width 12 height 12
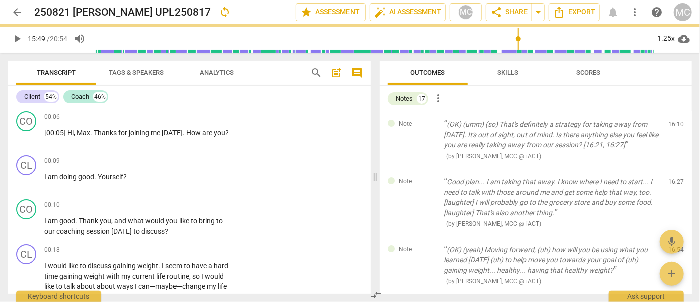
click at [675, 129] on span "delete" at bounding box center [677, 127] width 12 height 12
click at [675, 169] on div "Note Good plan... I am taking that away. I know where I need to start... I need…" at bounding box center [536, 203] width 312 height 68
click at [675, 179] on span "delete" at bounding box center [677, 185] width 12 height 12
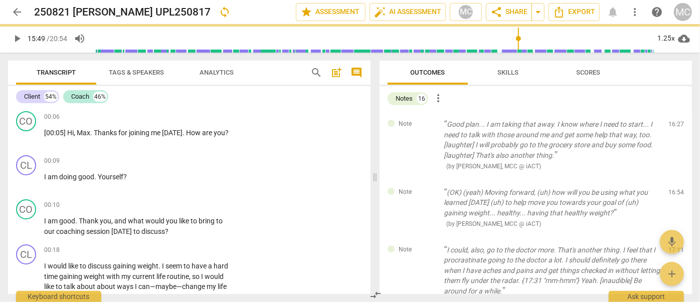
click at [675, 129] on span "delete" at bounding box center [677, 127] width 12 height 12
click at [675, 180] on div "Note (OK) (yeah) Moving forward, (uh) how will you be using what you learned [D…" at bounding box center [536, 209] width 312 height 58
click at [675, 189] on span "delete" at bounding box center [677, 195] width 12 height 12
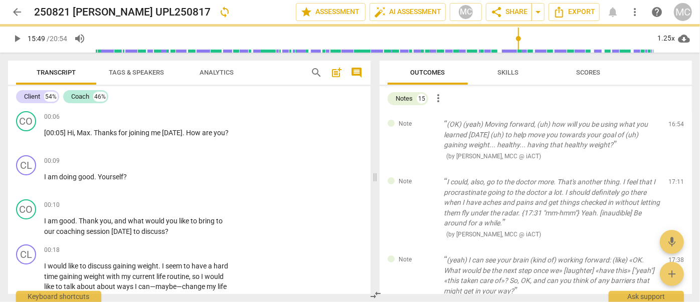
click at [675, 129] on span "delete" at bounding box center [677, 127] width 12 height 12
click at [675, 169] on div "Note I could, also, go to the doctor more. That's another thing. I feel that I …" at bounding box center [536, 208] width 312 height 78
click at [675, 179] on span "delete" at bounding box center [677, 185] width 12 height 12
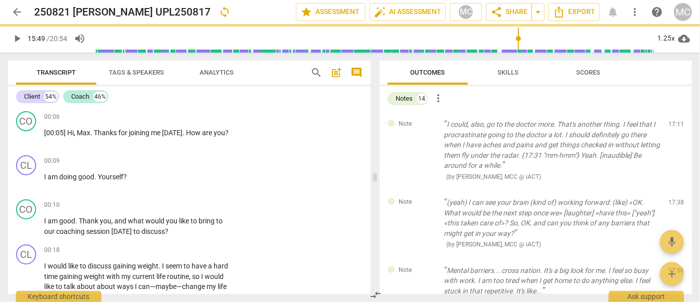
click at [675, 129] on span "delete" at bounding box center [677, 127] width 12 height 12
click at [675, 190] on div "Note (yeah) I can see your brain (kind of) working forward: (like) «OK. What wo…" at bounding box center [536, 224] width 312 height 68
click at [675, 199] on span "delete" at bounding box center [677, 205] width 12 height 12
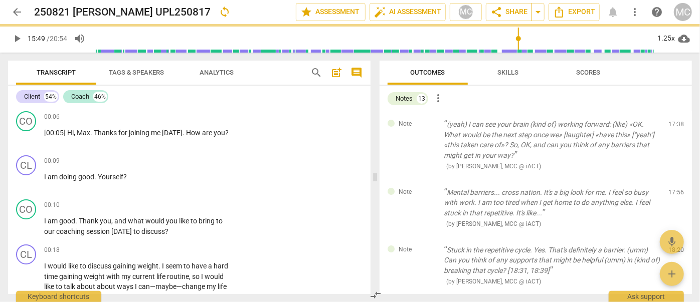
click at [675, 129] on span "delete" at bounding box center [677, 127] width 12 height 12
click at [675, 180] on div "Note Mental barriers... cross nation. It's a big look for me. I feel so busy wi…" at bounding box center [536, 209] width 312 height 58
click at [675, 189] on span "delete" at bounding box center [677, 195] width 12 height 12
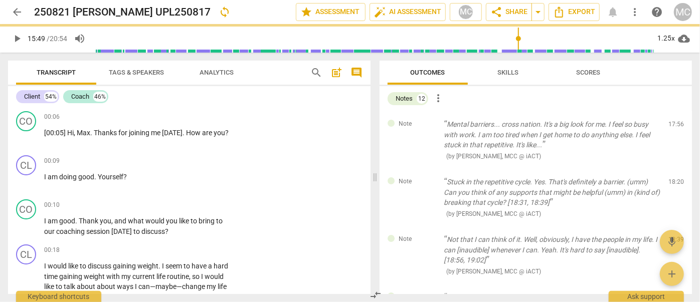
click at [675, 129] on span "delete" at bounding box center [677, 127] width 12 height 12
click at [675, 169] on div "Note Stuck in the repetitive cycle. Yes. That's definitely a barrier. (umm) Can…" at bounding box center [536, 198] width 312 height 58
click at [675, 179] on span "delete" at bounding box center [677, 185] width 12 height 12
click at [675, 129] on span "delete" at bounding box center [677, 127] width 12 height 12
click at [675, 169] on div "Note Not that I can think of it. Well, obviously, I have the people in my life.…" at bounding box center [536, 198] width 312 height 58
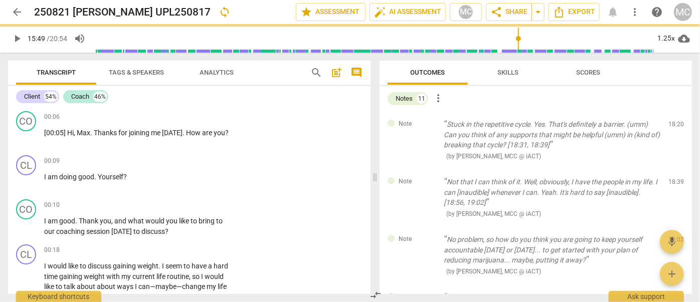
click at [675, 179] on span "delete" at bounding box center [677, 185] width 12 height 12
click at [675, 129] on span "delete" at bounding box center [677, 127] width 12 height 12
click at [675, 169] on div "Note No problem, so how do you think you are going to keep yourself accountable…" at bounding box center [536, 198] width 312 height 58
click at [675, 179] on span "delete" at bounding box center [677, 185] width 12 height 12
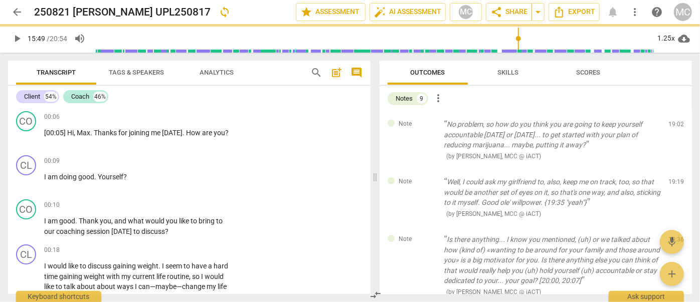
click at [675, 129] on span "delete" at bounding box center [677, 127] width 12 height 12
click at [675, 169] on div "Note Well, I could ask my girlfriend to, also, keep me on track, too, so that w…" at bounding box center [536, 198] width 312 height 58
click at [675, 179] on span "delete" at bounding box center [677, 185] width 12 height 12
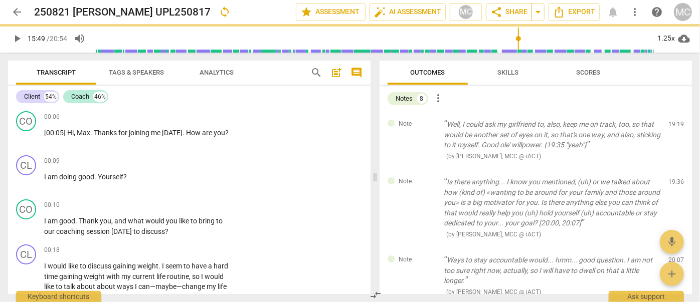
click at [675, 129] on span "delete" at bounding box center [677, 127] width 12 height 12
click at [675, 169] on div "Note Is there anything... I know you mentioned, (uh) or we talked about how (ki…" at bounding box center [536, 208] width 312 height 78
click at [675, 179] on span "delete" at bounding box center [677, 185] width 12 height 12
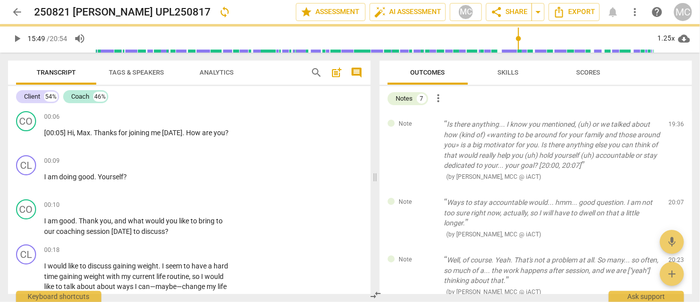
click at [675, 129] on span "delete" at bounding box center [677, 127] width 12 height 12
click at [675, 190] on div "Note Ways to stay accountable would... hmm... good question. I am not too sure …" at bounding box center [536, 219] width 312 height 58
click at [675, 199] on span "delete" at bounding box center [677, 205] width 12 height 12
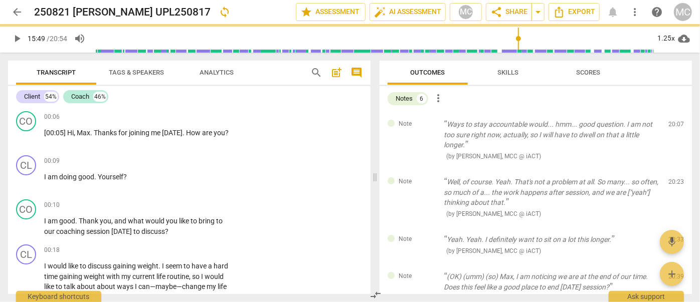
click at [675, 129] on span "delete" at bounding box center [677, 127] width 12 height 12
click at [675, 169] on div "Note Well, of course. Yeah. That's not a problem at all. So many... so often, s…" at bounding box center [536, 198] width 312 height 58
click at [675, 179] on span "delete" at bounding box center [677, 185] width 12 height 12
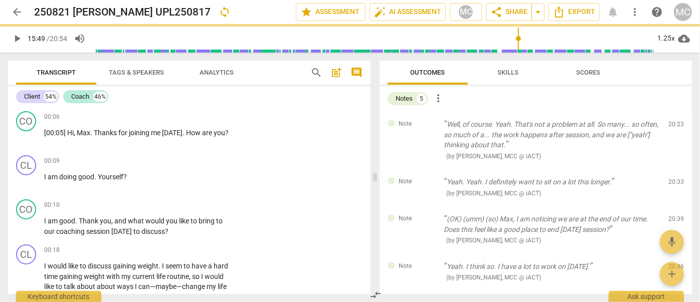
click at [675, 129] on span "delete" at bounding box center [677, 127] width 12 height 12
click at [675, 169] on div "Note Yeah. Yeah. I definitely want to sit on a lot this longer. ( by [PERSON_NA…" at bounding box center [536, 187] width 312 height 37
click at [675, 179] on span "delete" at bounding box center [677, 185] width 12 height 12
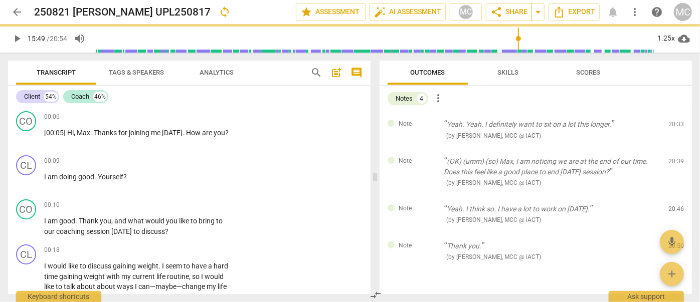
click at [675, 129] on span "delete" at bounding box center [677, 127] width 12 height 12
click at [675, 148] on div "Note (OK) (umm) (so) Max, I am noticing we are at the end of our time. Does thi…" at bounding box center [536, 172] width 312 height 48
click at [675, 158] on span "delete" at bounding box center [677, 164] width 12 height 12
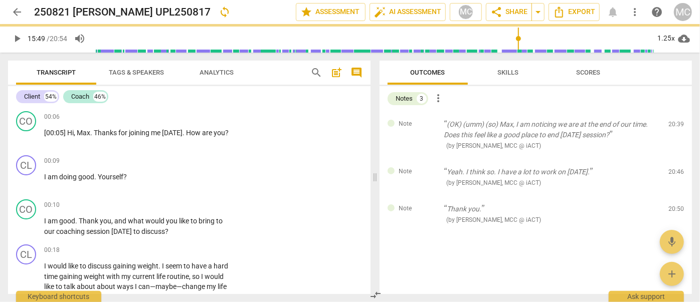
click at [675, 129] on span "delete" at bounding box center [677, 127] width 12 height 12
click at [675, 159] on div "Note Yeah. I think so. I have a lot to work on [DATE]. ( by [PERSON_NAME], MCC …" at bounding box center [536, 177] width 312 height 37
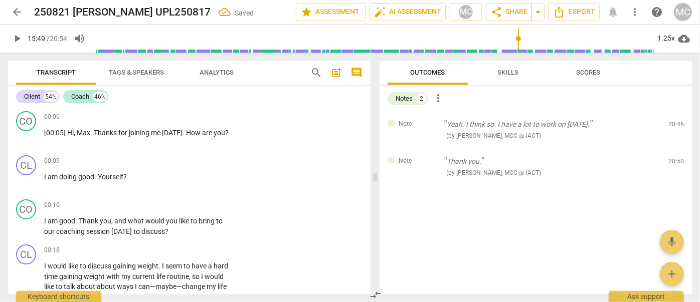
click at [675, 129] on span "delete" at bounding box center [677, 127] width 12 height 12
click at [675, 148] on div "Note Thank you. ( by [PERSON_NAME], MCC @ iACT ) 20:50 edit delete" at bounding box center [536, 166] width 312 height 37
click at [675, 129] on span "delete" at bounding box center [677, 127] width 12 height 12
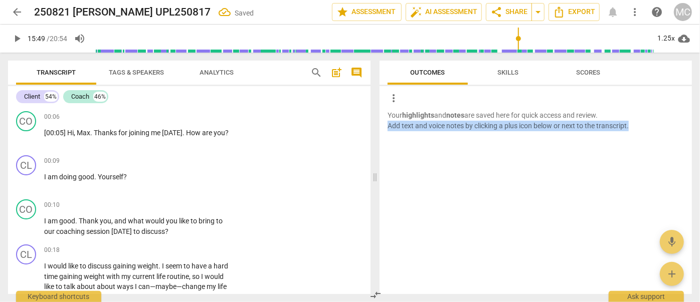
click at [675, 129] on p "Your highlights and notes are saved here for quick access and review. Add text …" at bounding box center [536, 120] width 296 height 21
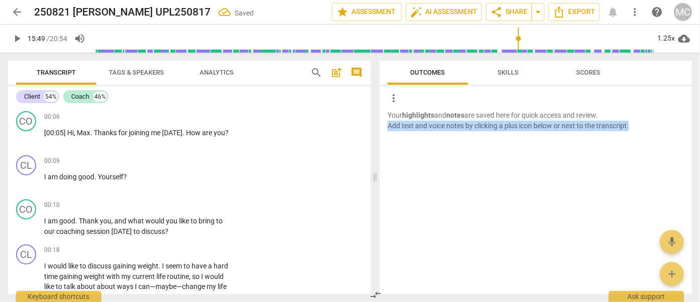
click at [675, 129] on p "Your highlights and notes are saved here for quick access and review. Add text …" at bounding box center [536, 120] width 296 height 21
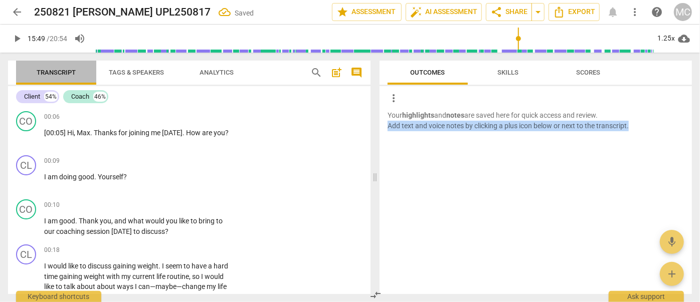
click at [67, 76] on span "Transcript" at bounding box center [56, 73] width 63 height 14
click at [558, 10] on icon "Export" at bounding box center [559, 12] width 8 height 11
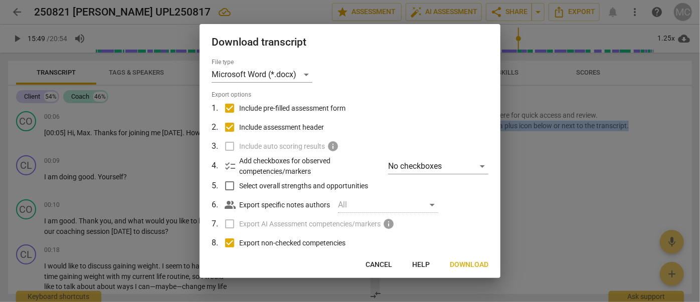
click at [486, 264] on span "Download" at bounding box center [469, 265] width 39 height 10
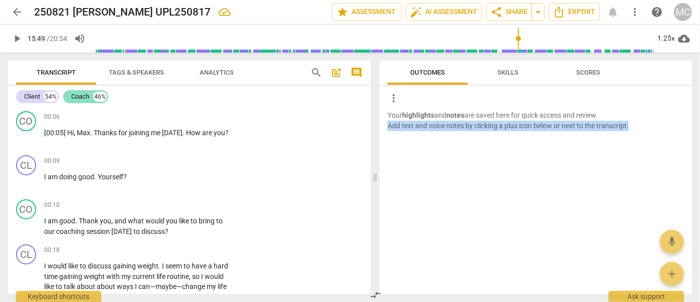
click at [79, 101] on div "Coach" at bounding box center [80, 97] width 18 height 10
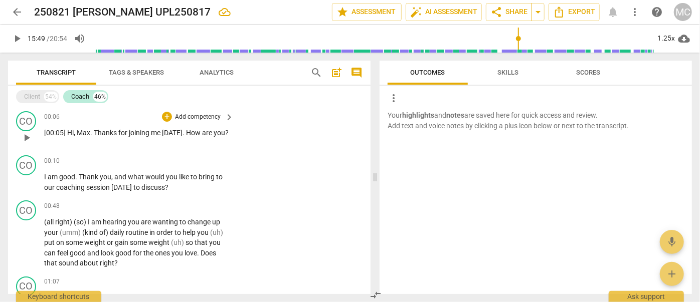
click at [55, 134] on span "[00:05]" at bounding box center [55, 133] width 23 height 8
click at [115, 136] on span "Thanks" at bounding box center [121, 133] width 25 height 8
paste p
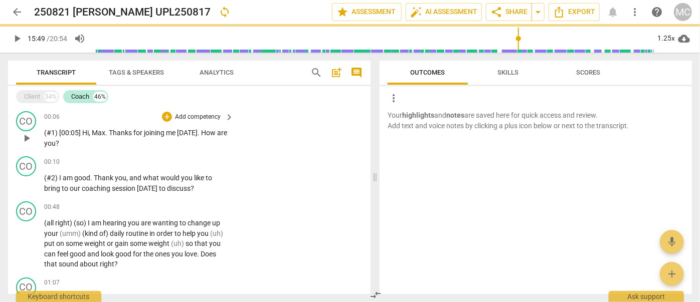
paste p
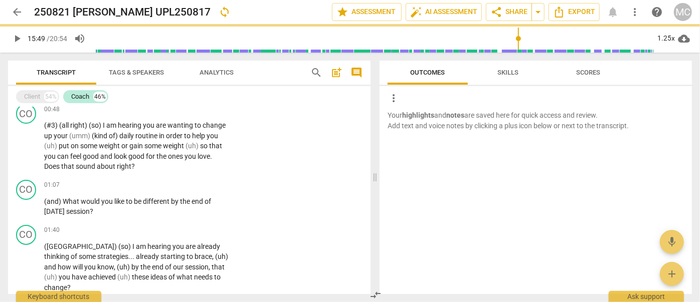
paste p
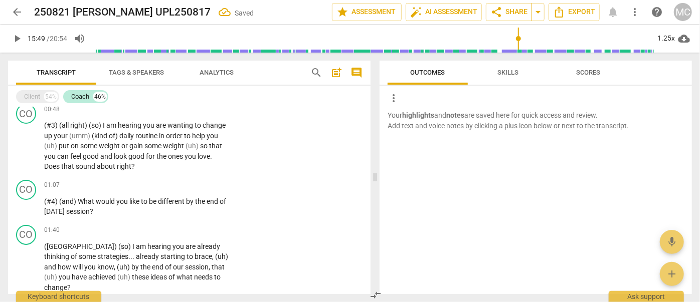
paste p
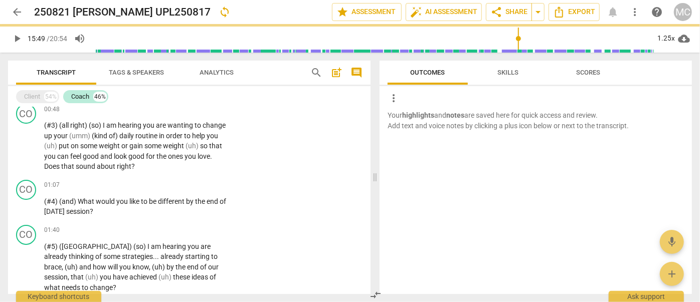
scroll to position [209, 0]
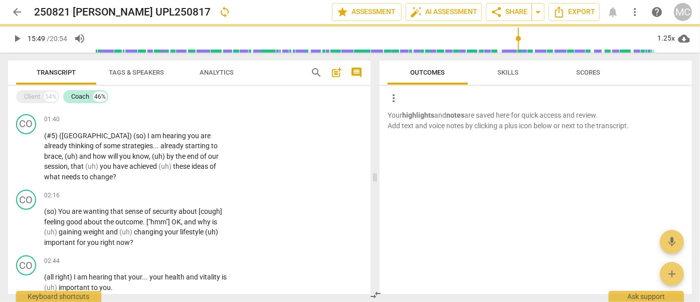
paste p
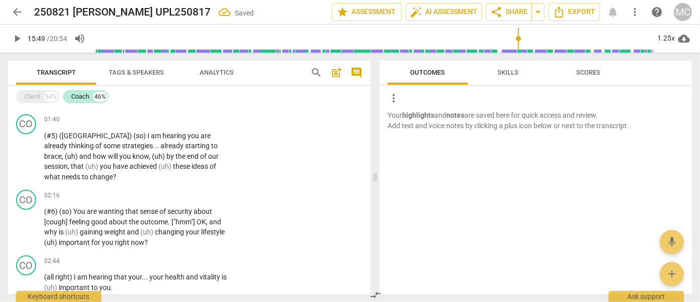
paste p
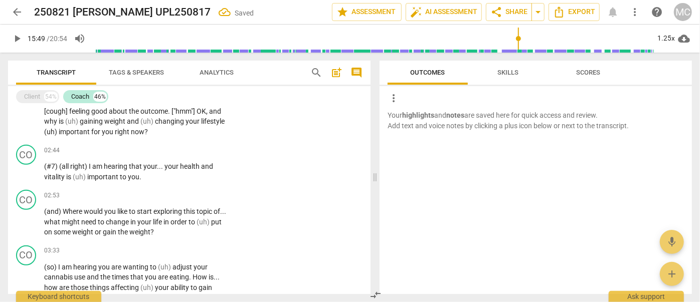
paste p
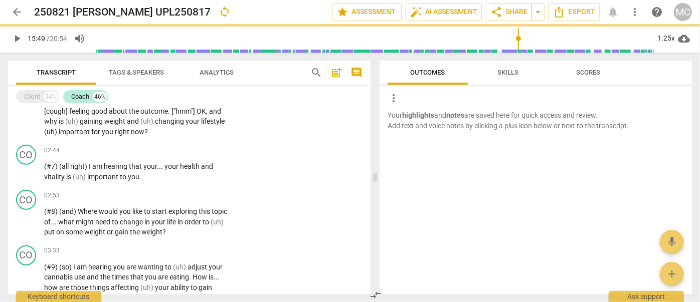
scroll to position [441, 0]
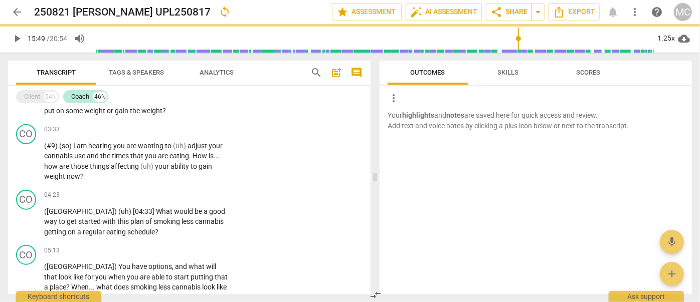
paste p
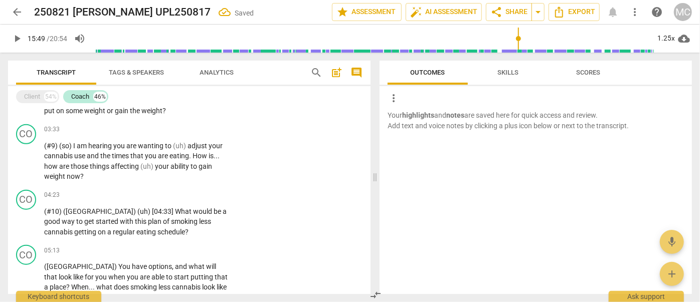
paste p
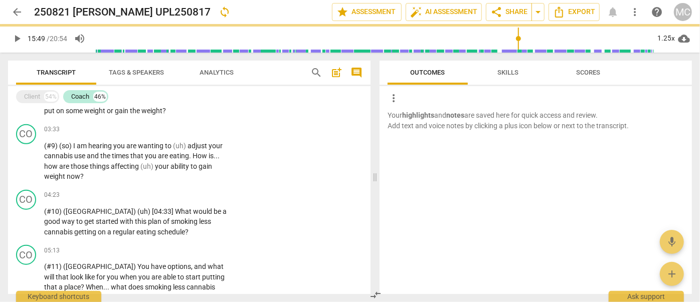
scroll to position [562, 0]
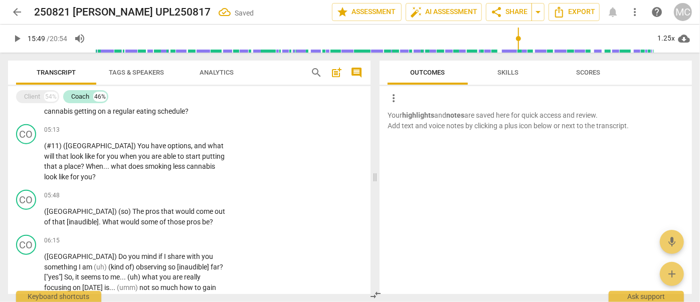
paste p
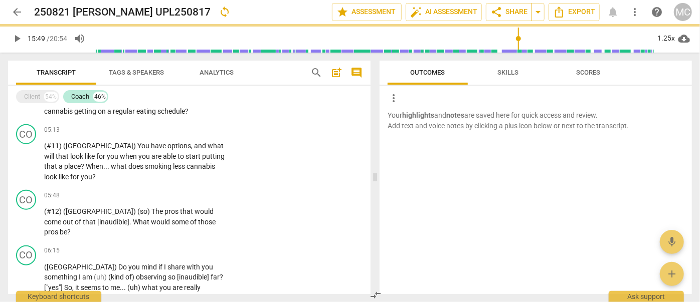
paste p
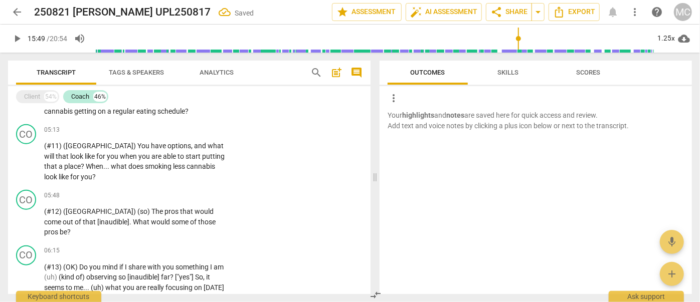
scroll to position [714, 0]
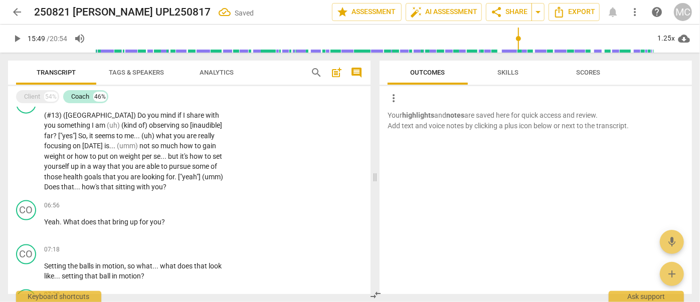
paste p
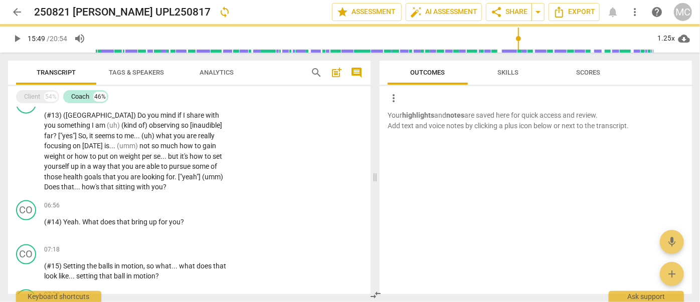
paste p
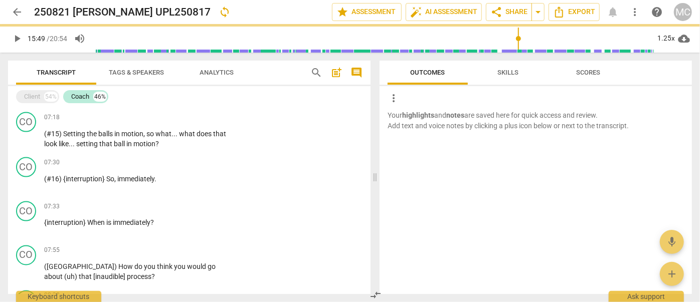
paste p
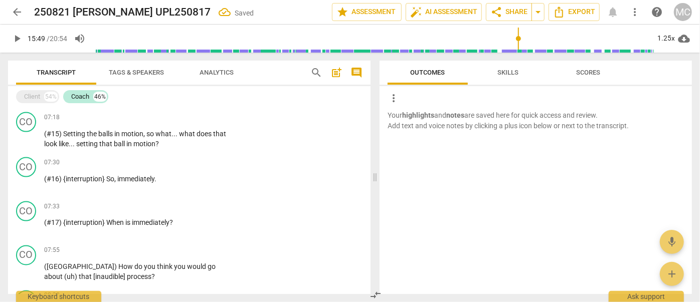
paste p
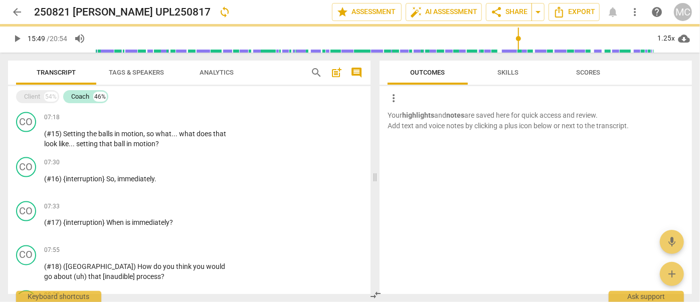
scroll to position [980, 0]
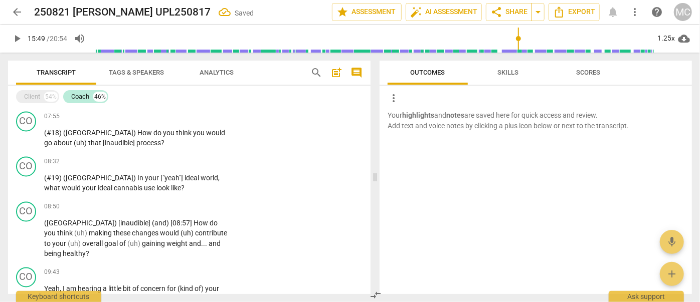
paste p
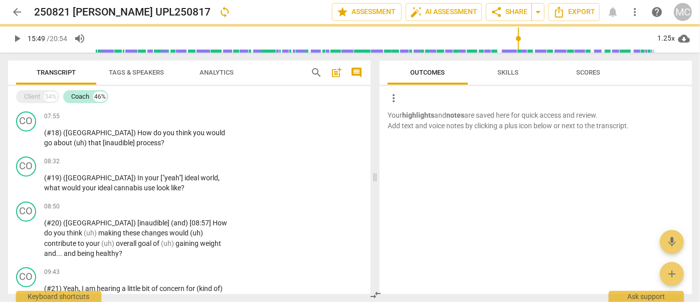
scroll to position [1173, 0]
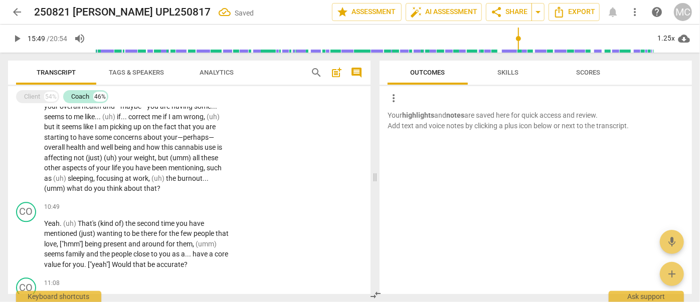
paste p
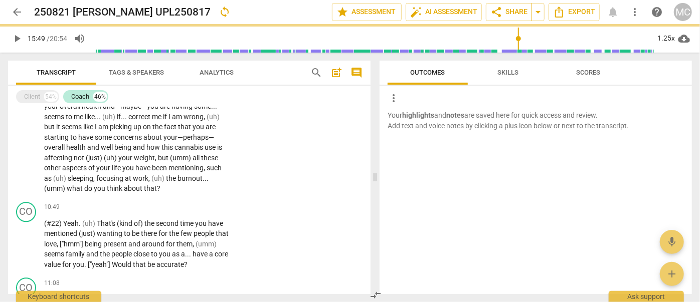
paste p
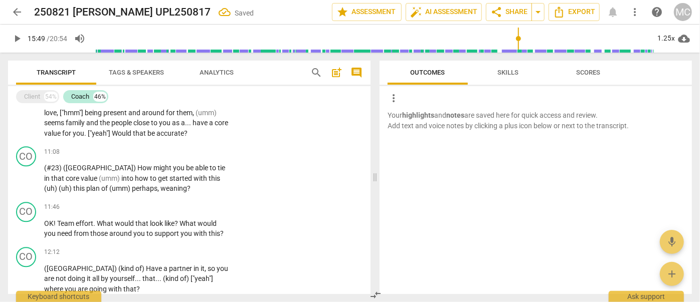
paste p
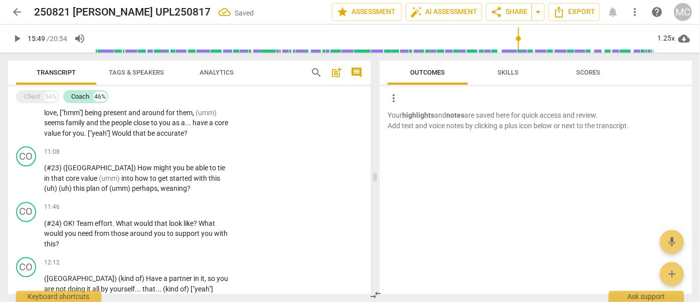
paste p
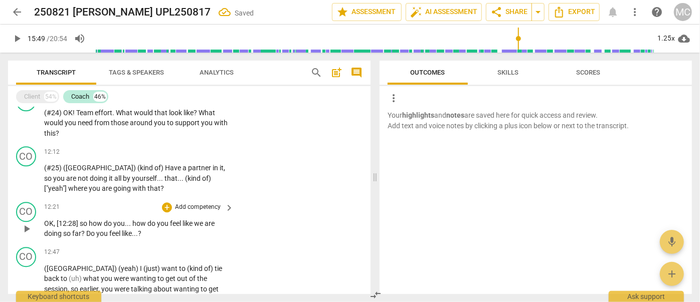
paste p
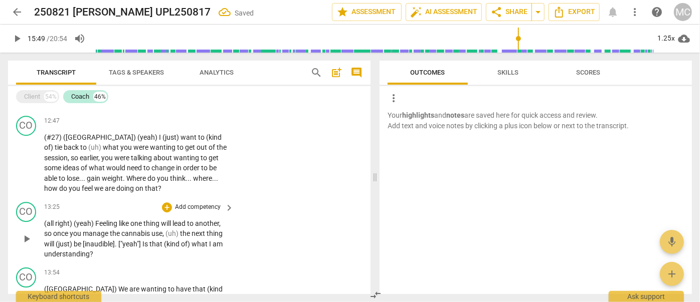
paste p
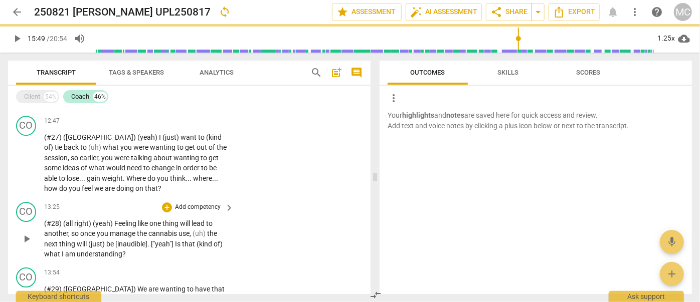
scroll to position [1709, 0]
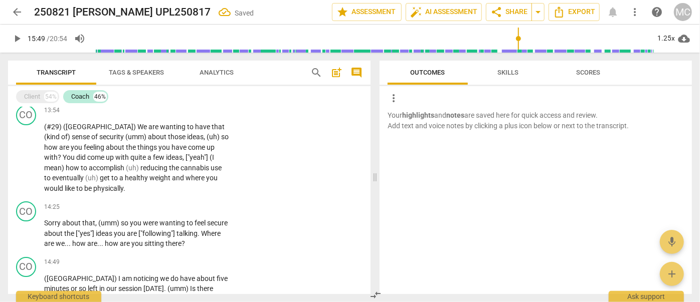
paste p
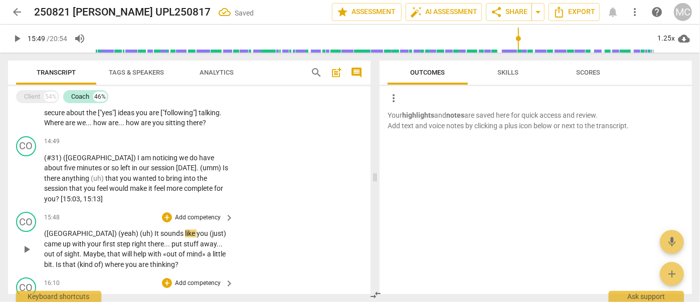
paste
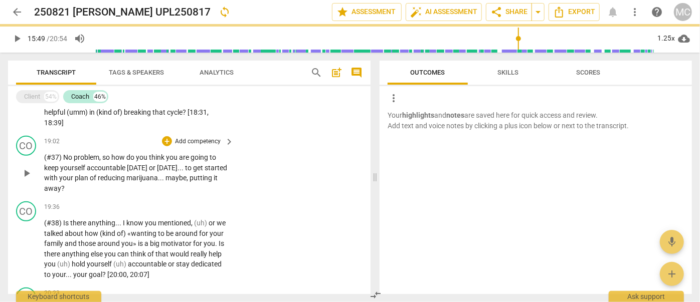
scroll to position [2376, 0]
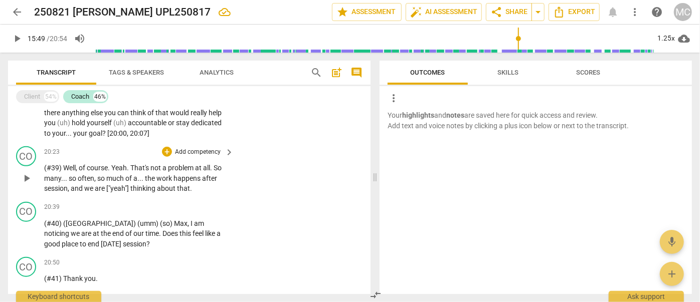
click at [186, 164] on span "problem" at bounding box center [181, 168] width 27 height 8
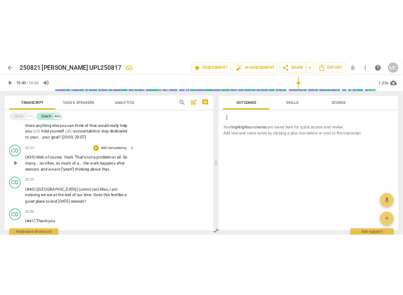
scroll to position [0, 0]
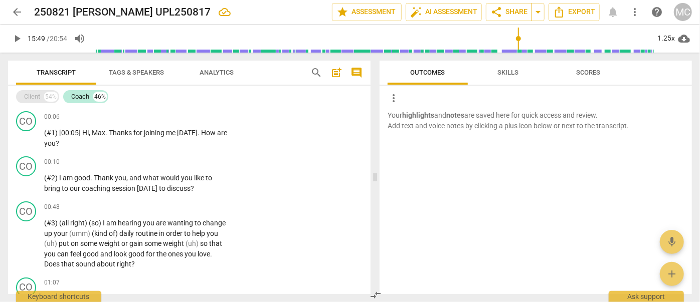
click at [31, 91] on div "Client 54%" at bounding box center [37, 96] width 43 height 13
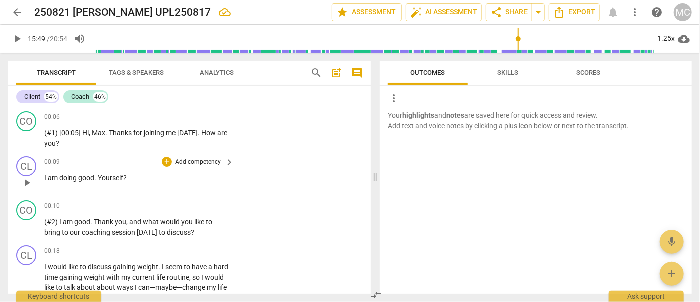
click at [89, 169] on div "00:09 + Add competency keyboard_arrow_right I am doing good . Yourself ?" at bounding box center [139, 174] width 191 height 36
click at [574, 9] on span "Export" at bounding box center [574, 12] width 42 height 12
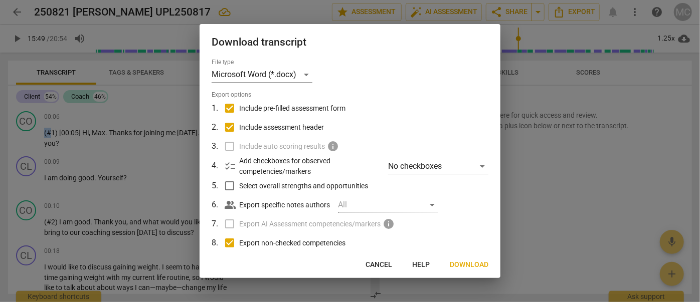
click at [463, 261] on span "Download" at bounding box center [469, 265] width 39 height 10
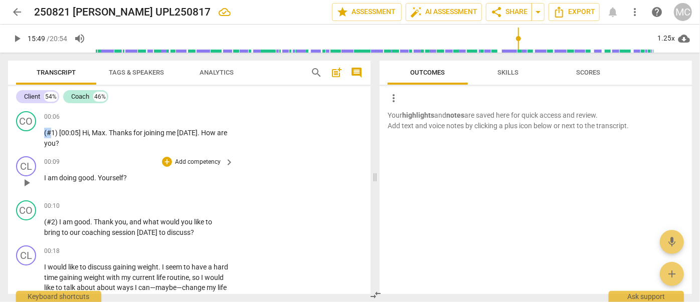
click at [290, 157] on div "CL play_arrow pause 00:09 + Add competency keyboard_arrow_right I am doing good…" at bounding box center [189, 174] width 363 height 44
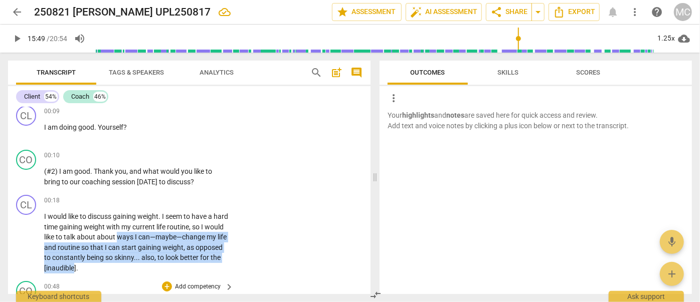
scroll to position [65, 0]
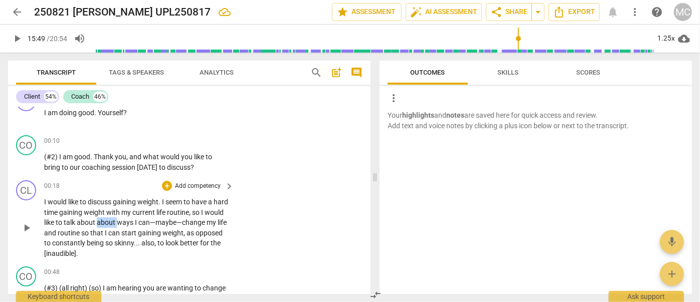
drag, startPoint x: 137, startPoint y: 290, endPoint x: 122, endPoint y: 223, distance: 68.4
click at [118, 222] on p "I would like to discuss gaining weight . I seem to have a hard time gaining wei…" at bounding box center [136, 228] width 185 height 62
